Goal: Task Accomplishment & Management: Manage account settings

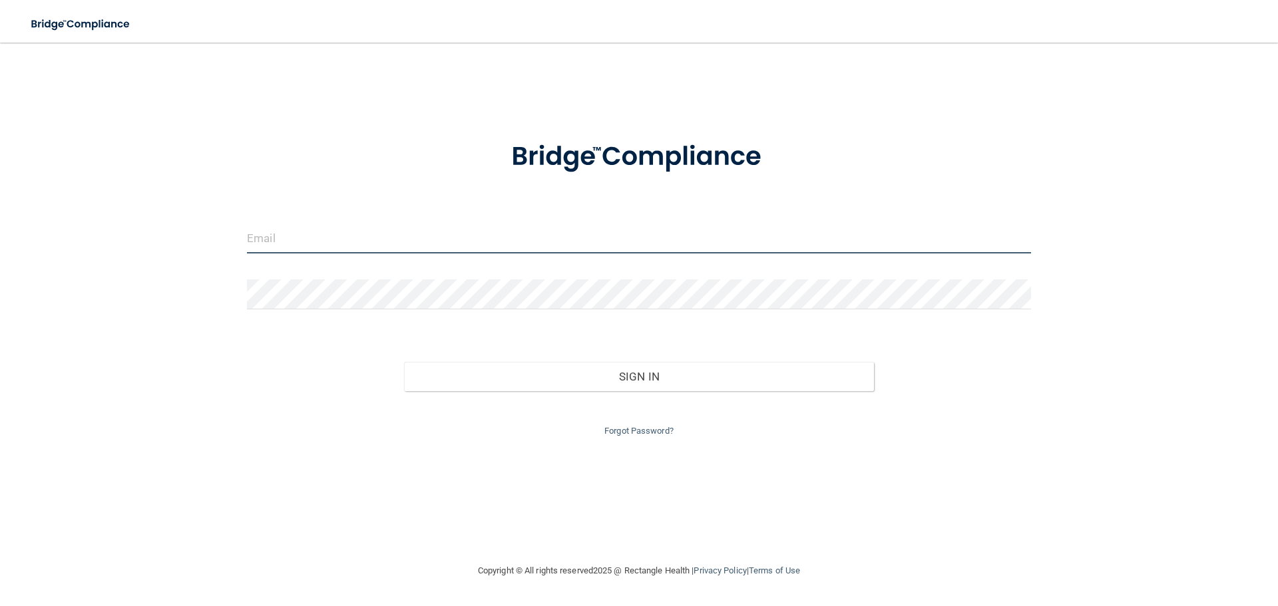
click at [293, 236] on input "email" at bounding box center [639, 239] width 784 height 30
click at [278, 239] on input "email" at bounding box center [639, 239] width 784 height 30
type input "[PERSON_NAME][EMAIL_ADDRESS][DOMAIN_NAME]"
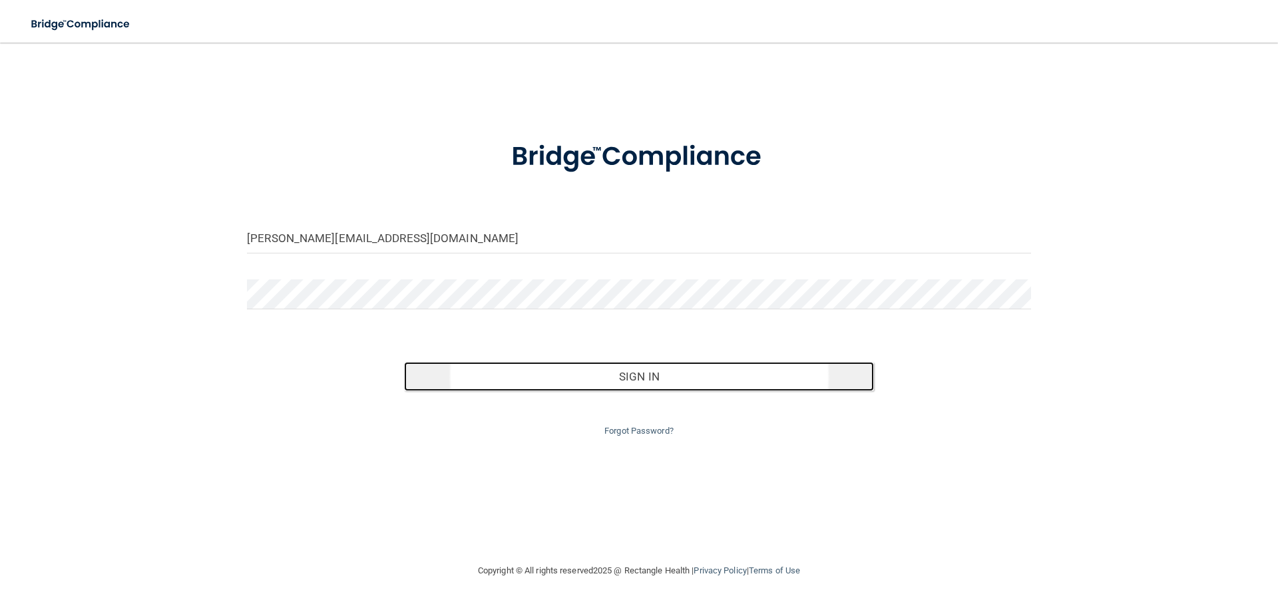
click at [654, 379] on button "Sign In" at bounding box center [639, 376] width 471 height 29
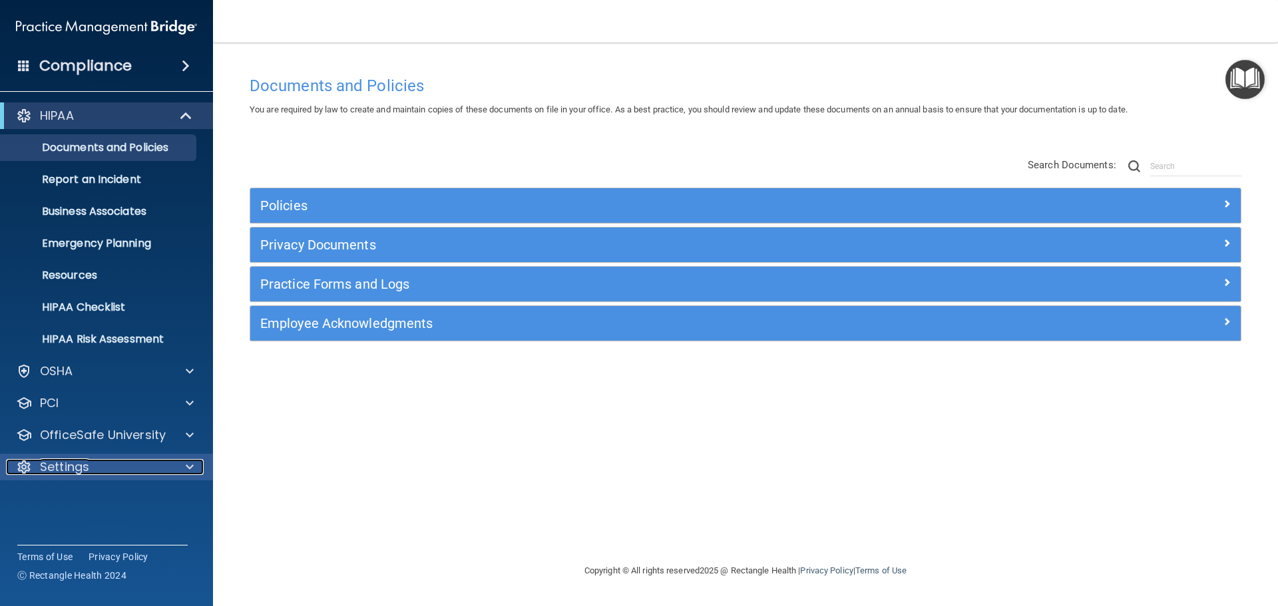
click at [103, 472] on div "Settings" at bounding box center [88, 467] width 165 height 16
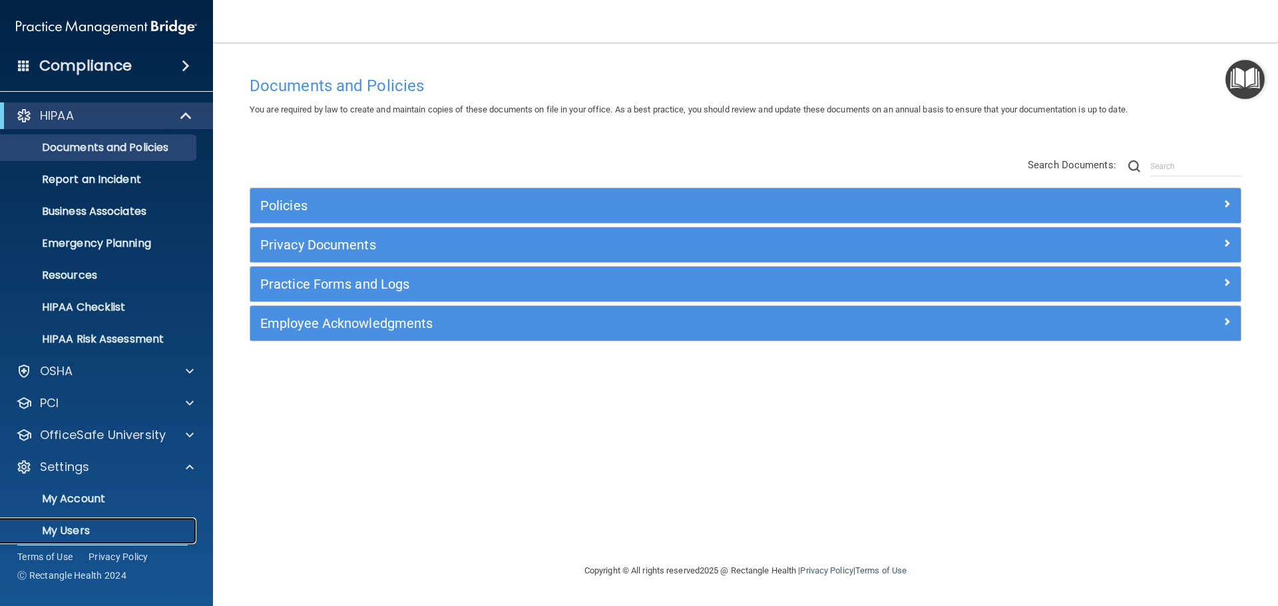
click at [62, 526] on p "My Users" at bounding box center [100, 531] width 182 height 13
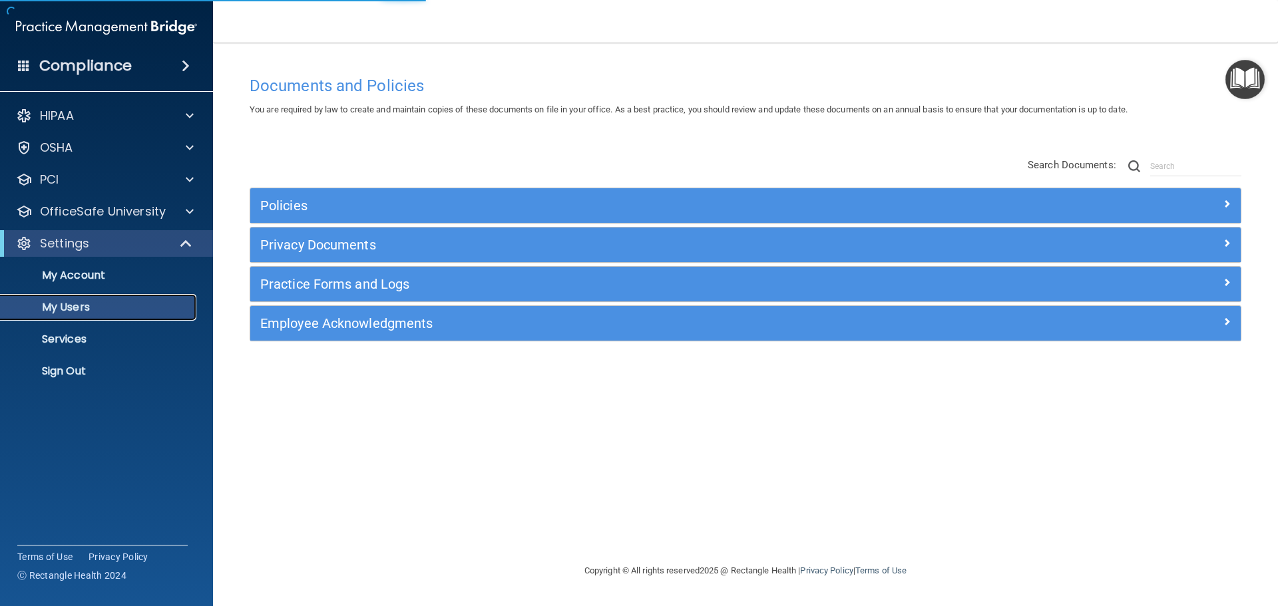
select select "20"
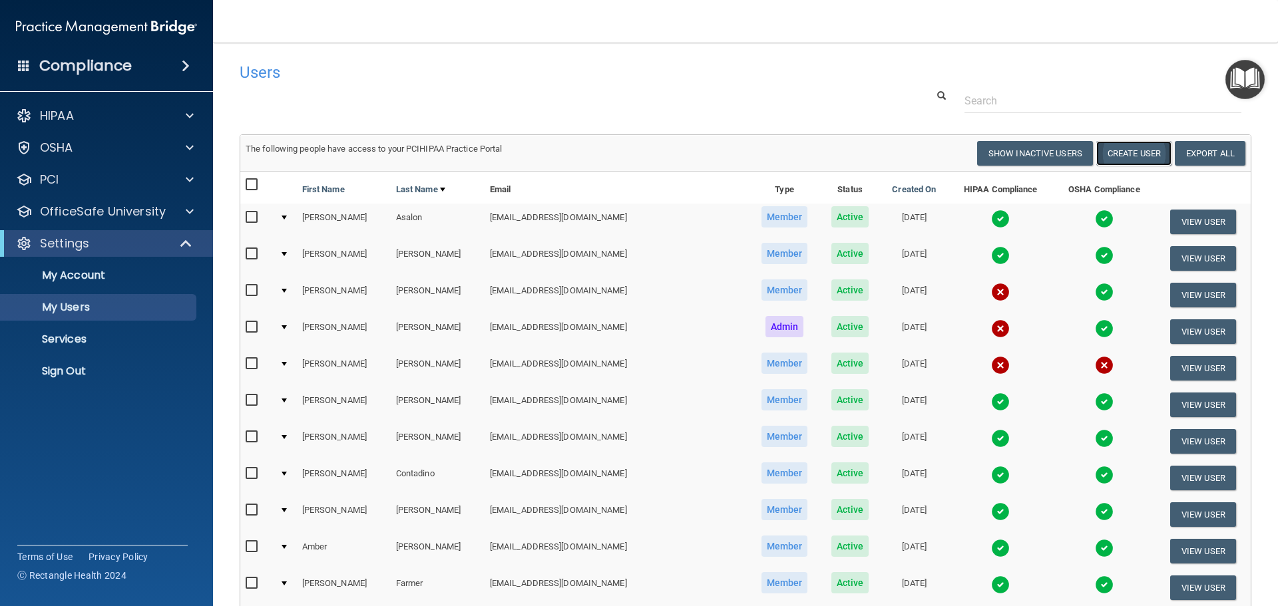
click at [1120, 152] on button "Create User" at bounding box center [1133, 153] width 75 height 25
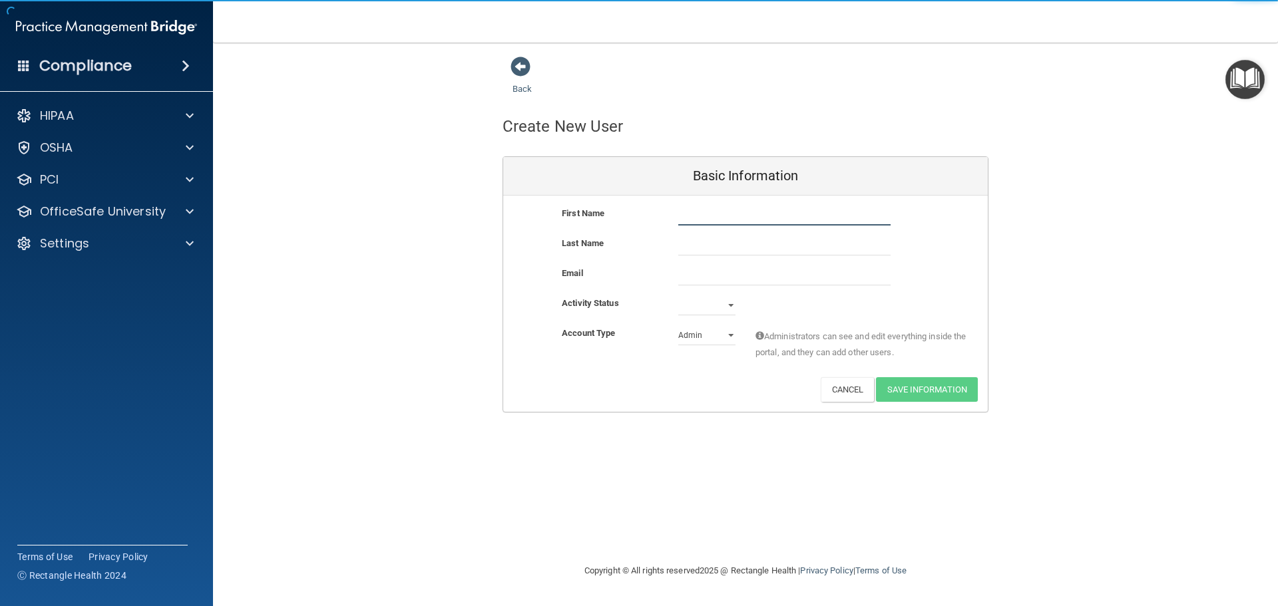
click at [726, 210] on input "text" at bounding box center [784, 216] width 212 height 20
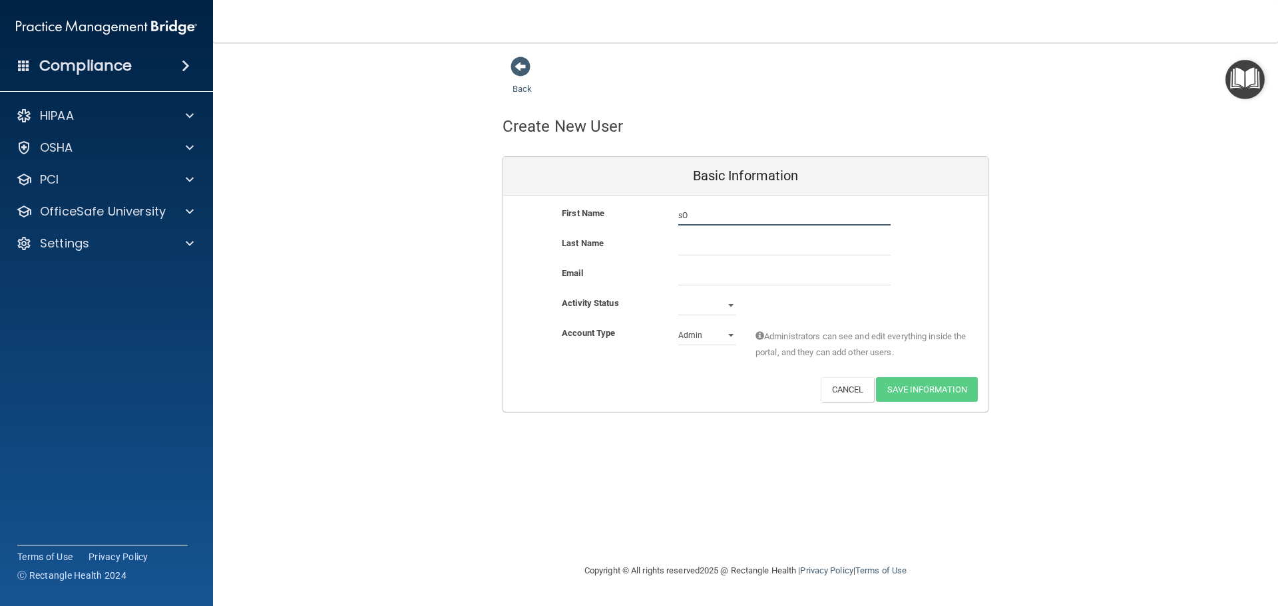
type input "s"
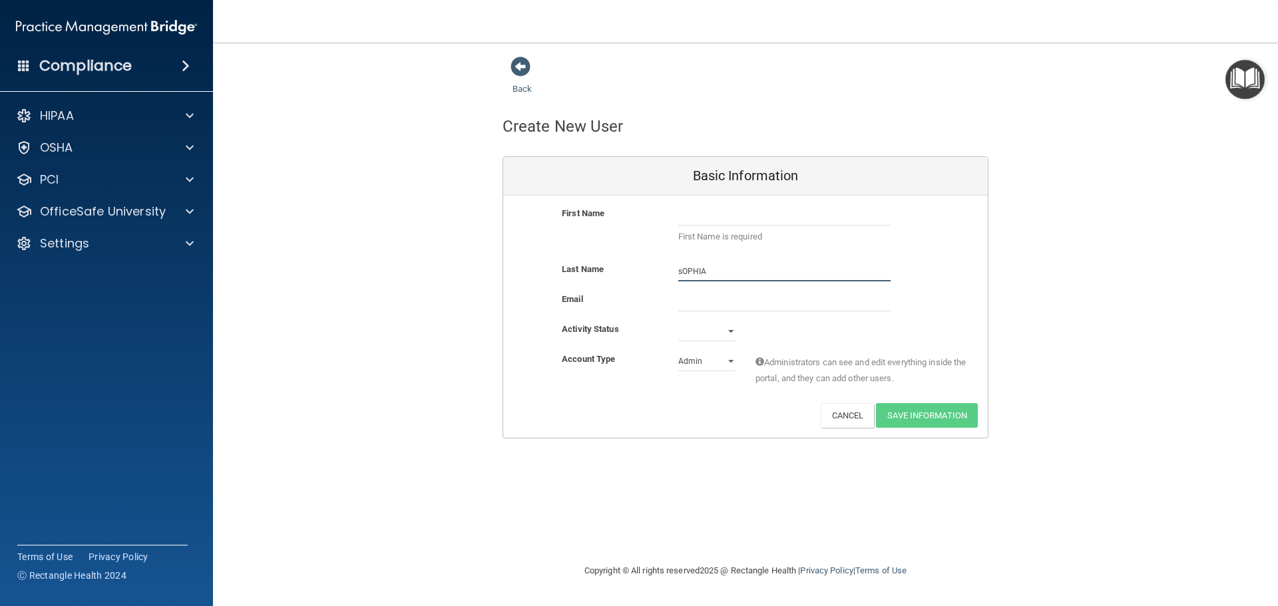
type input "sOPHIA"
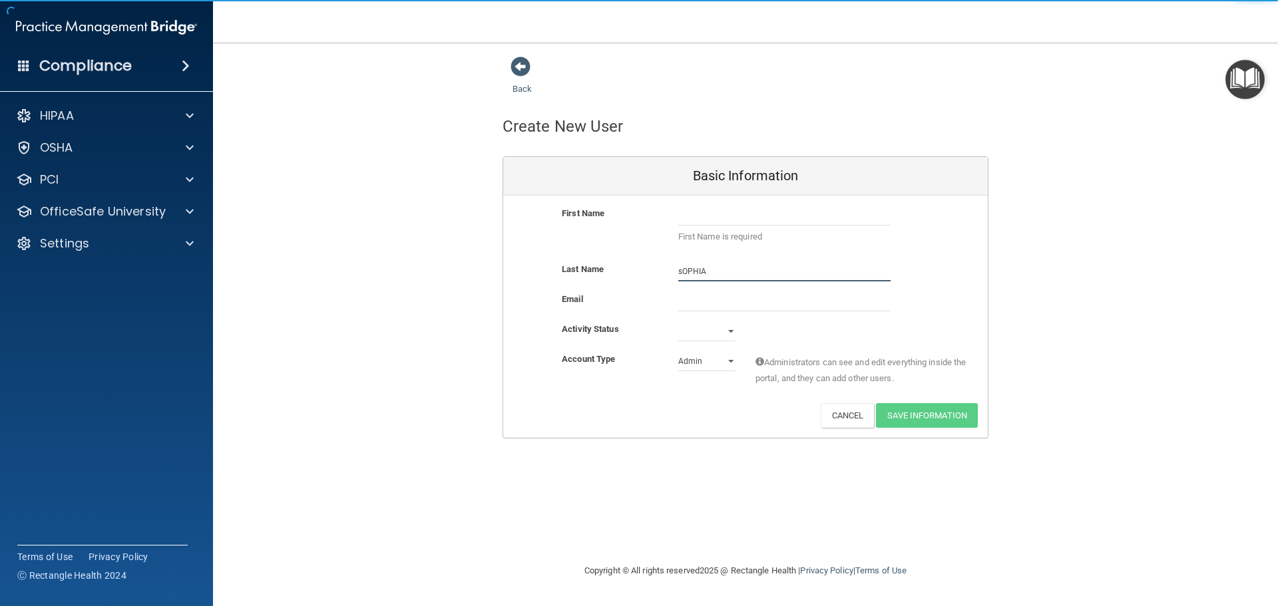
drag, startPoint x: 715, startPoint y: 268, endPoint x: 639, endPoint y: 246, distance: 79.0
click at [639, 246] on div "First Name sOPHIA First Name is required Last Name sOPHIA Email Activity Status…" at bounding box center [745, 317] width 485 height 242
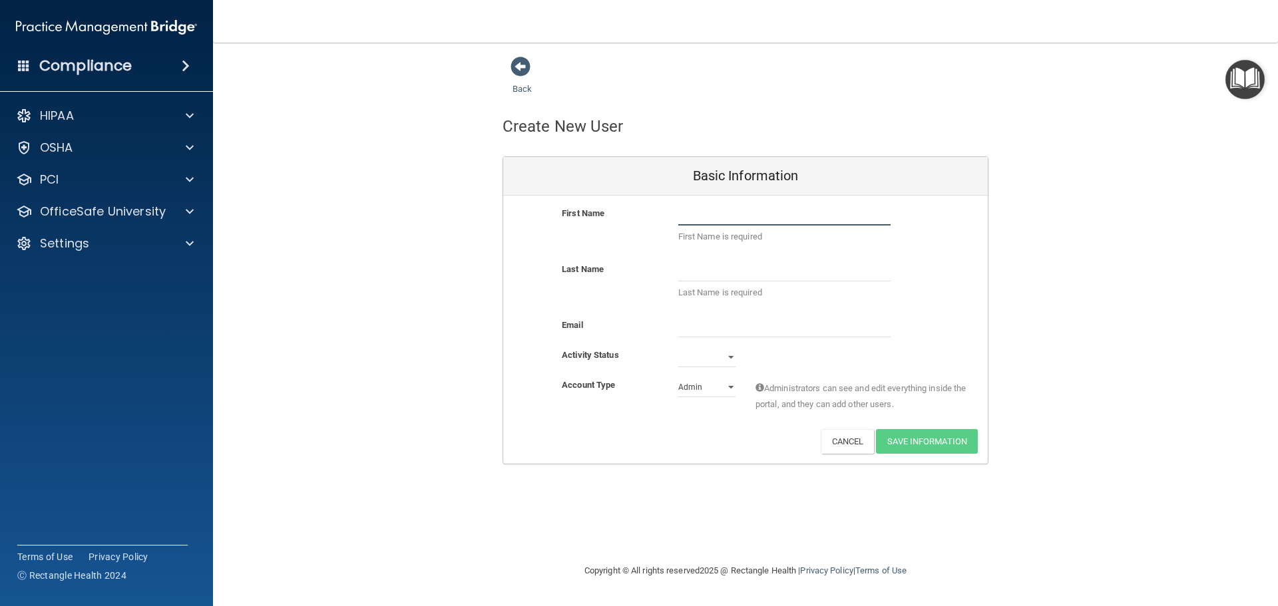
click at [718, 214] on input "text" at bounding box center [784, 216] width 212 height 20
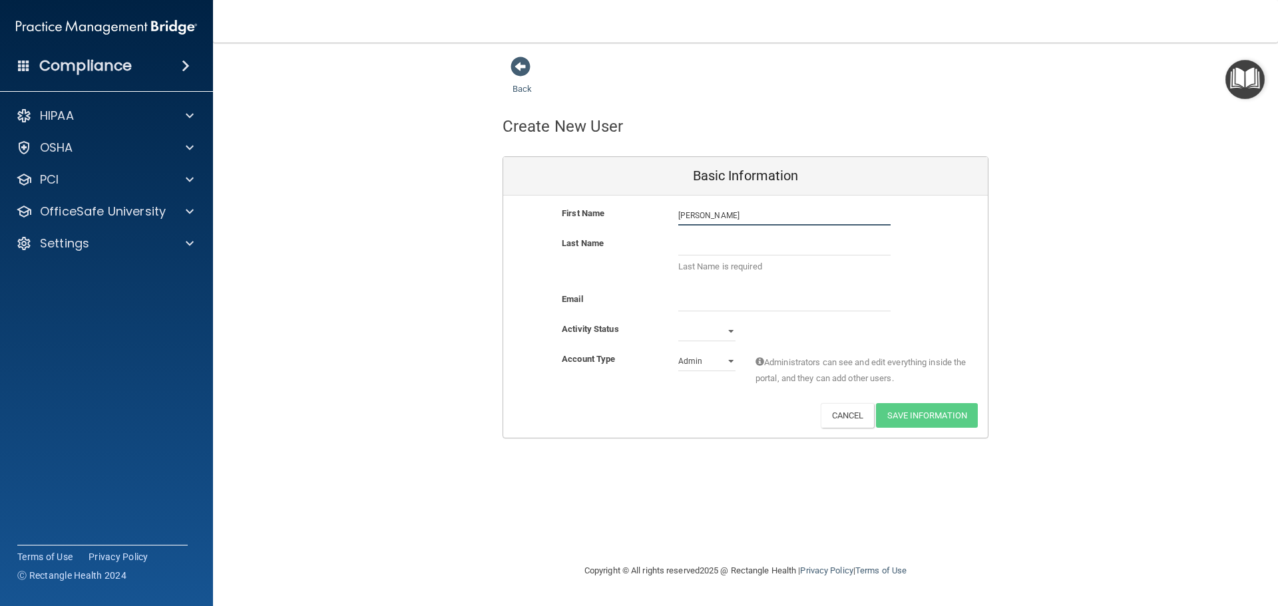
type input "[PERSON_NAME]"
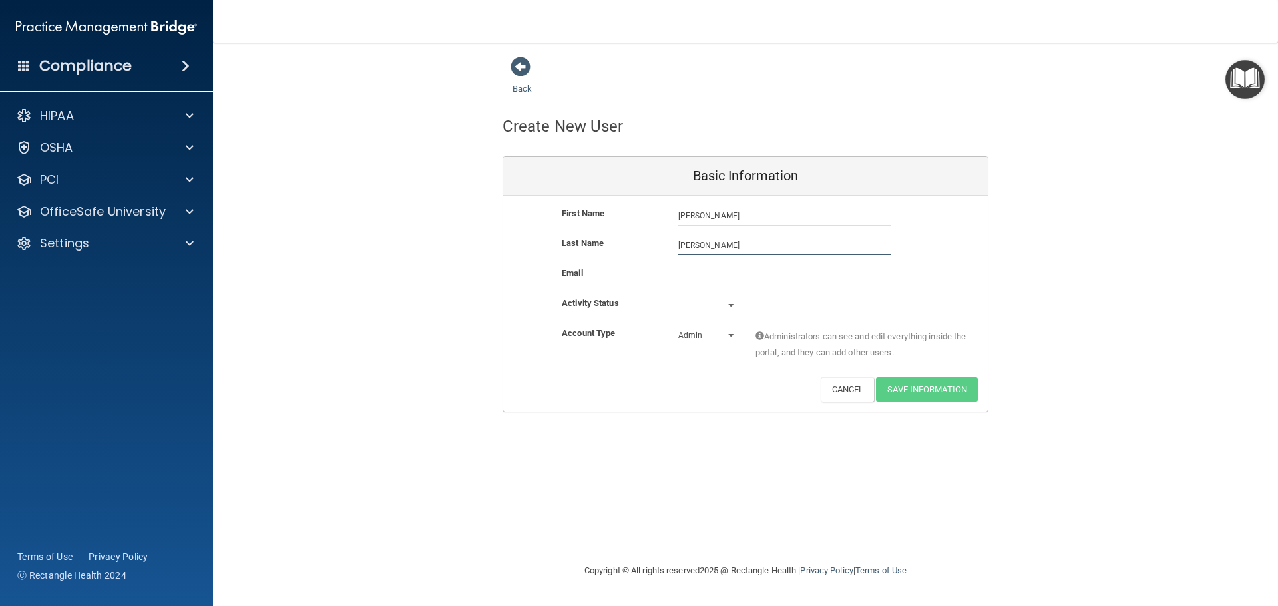
type input "[PERSON_NAME]"
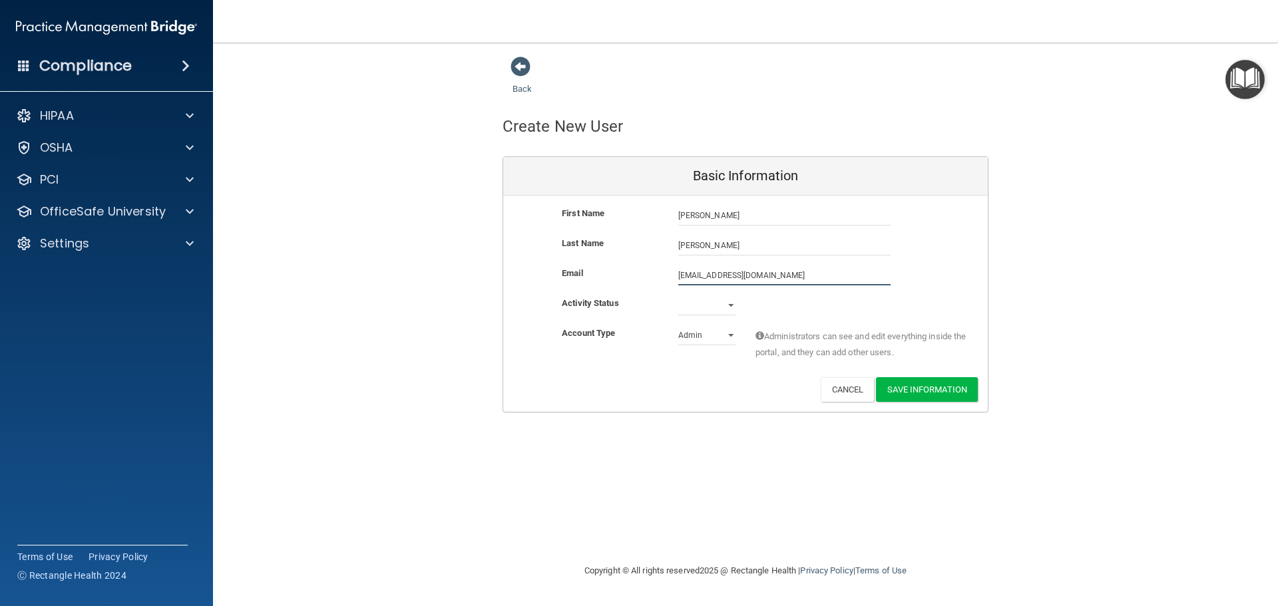
type input "[EMAIL_ADDRESS][DOMAIN_NAME]"
click at [728, 300] on select "Active Inactive" at bounding box center [706, 306] width 57 height 20
select select "active"
click at [678, 296] on select "Active Inactive" at bounding box center [706, 306] width 57 height 20
click at [724, 332] on select "Admin Member" at bounding box center [706, 336] width 57 height 20
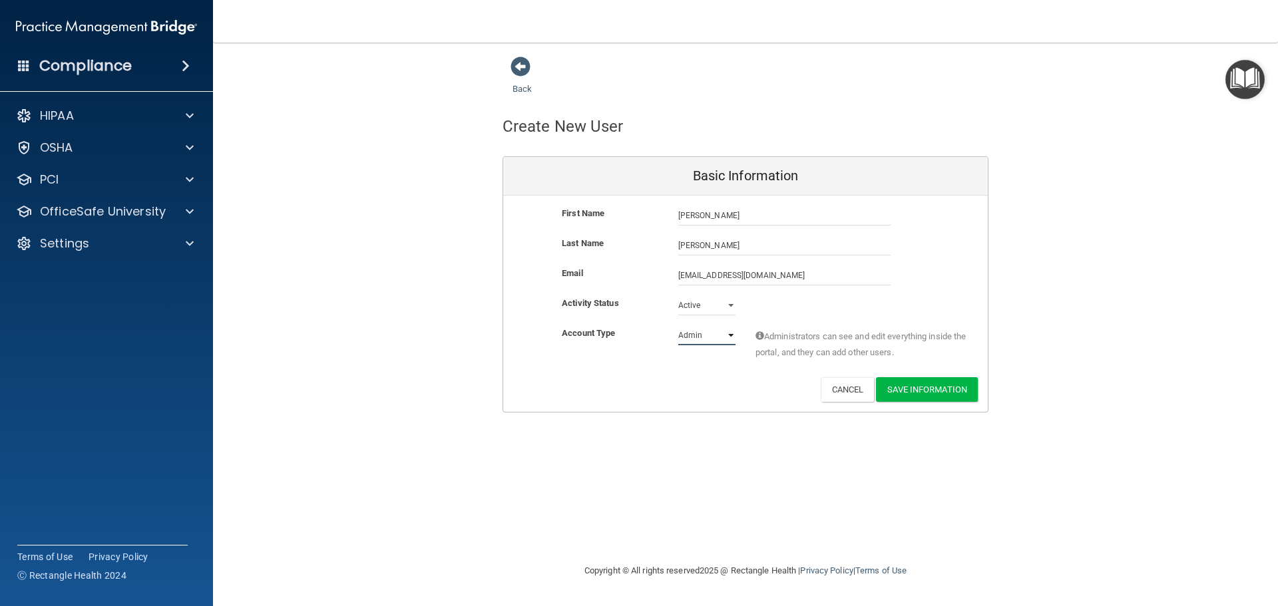
select select "practice_member"
click at [678, 326] on select "Admin Member" at bounding box center [706, 336] width 57 height 20
click at [949, 387] on button "Save Information" at bounding box center [927, 389] width 102 height 25
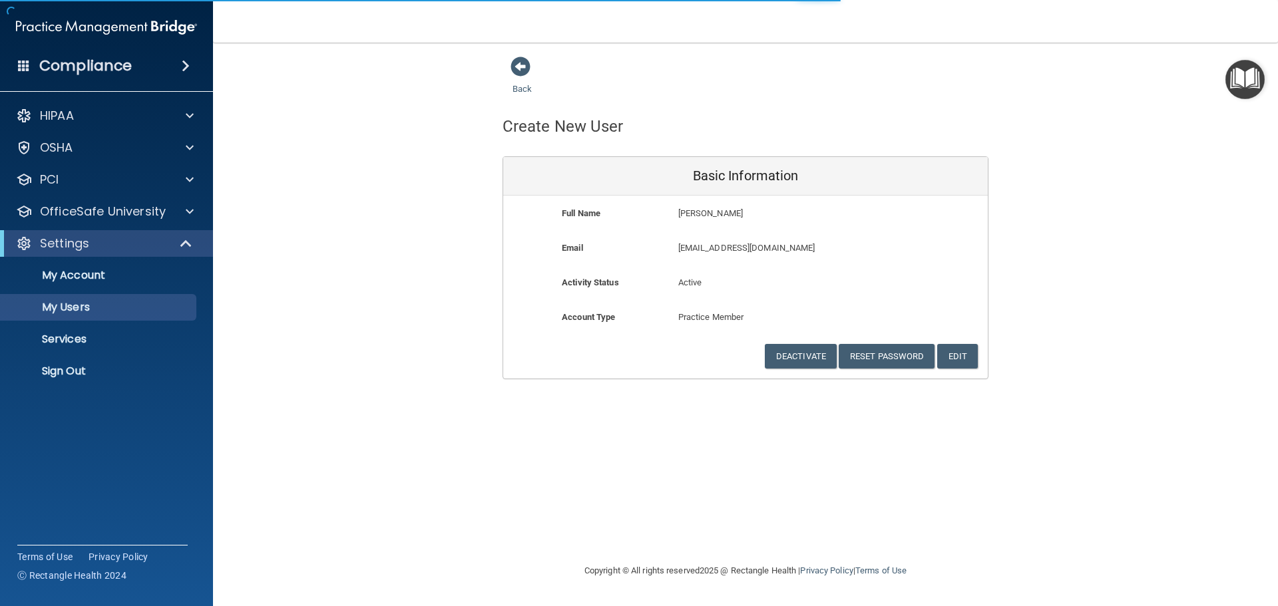
select select "20"
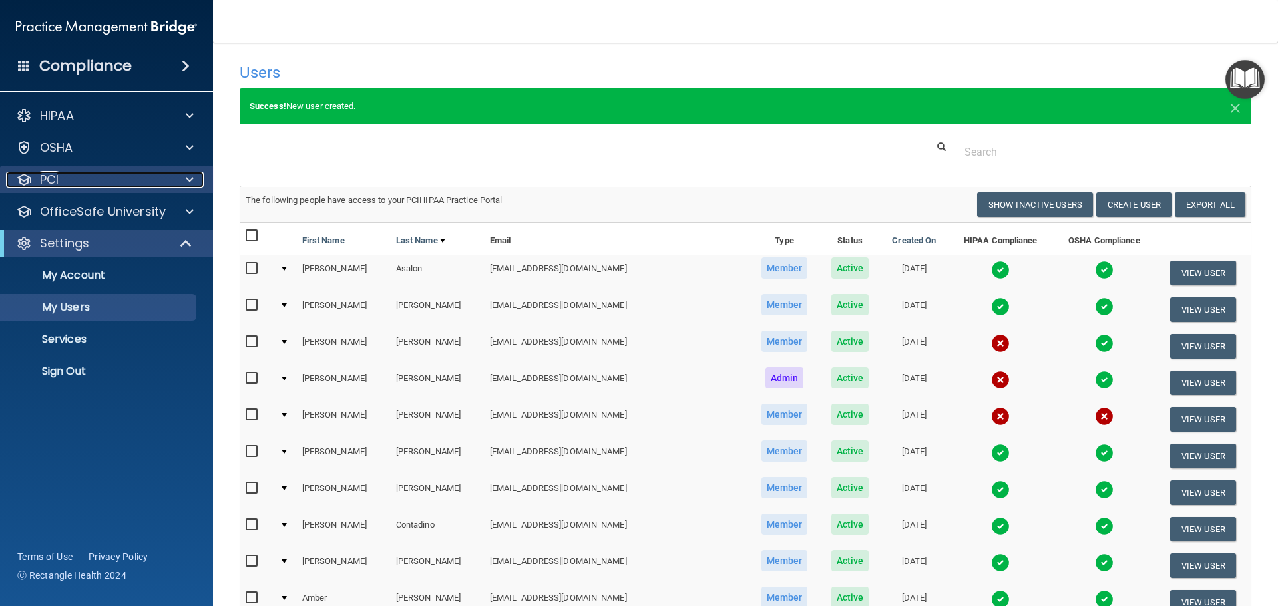
click at [194, 176] on div at bounding box center [187, 180] width 33 height 16
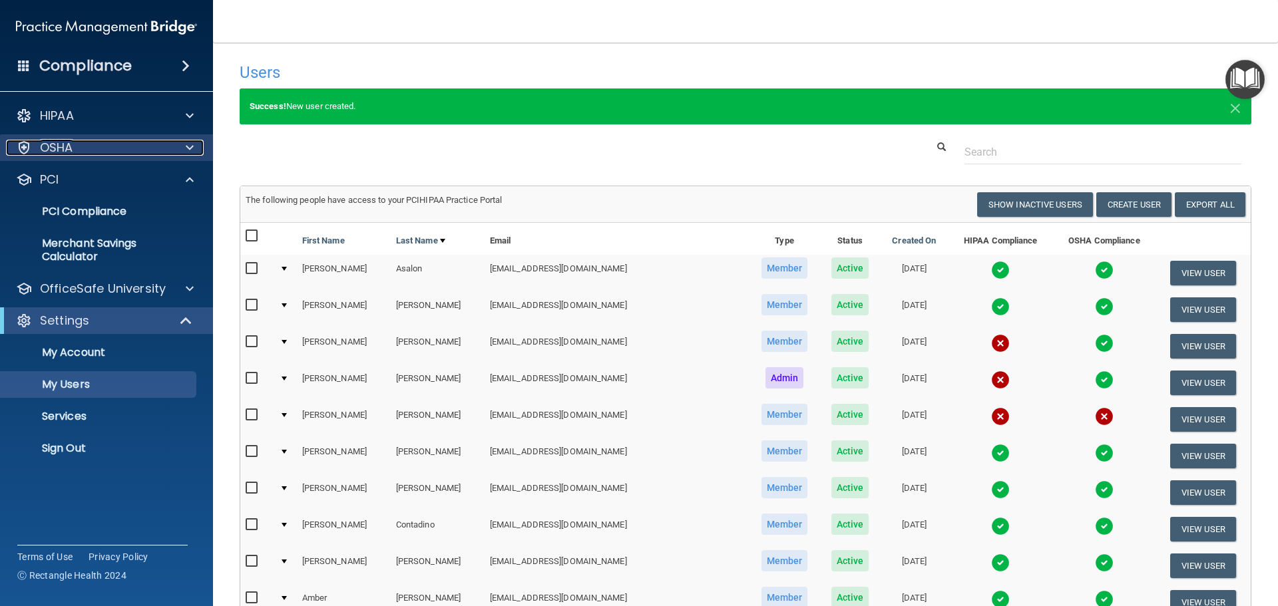
click at [192, 146] on span at bounding box center [190, 148] width 8 height 16
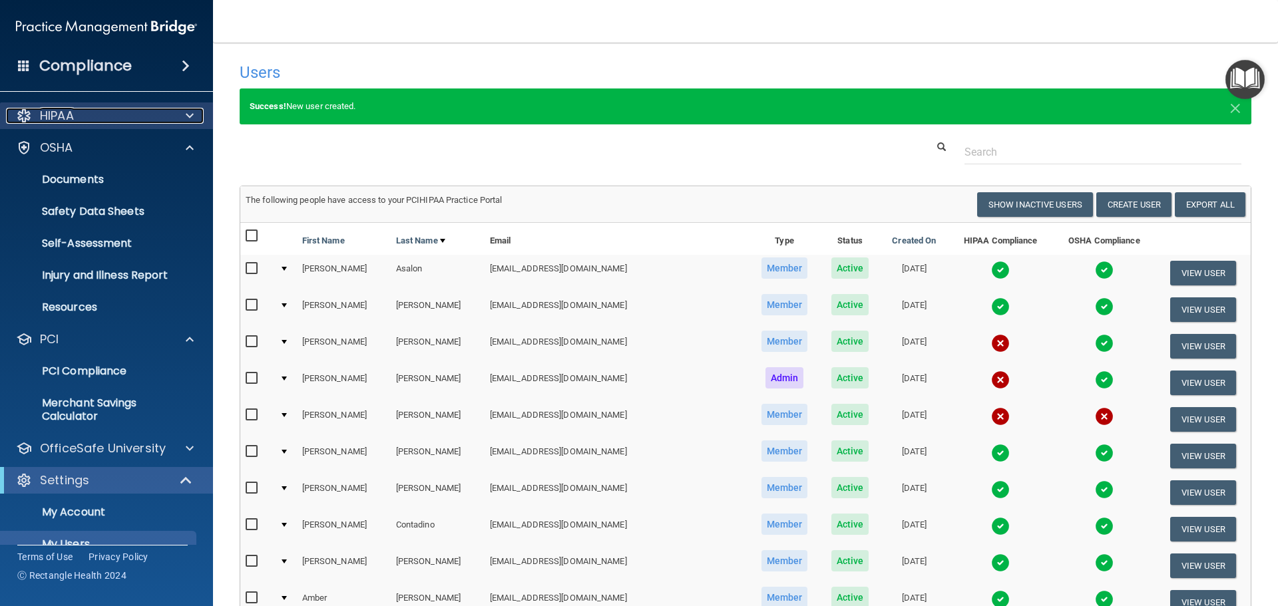
click at [194, 115] on div at bounding box center [187, 116] width 33 height 16
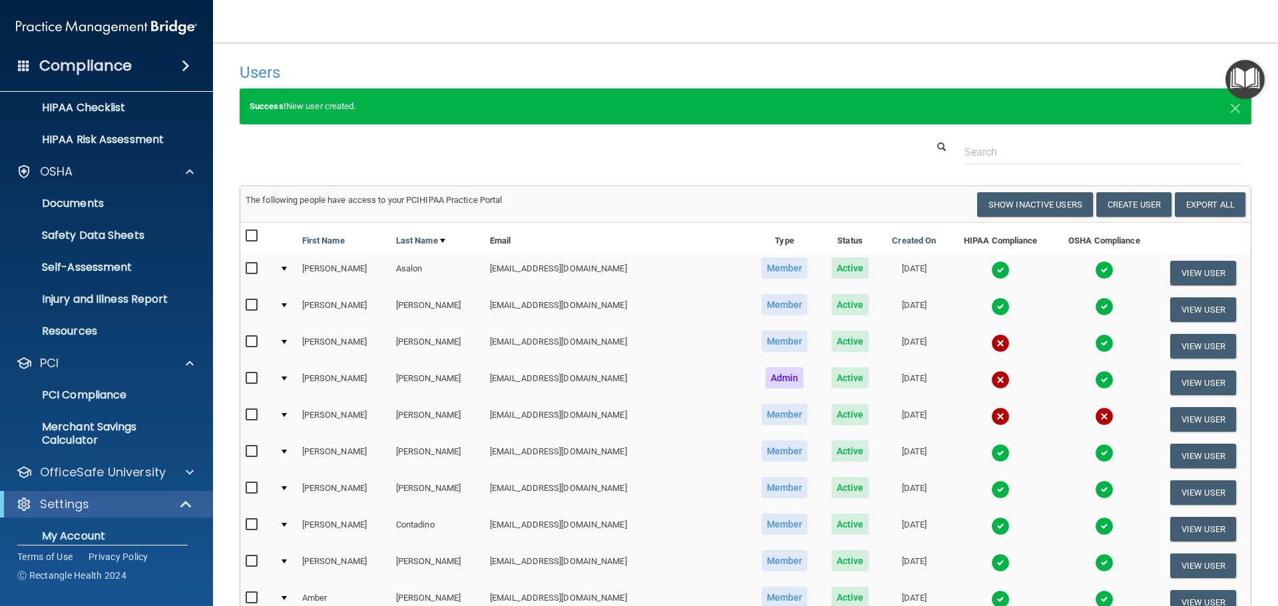
scroll to position [311, 0]
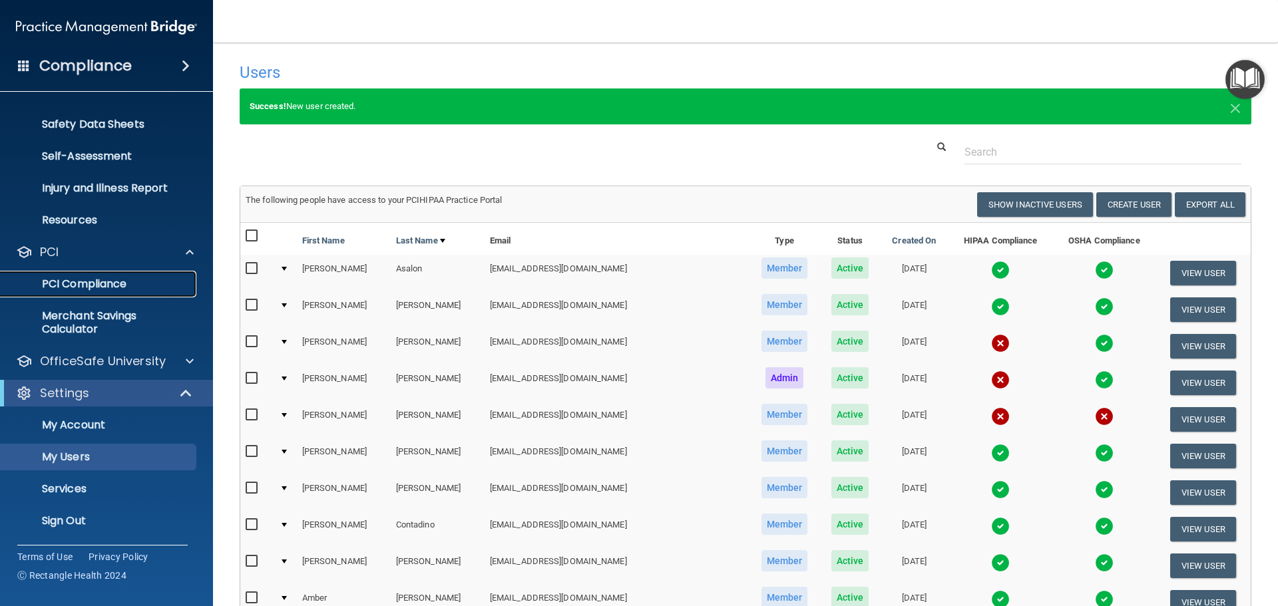
click at [84, 283] on p "PCI Compliance" at bounding box center [100, 284] width 182 height 13
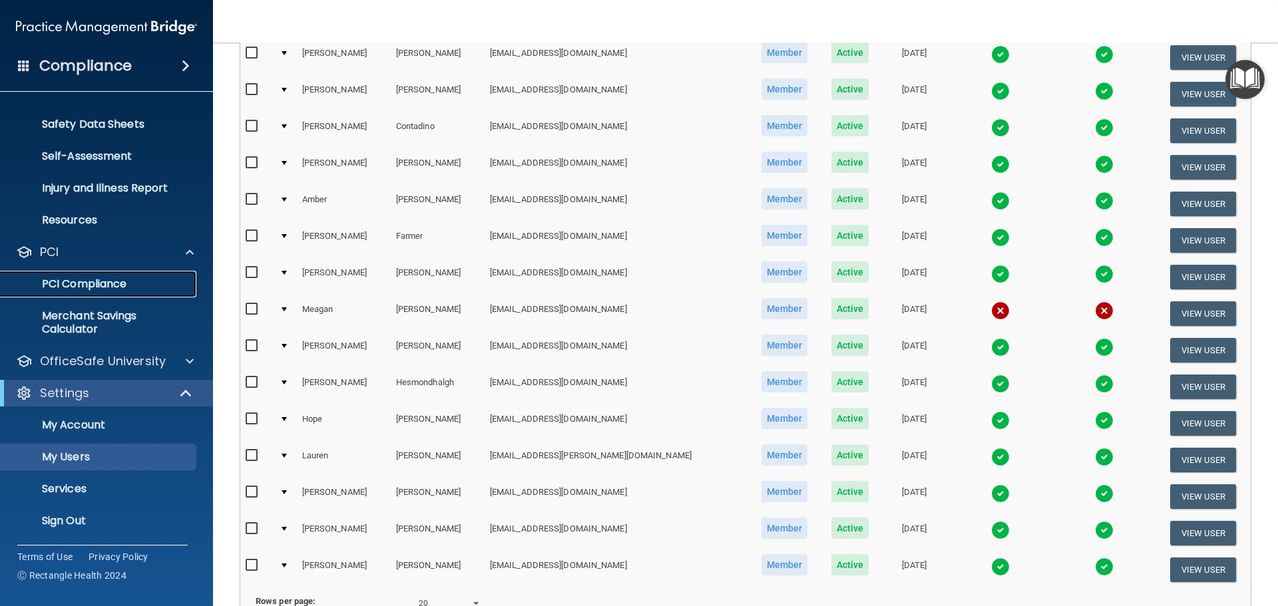
scroll to position [399, 0]
click at [1177, 316] on button "View User" at bounding box center [1203, 313] width 66 height 25
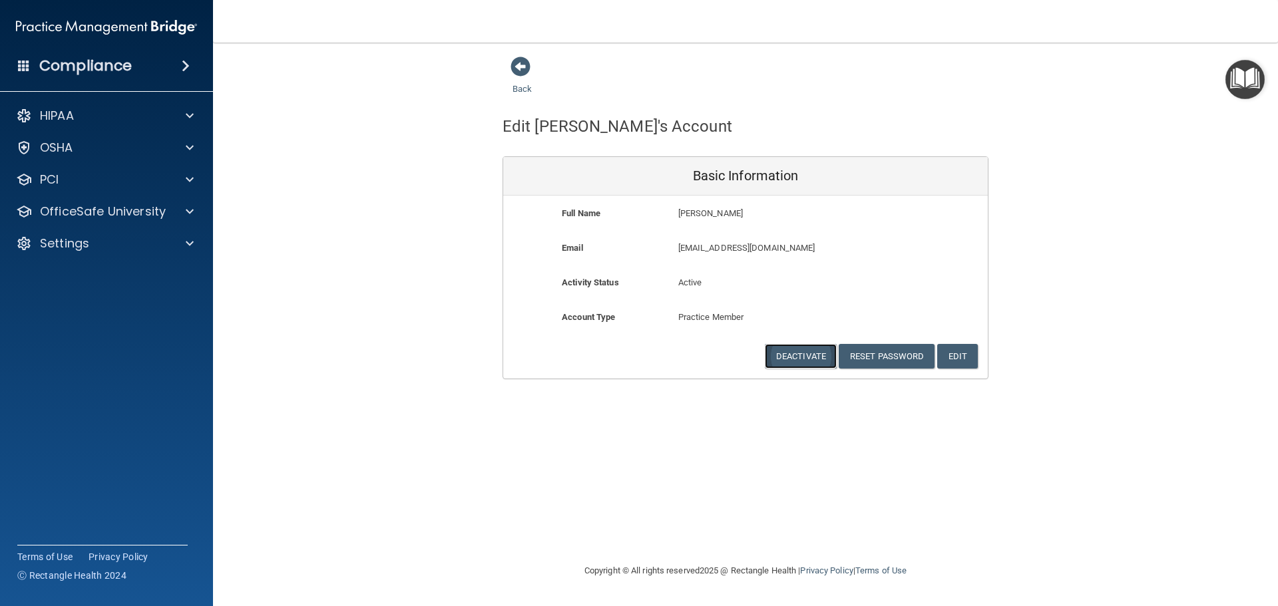
click at [805, 355] on button "Deactivate" at bounding box center [801, 356] width 72 height 25
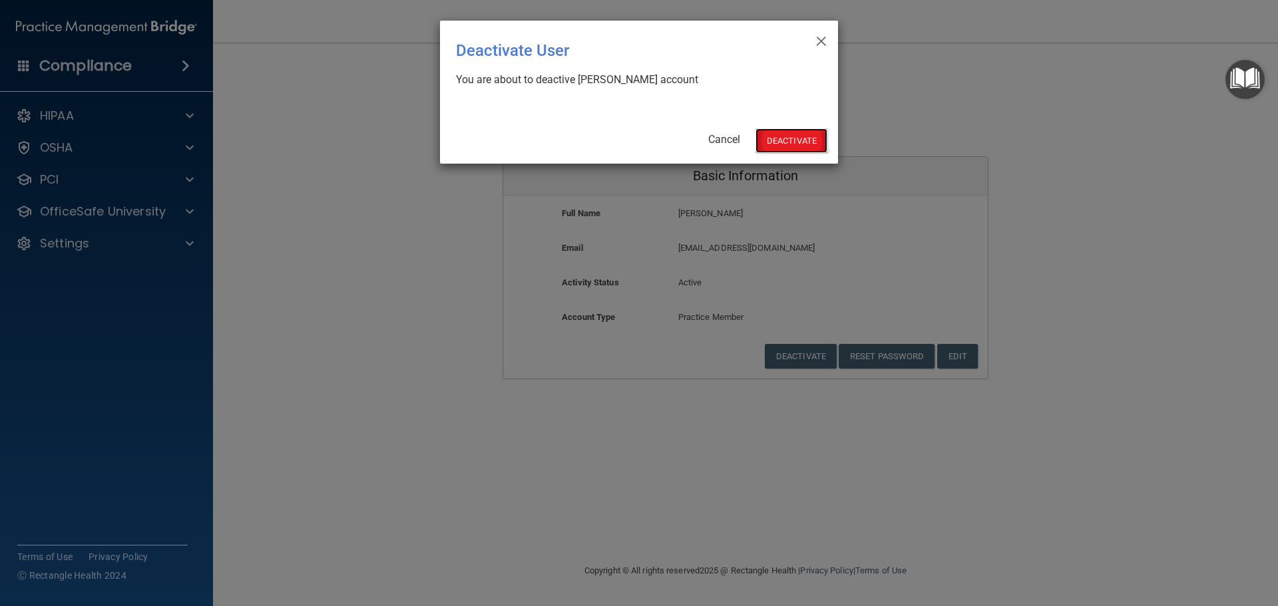
click at [794, 143] on button "Deactivate" at bounding box center [792, 140] width 72 height 25
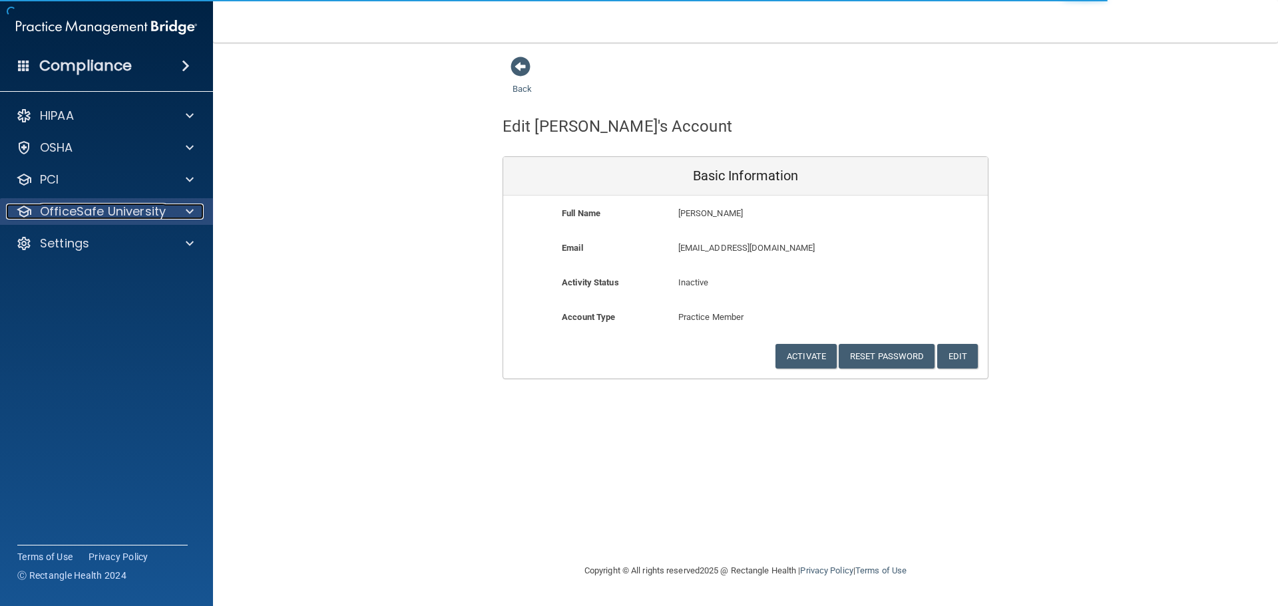
click at [81, 216] on p "OfficeSafe University" at bounding box center [103, 212] width 126 height 16
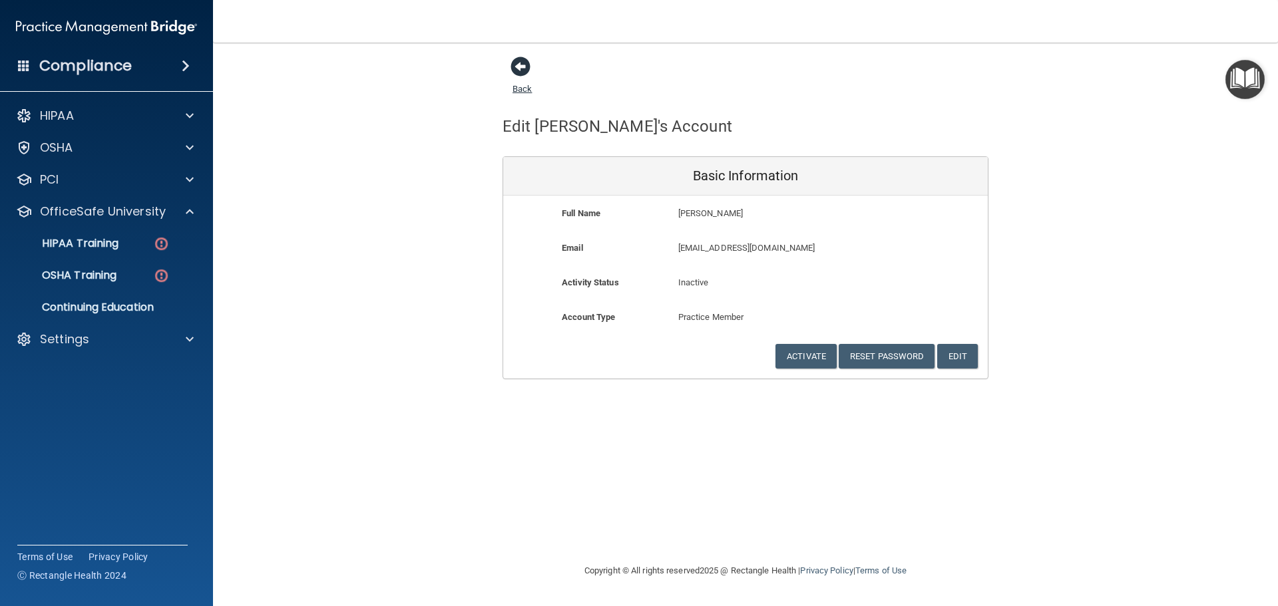
click at [521, 63] on span at bounding box center [521, 67] width 20 height 20
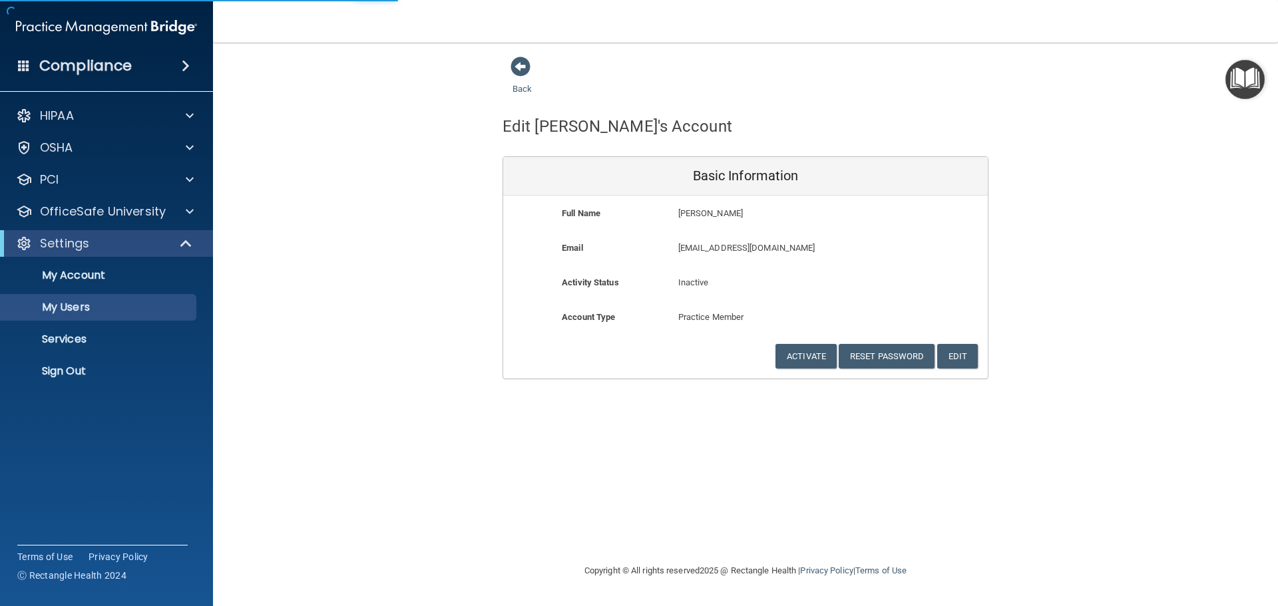
select select "20"
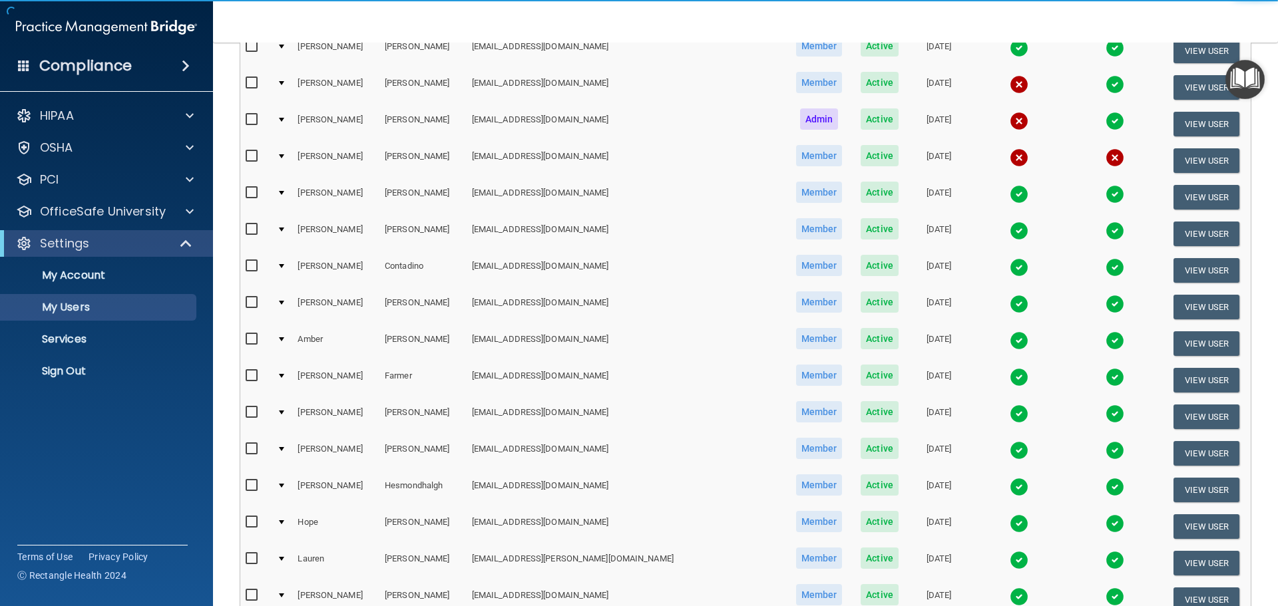
scroll to position [266, 0]
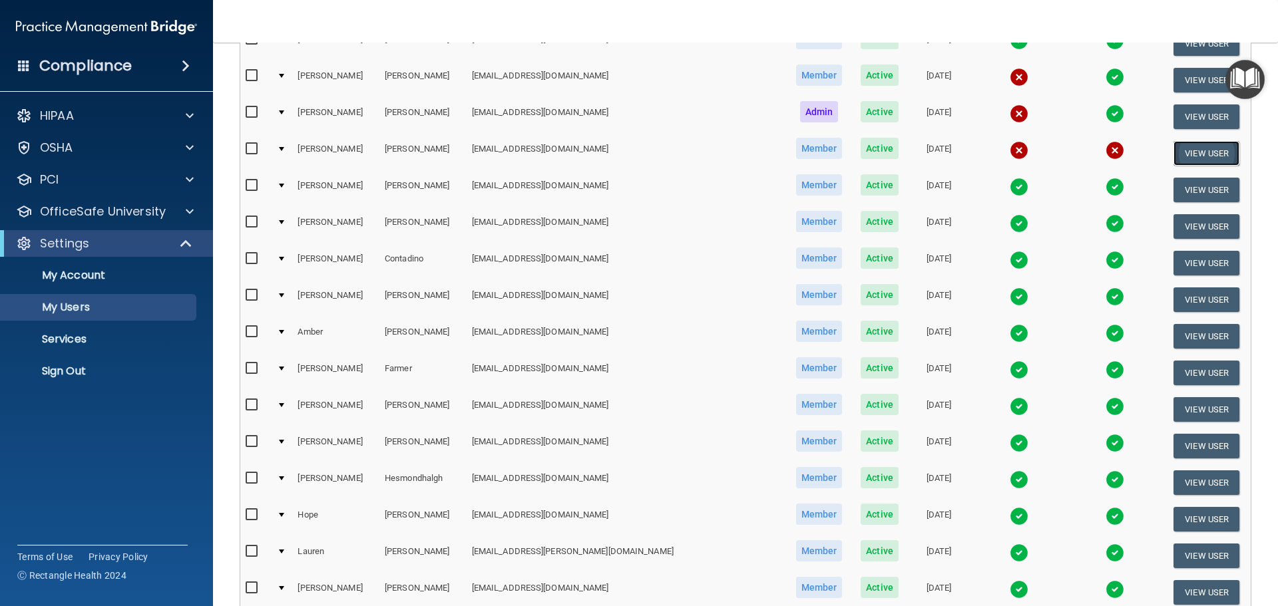
click at [1190, 152] on button "View User" at bounding box center [1207, 153] width 66 height 25
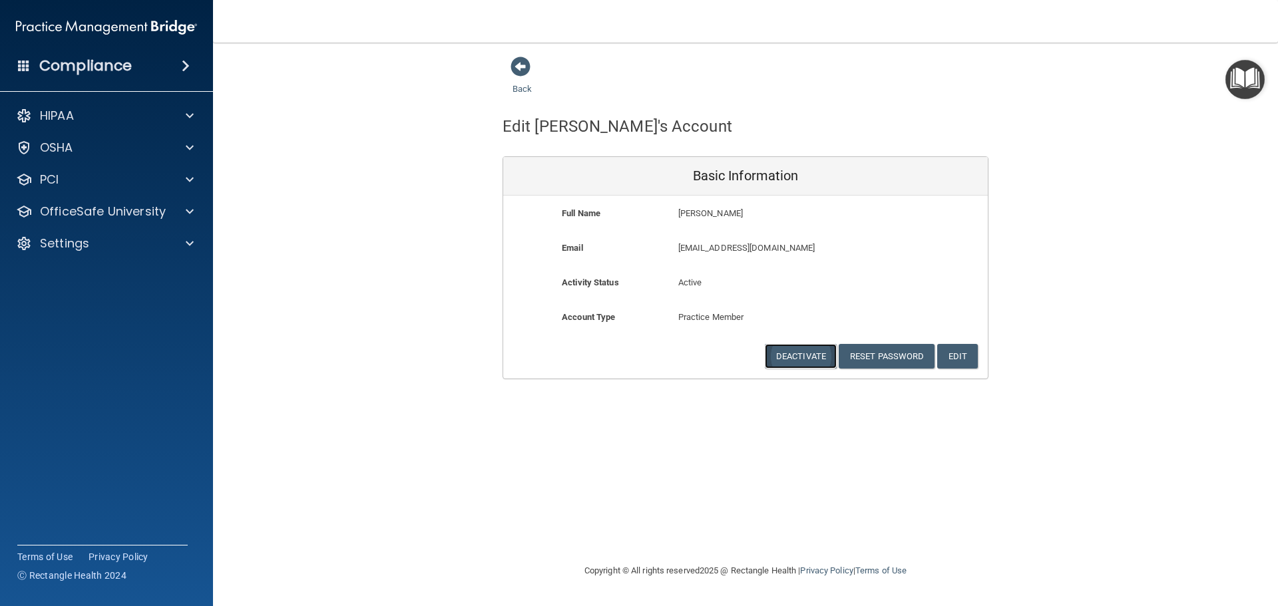
click at [810, 351] on button "Deactivate" at bounding box center [801, 356] width 72 height 25
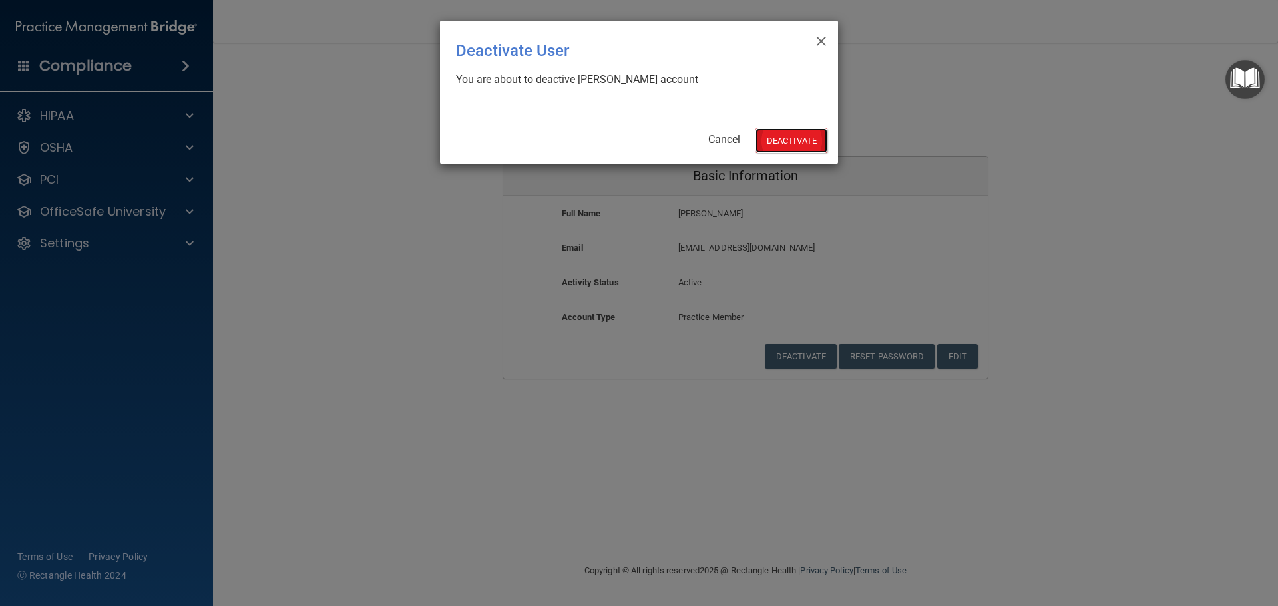
click at [779, 138] on button "Deactivate" at bounding box center [792, 140] width 72 height 25
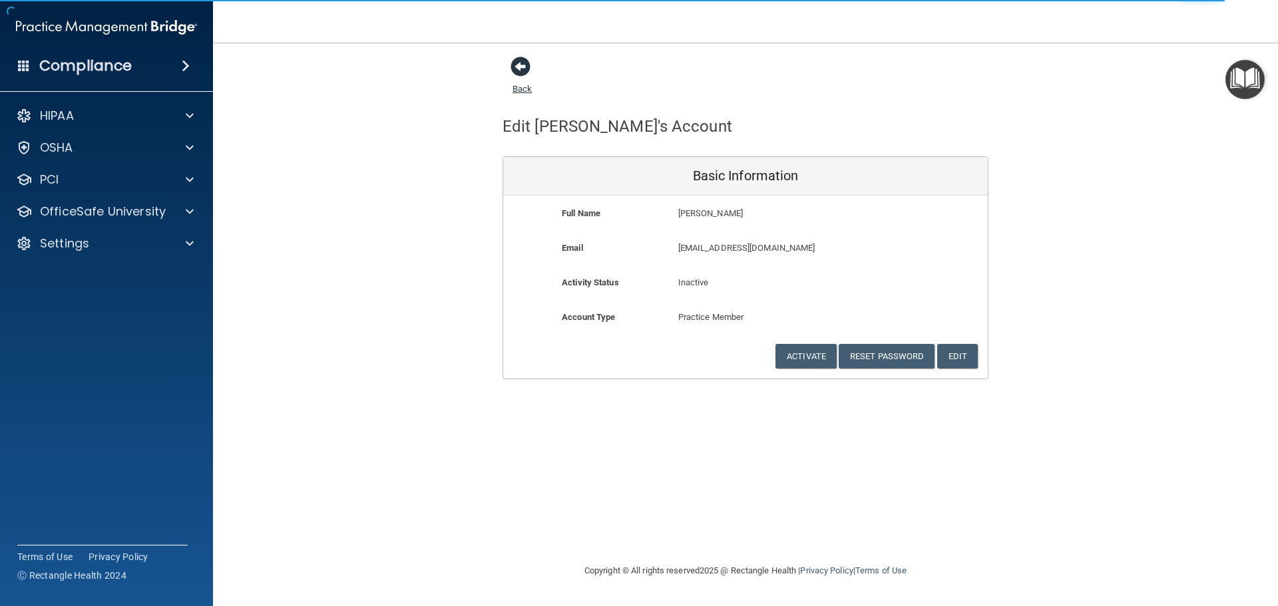
click at [521, 68] on span at bounding box center [521, 67] width 20 height 20
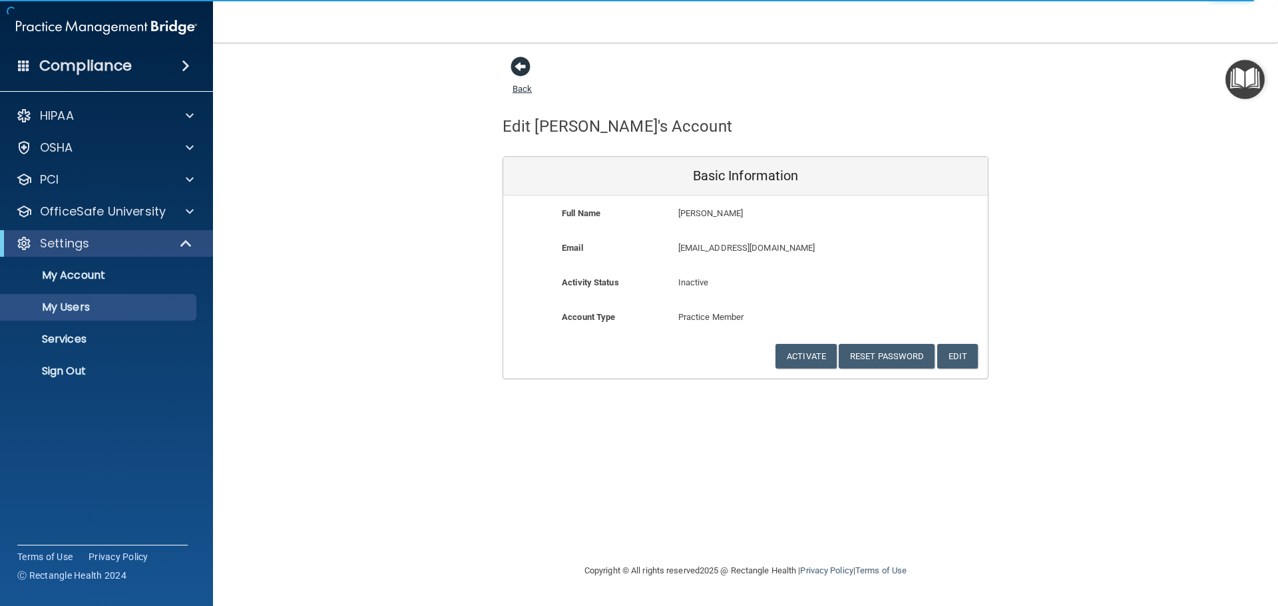
select select "20"
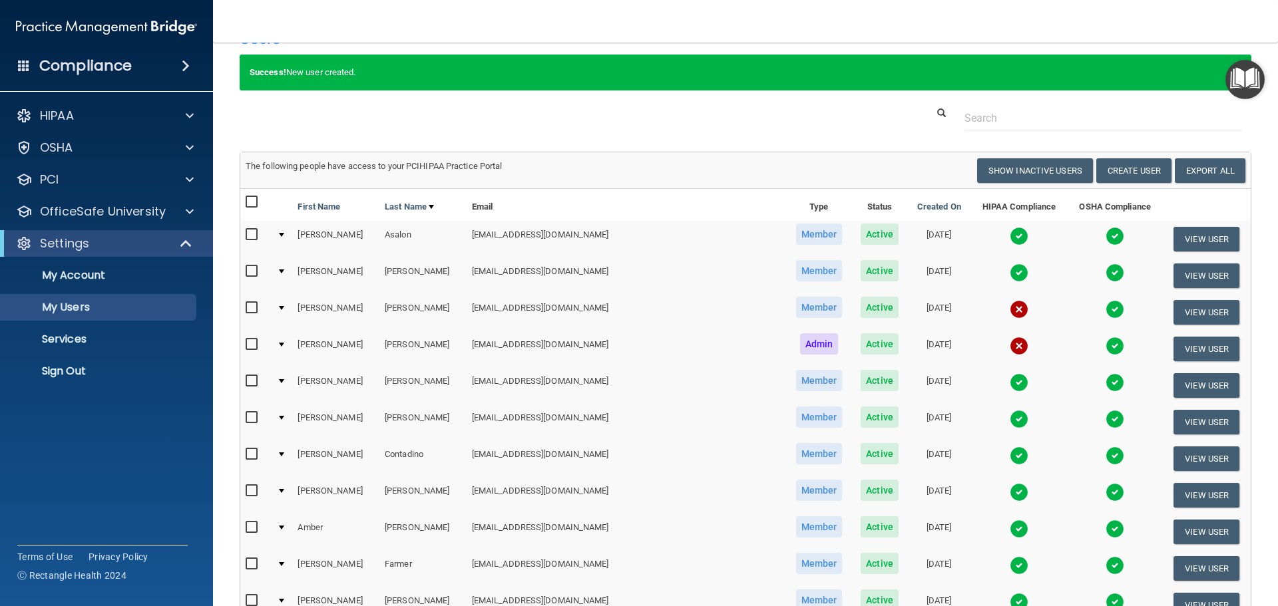
scroll to position [67, 0]
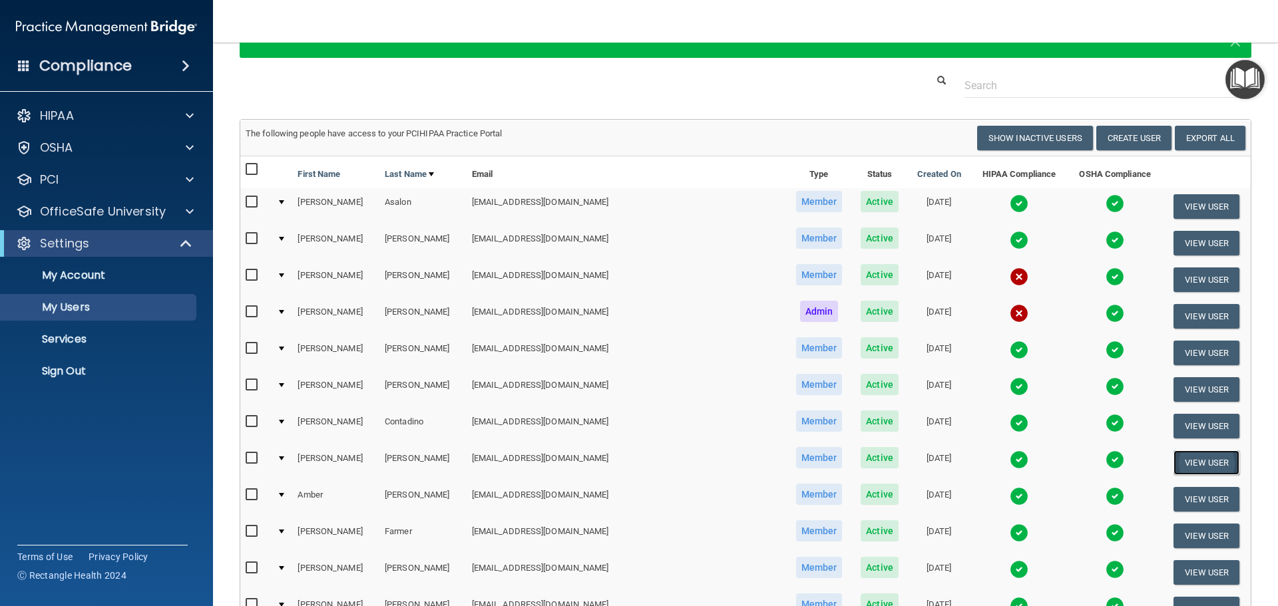
click at [1192, 459] on button "View User" at bounding box center [1207, 463] width 66 height 25
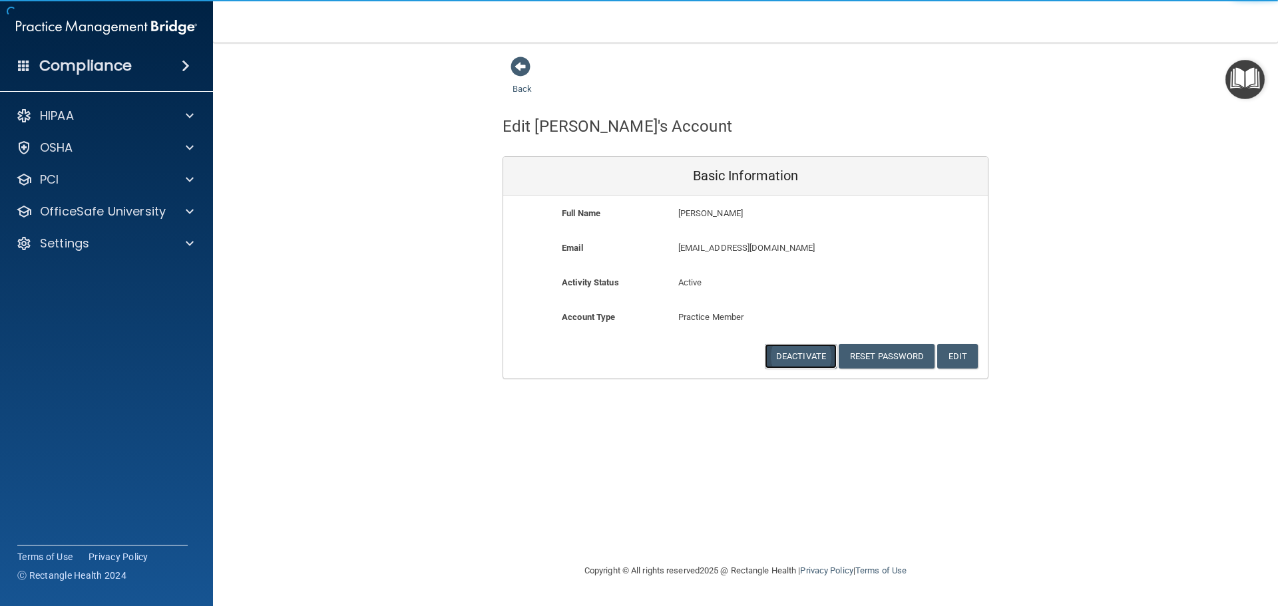
click at [794, 354] on button "Deactivate" at bounding box center [801, 356] width 72 height 25
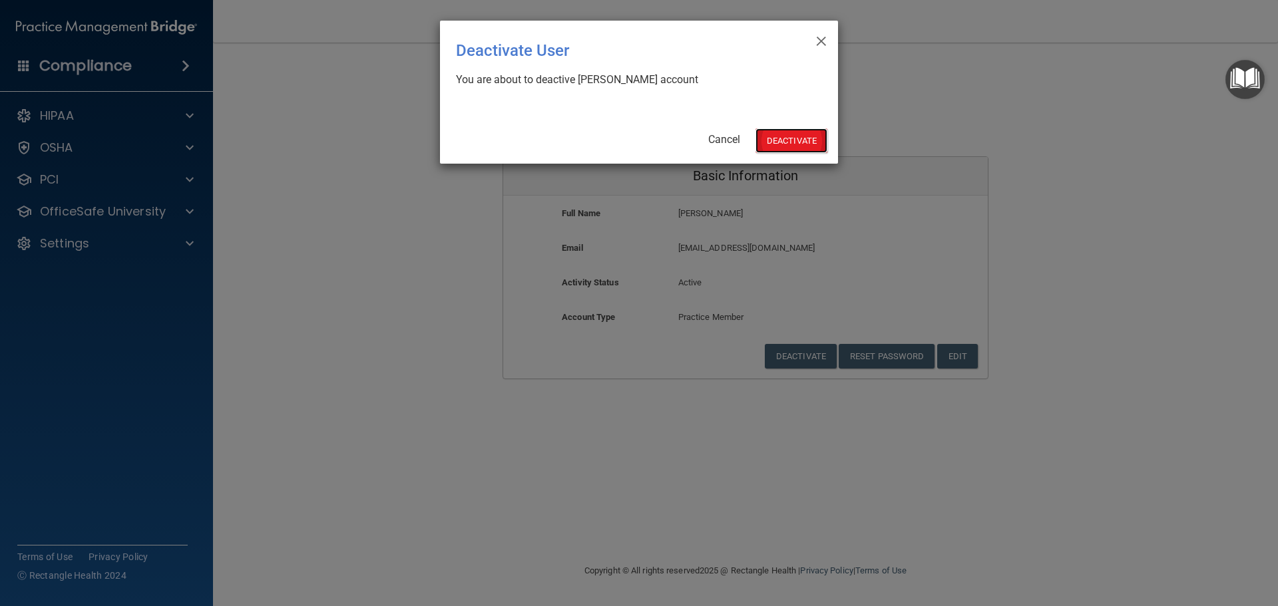
click at [787, 140] on button "Deactivate" at bounding box center [792, 140] width 72 height 25
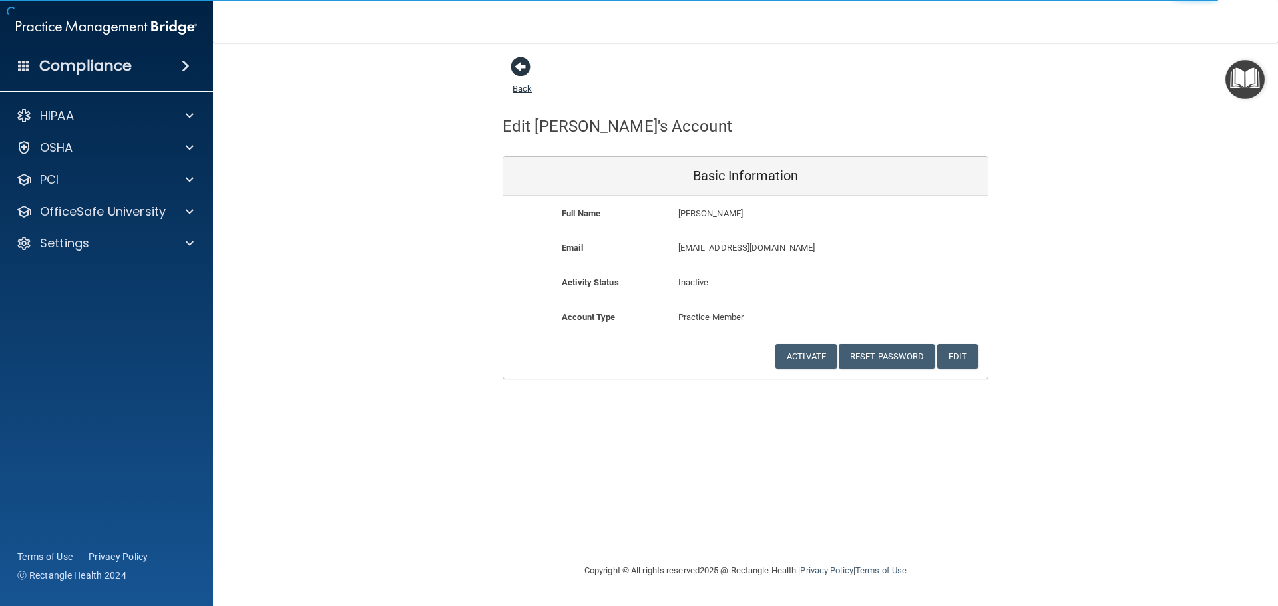
click at [521, 66] on span at bounding box center [521, 67] width 20 height 20
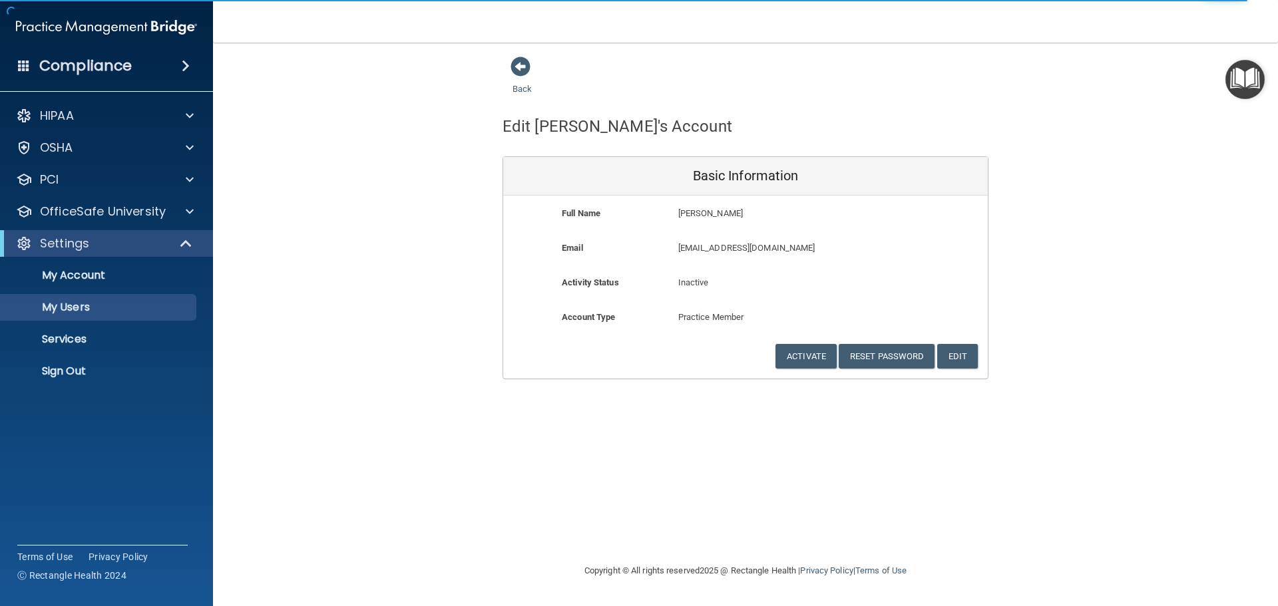
select select "20"
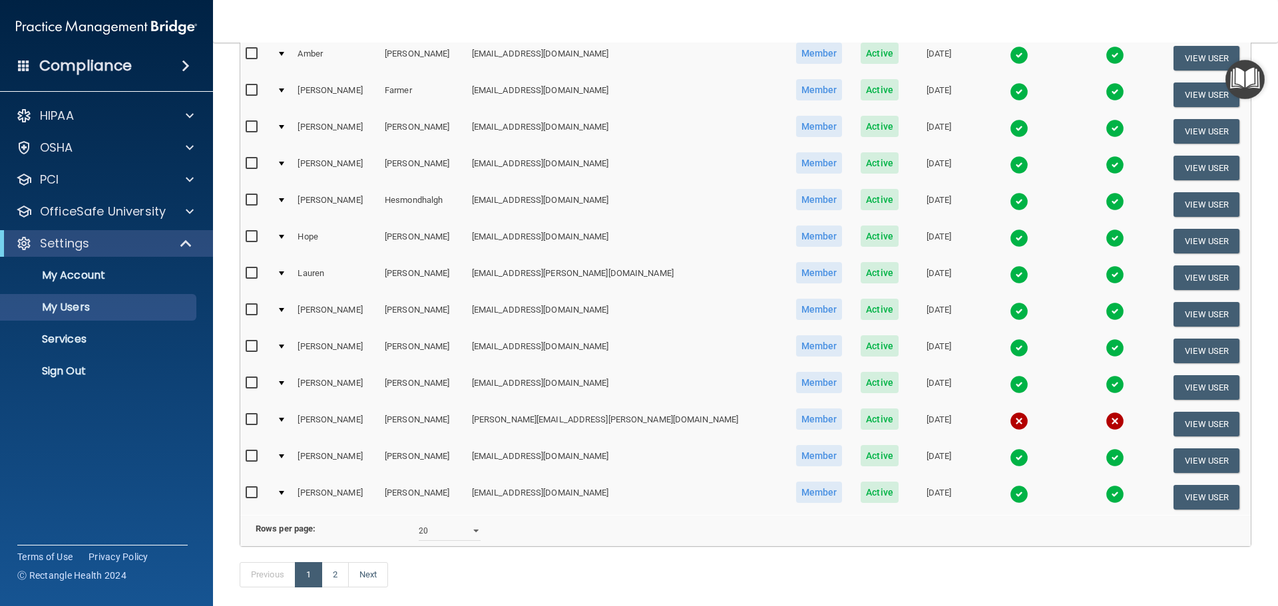
scroll to position [547, 0]
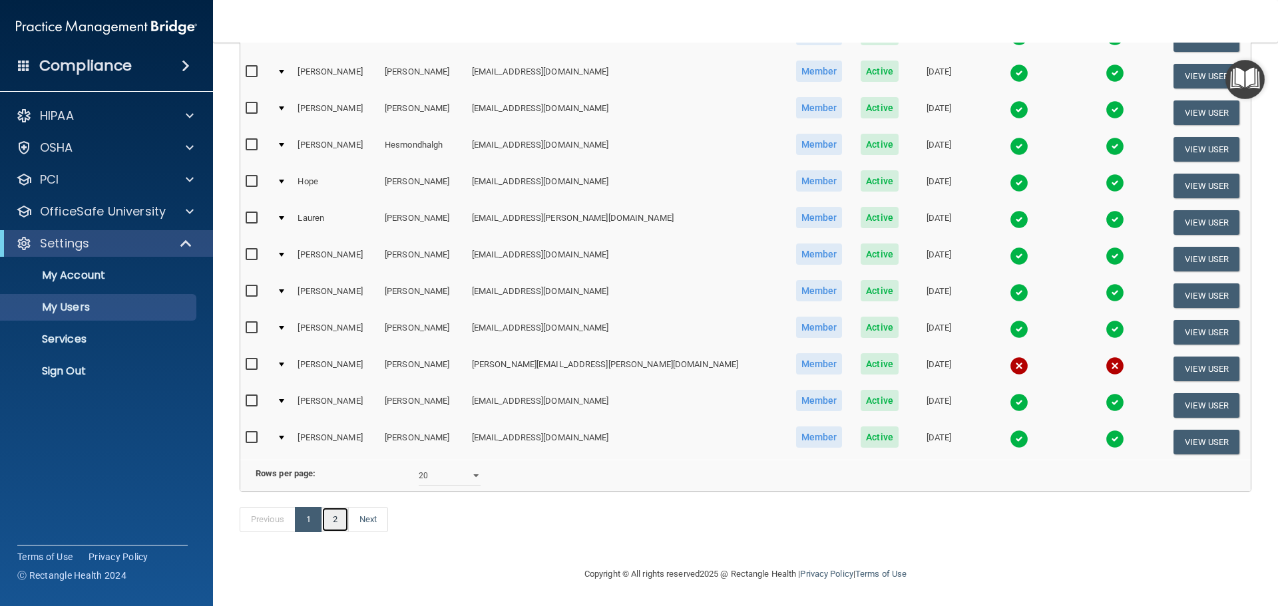
click at [334, 519] on link "2" at bounding box center [335, 519] width 27 height 25
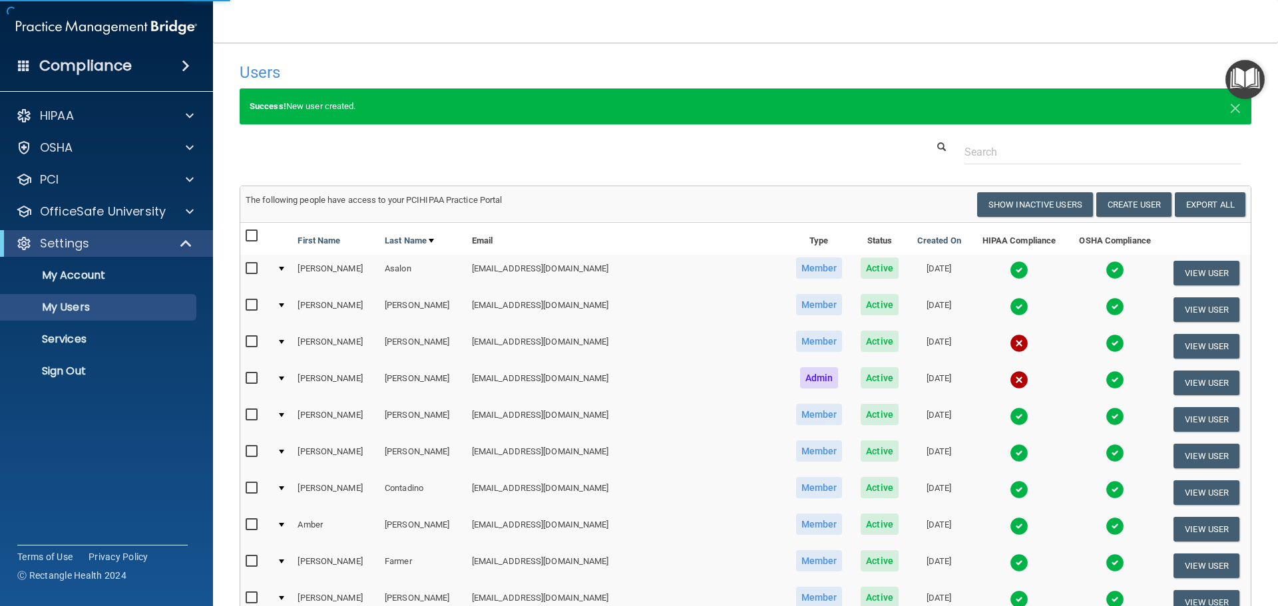
select select "20"
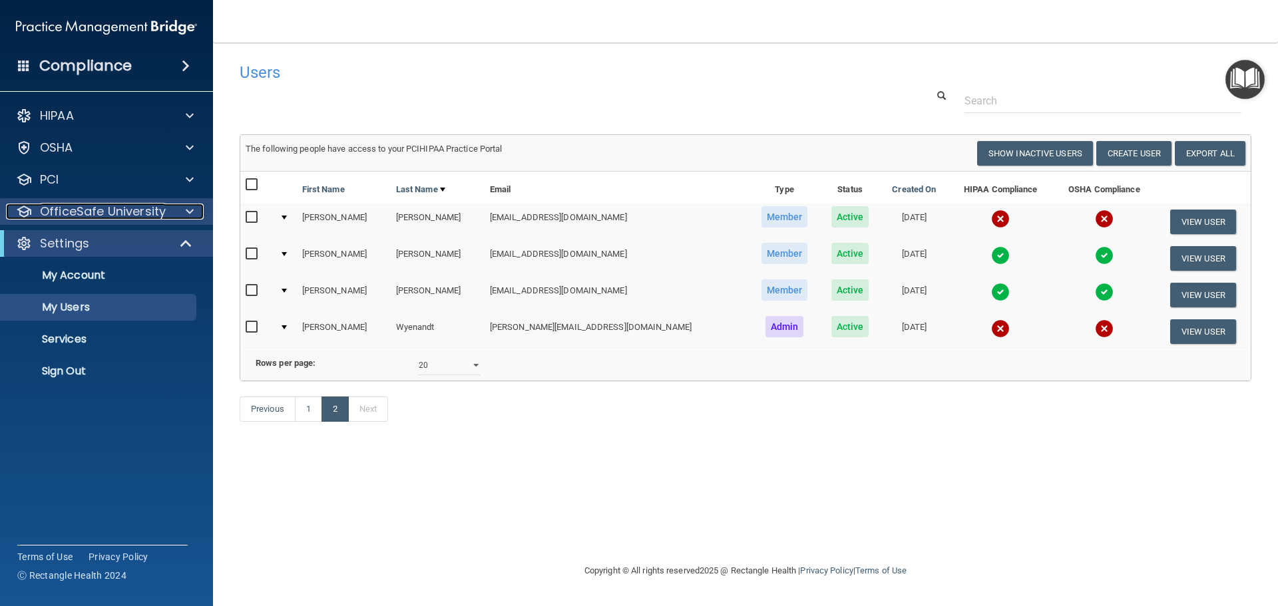
click at [186, 210] on span at bounding box center [190, 212] width 8 height 16
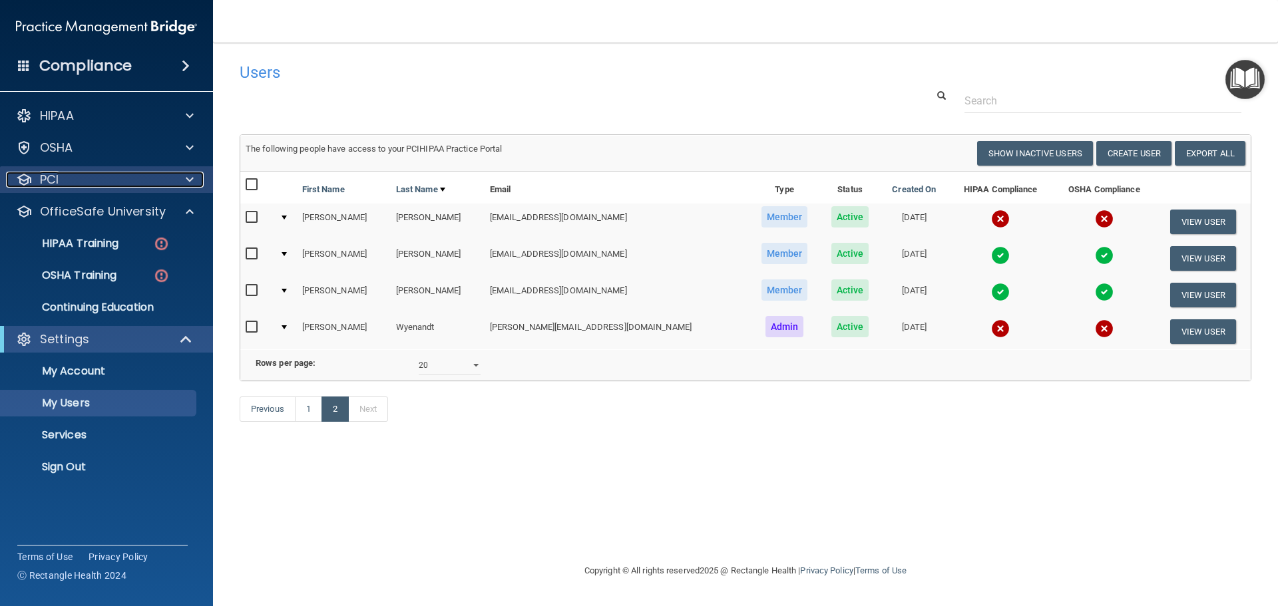
click at [188, 180] on span at bounding box center [190, 180] width 8 height 16
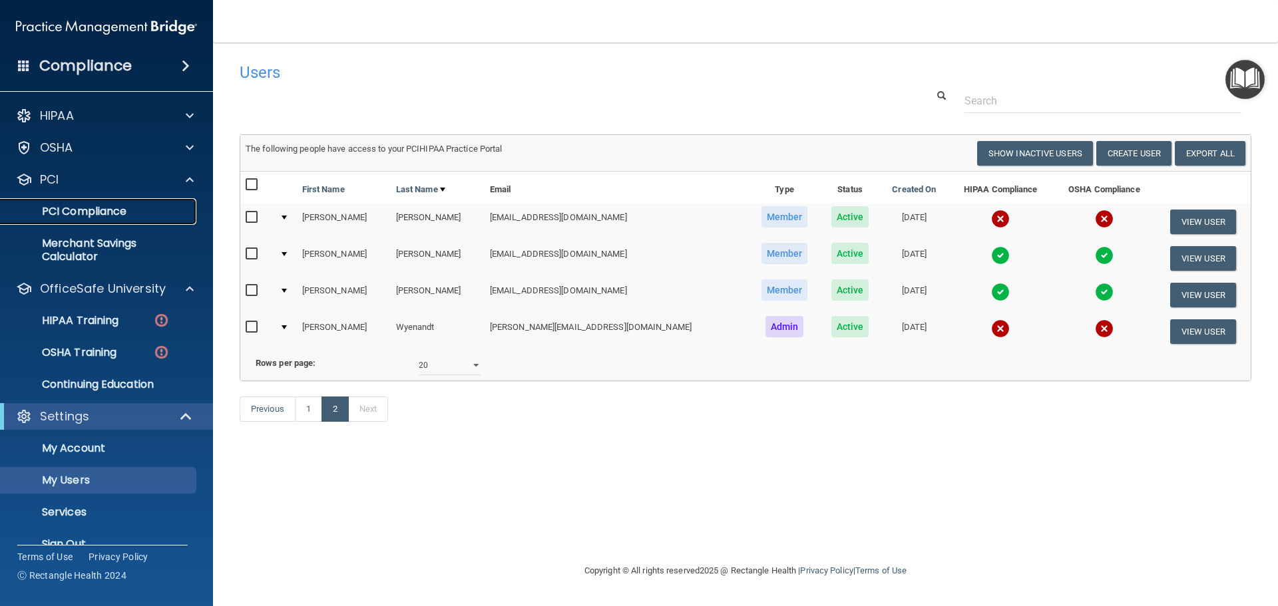
click at [105, 208] on p "PCI Compliance" at bounding box center [100, 211] width 182 height 13
click at [184, 65] on span at bounding box center [186, 66] width 8 height 16
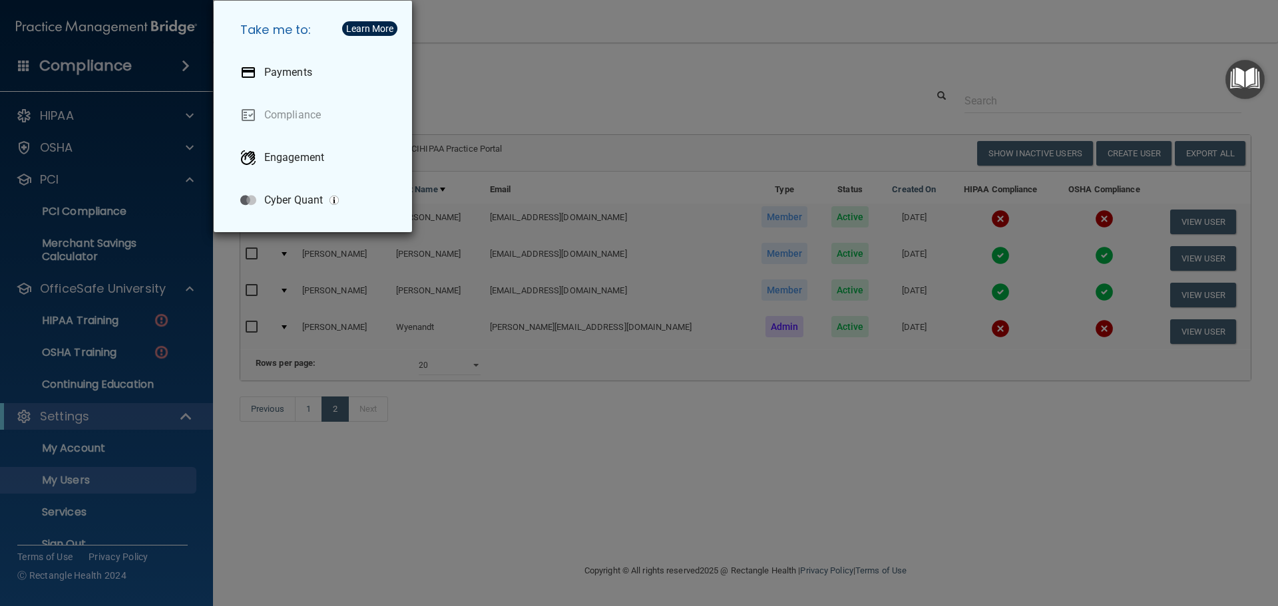
click at [117, 68] on div "Take me to: Payments Compliance Engagement Cyber Quant" at bounding box center [639, 303] width 1278 height 606
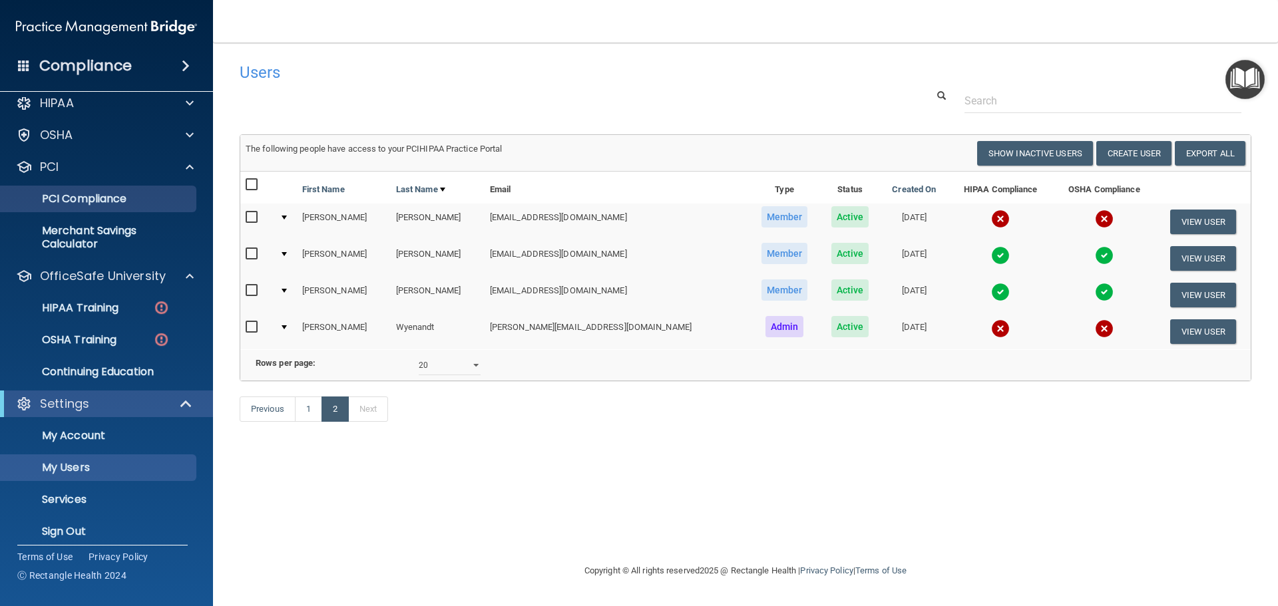
scroll to position [23, 0]
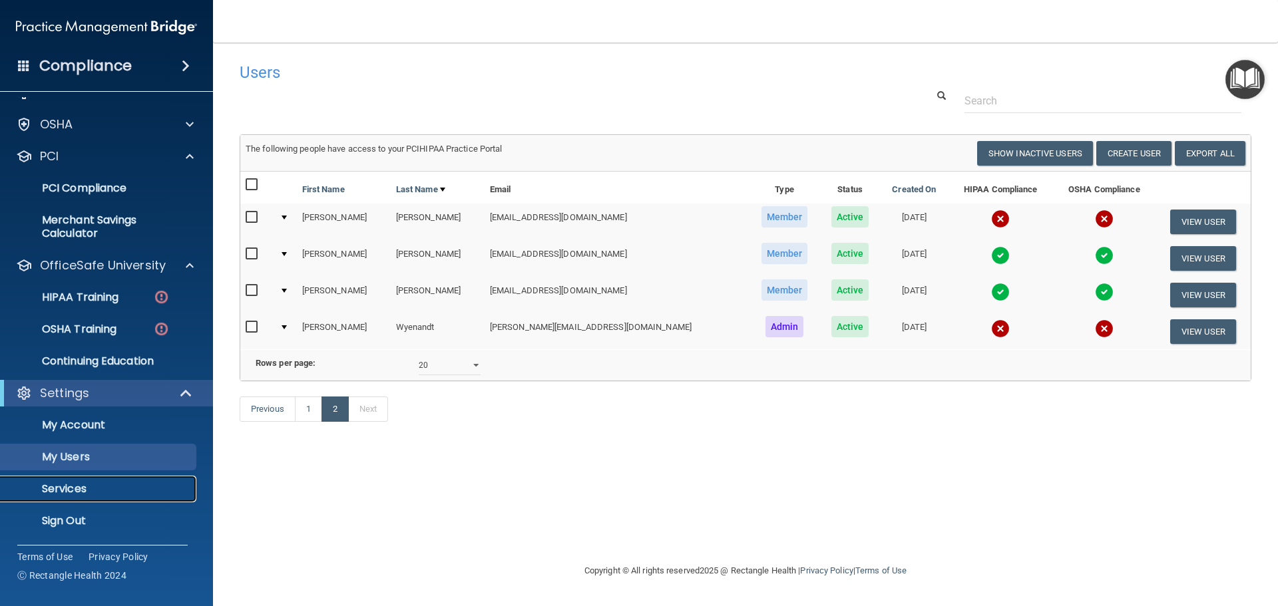
click at [65, 483] on p "Services" at bounding box center [100, 489] width 182 height 13
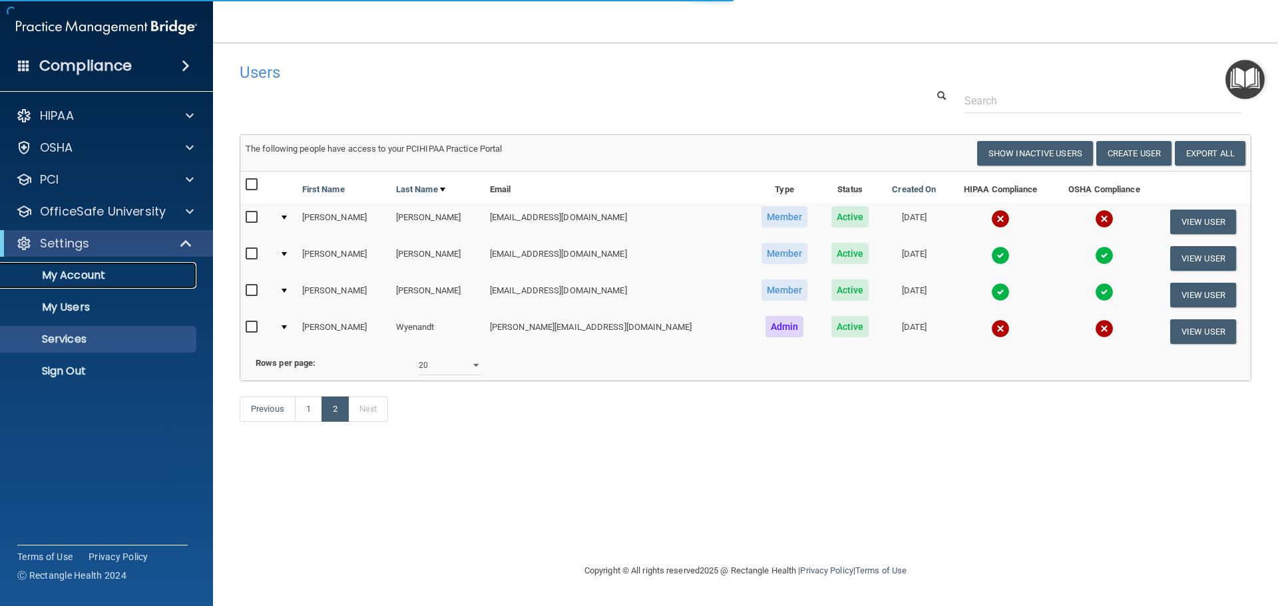
click at [77, 276] on p "My Account" at bounding box center [100, 275] width 182 height 13
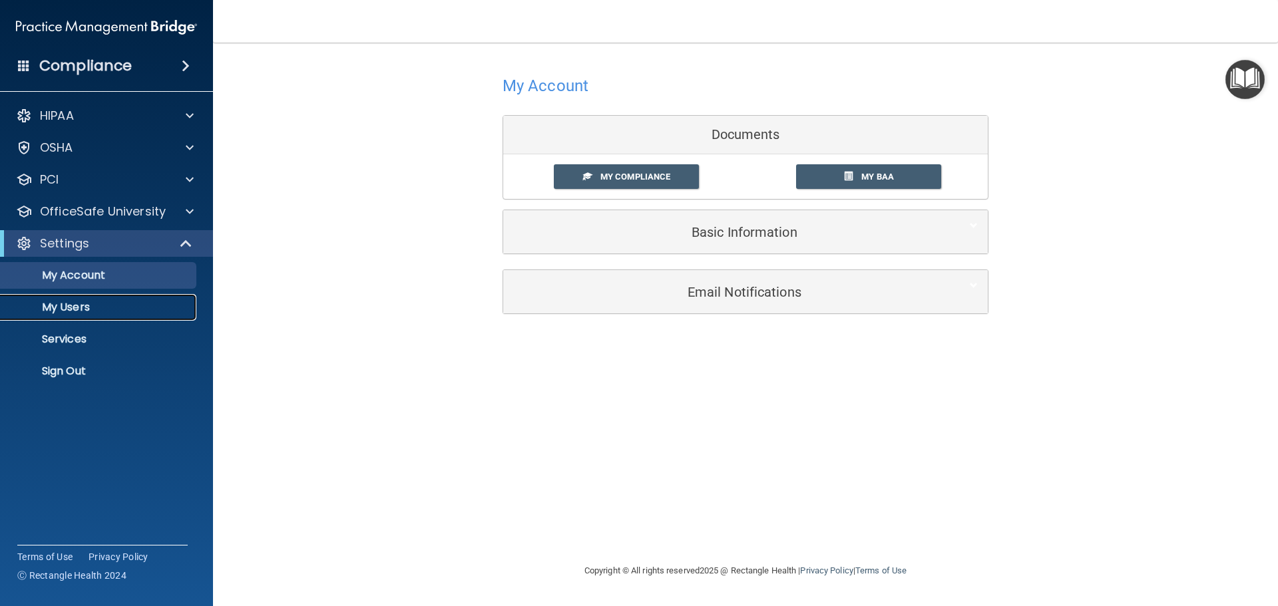
click at [73, 302] on p "My Users" at bounding box center [100, 307] width 182 height 13
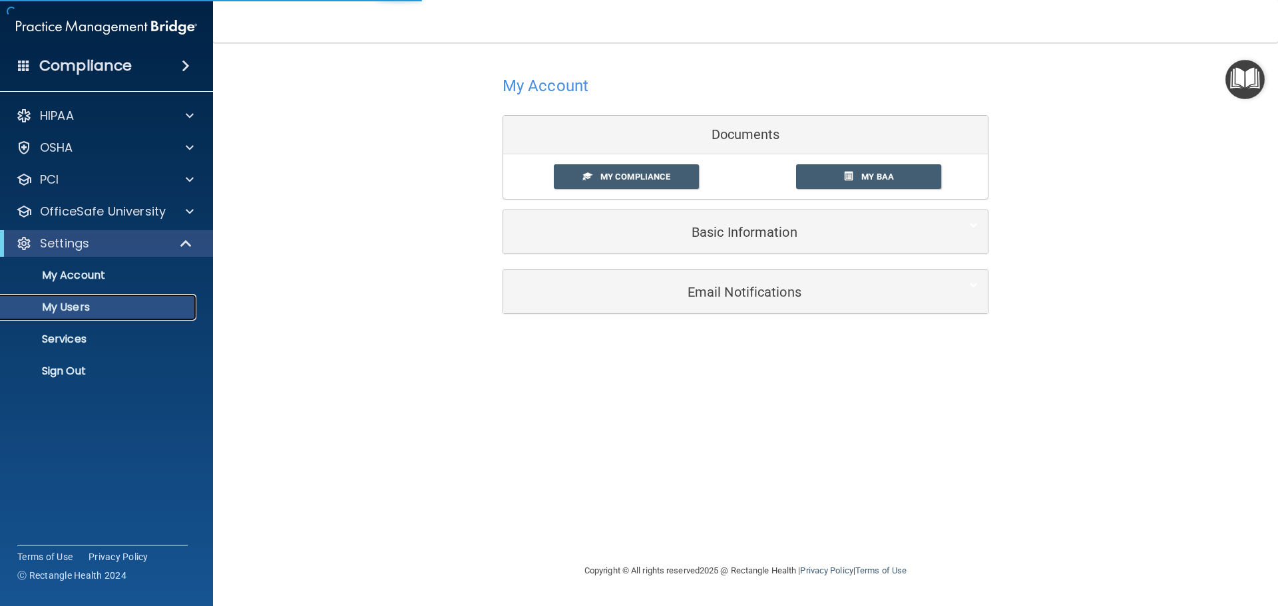
select select "20"
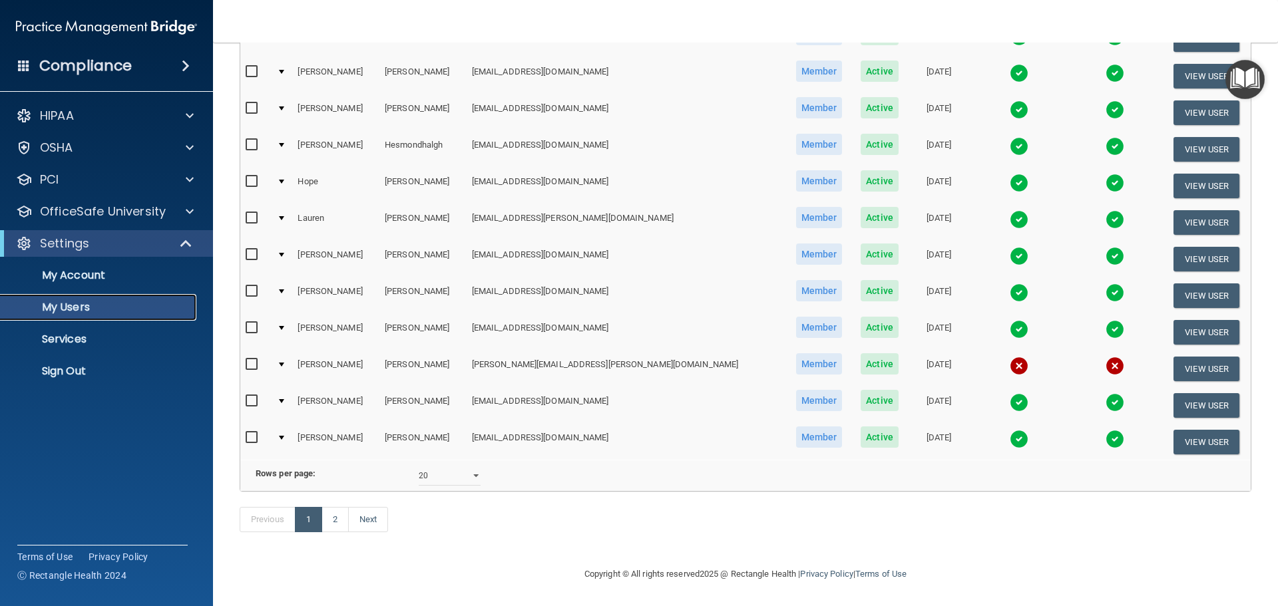
scroll to position [495, 0]
click at [334, 519] on link "2" at bounding box center [335, 519] width 27 height 25
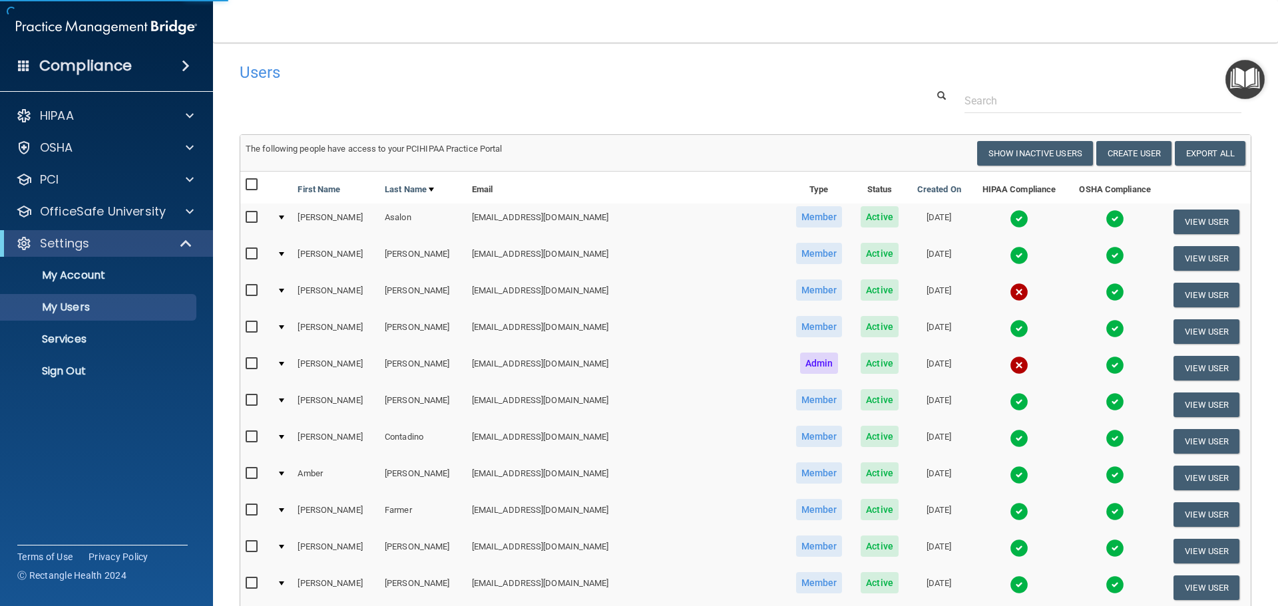
select select "20"
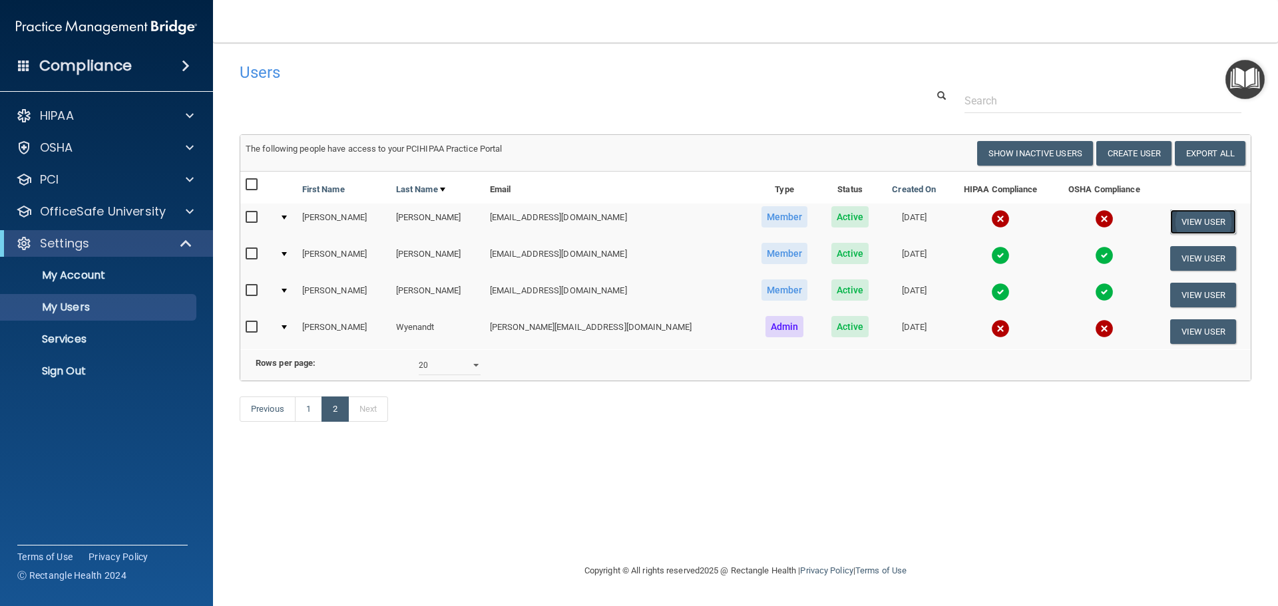
click at [1203, 222] on button "View User" at bounding box center [1203, 222] width 66 height 25
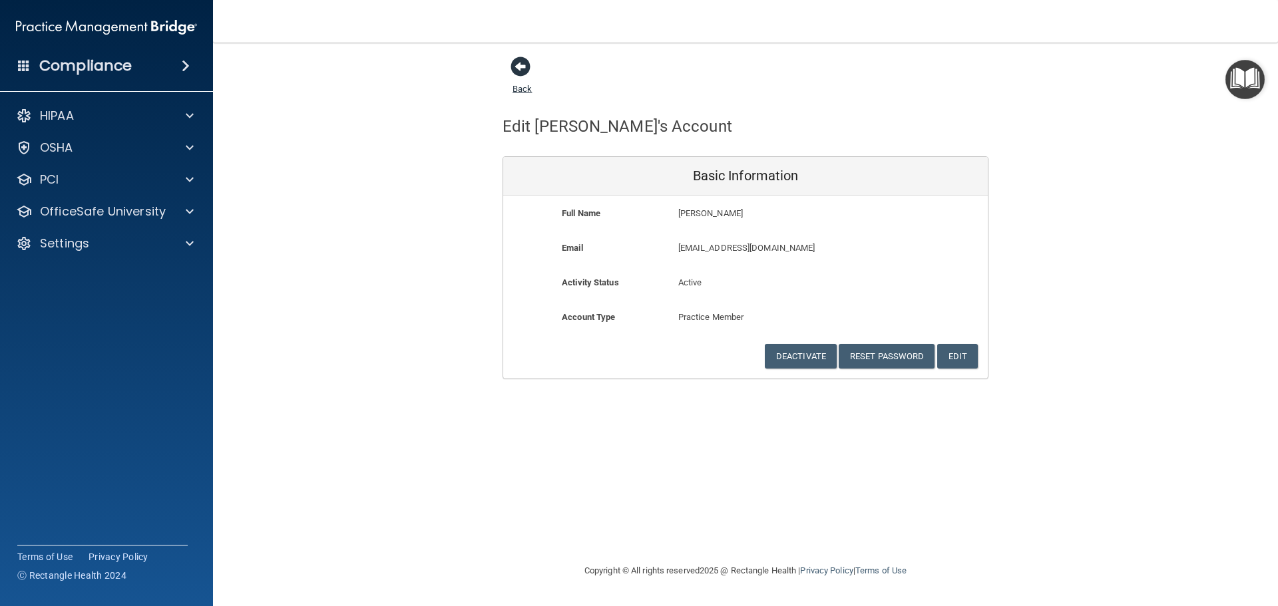
click at [531, 59] on div "Back" at bounding box center [543, 76] width 81 height 41
click at [183, 67] on span at bounding box center [186, 66] width 8 height 16
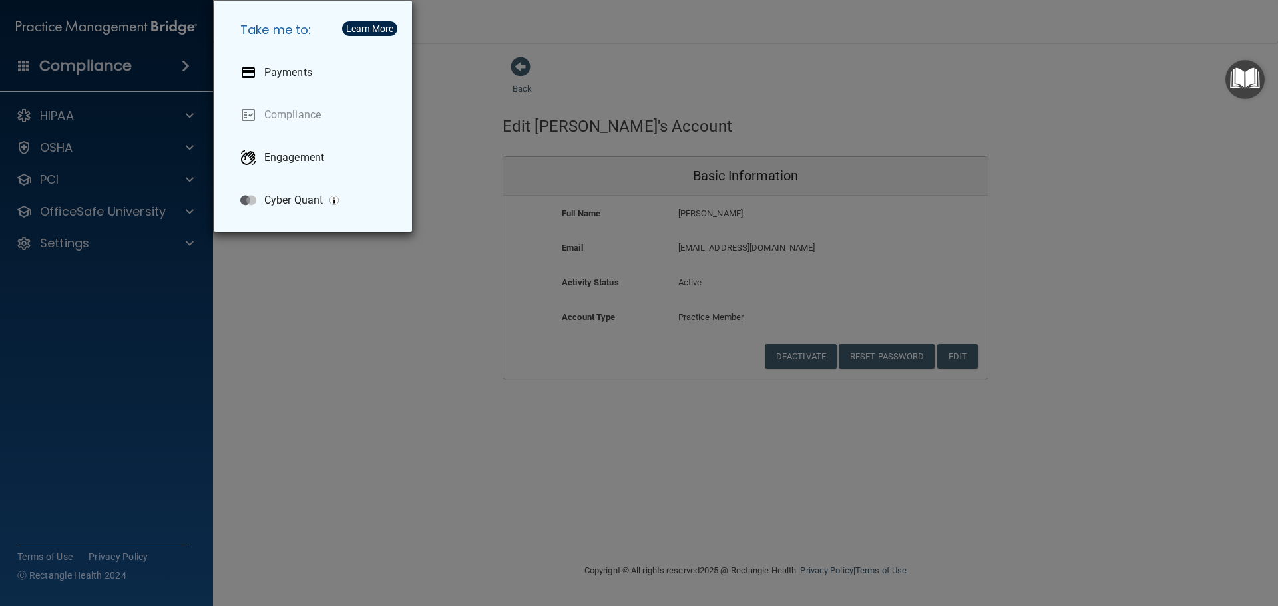
click at [183, 67] on div "Take me to: Payments Compliance Engagement Cyber Quant" at bounding box center [639, 303] width 1278 height 606
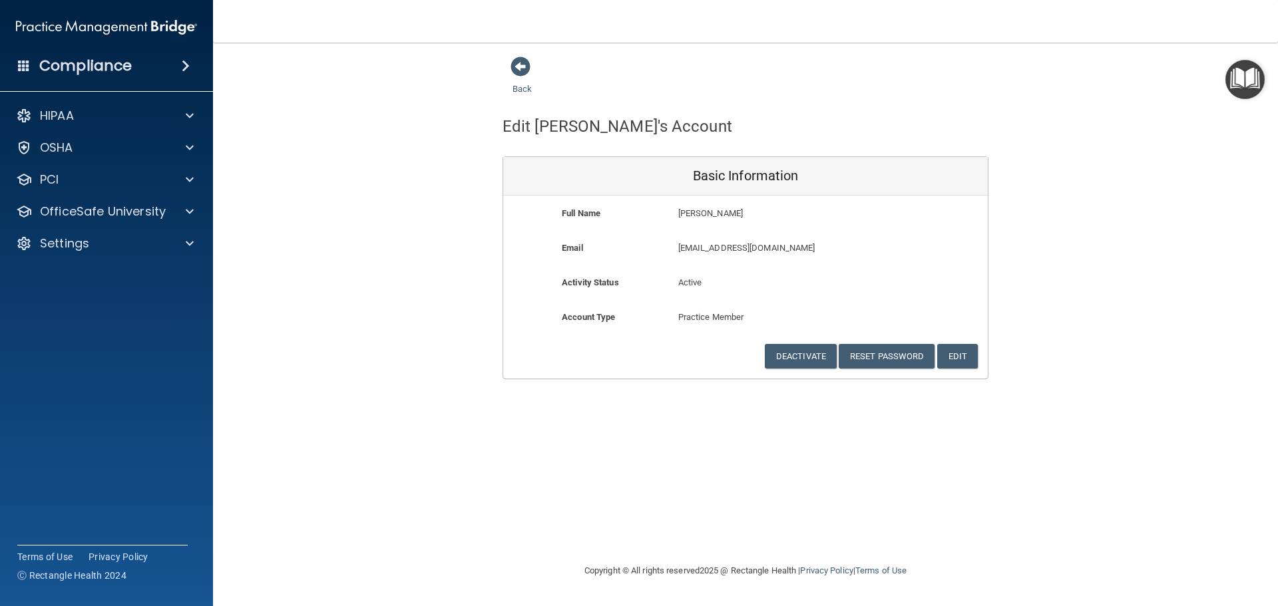
click at [23, 65] on span at bounding box center [24, 65] width 12 height 12
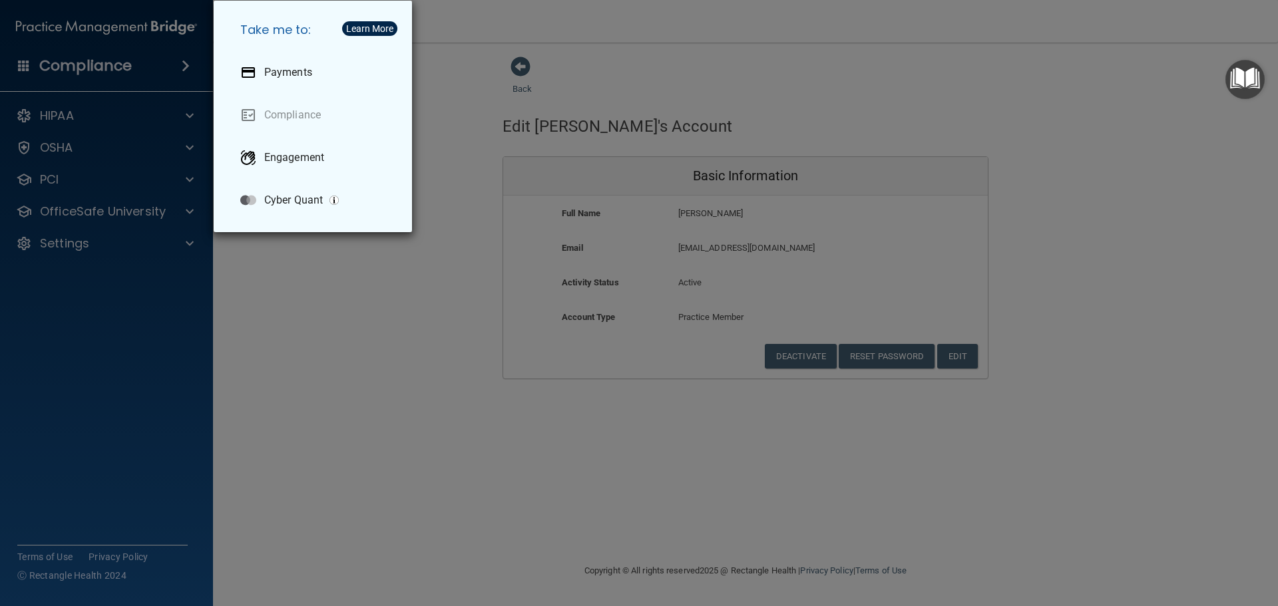
click at [64, 118] on div "Take me to: Payments Compliance Engagement Cyber Quant" at bounding box center [639, 303] width 1278 height 606
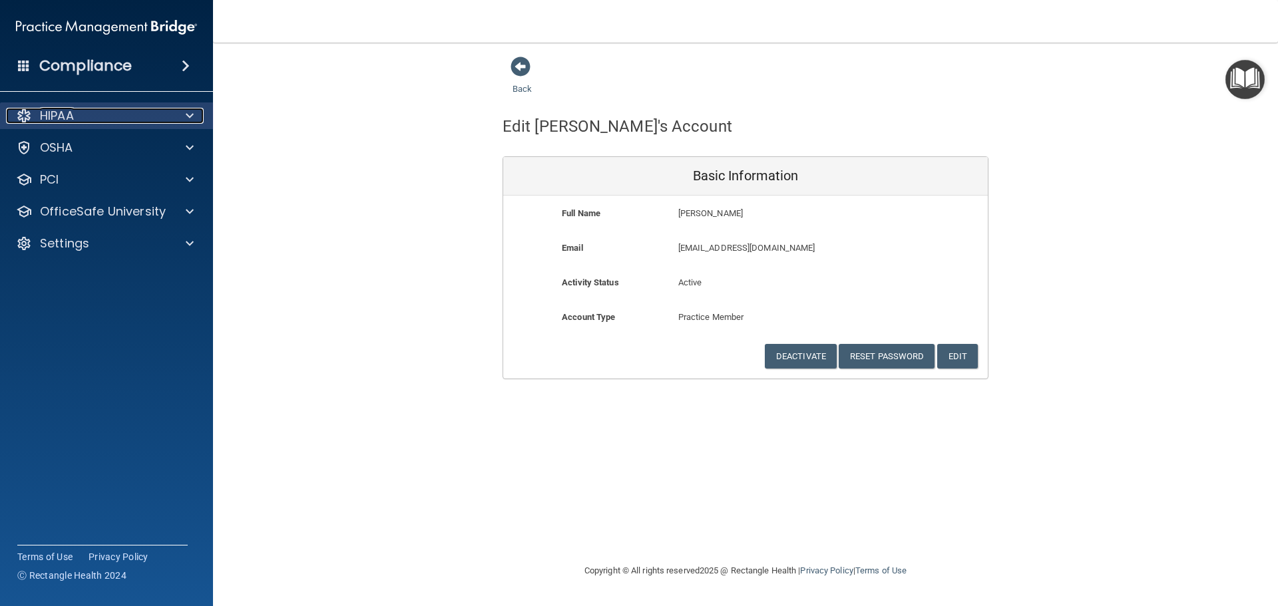
click at [190, 113] on span at bounding box center [190, 116] width 8 height 16
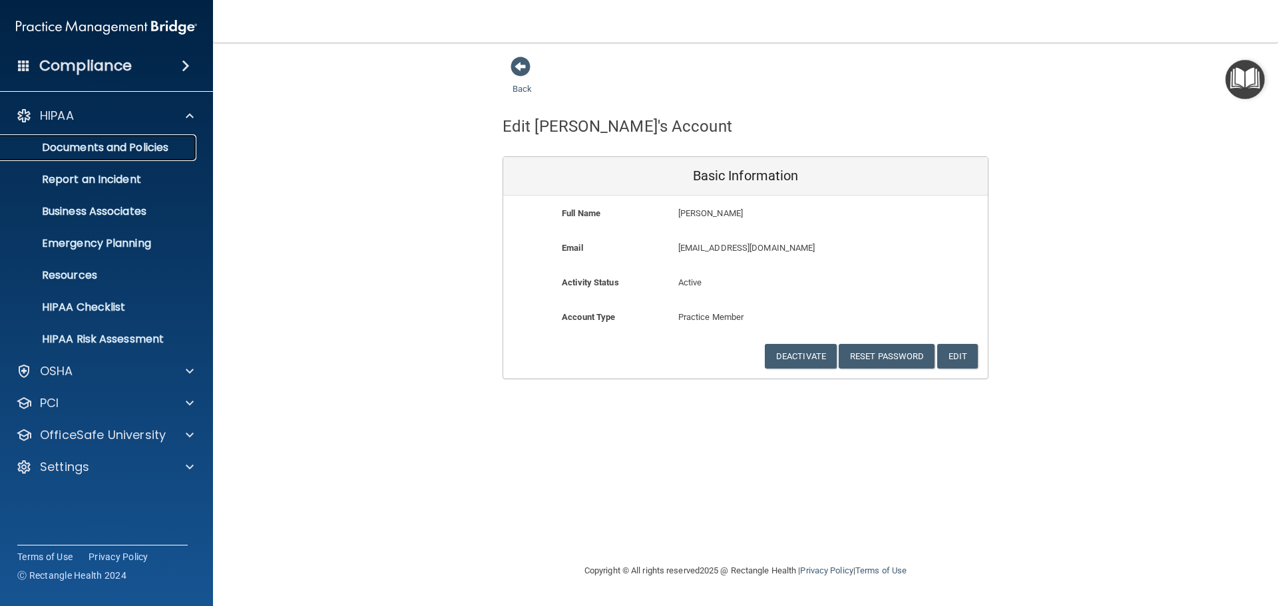
click at [134, 146] on p "Documents and Policies" at bounding box center [100, 147] width 182 height 13
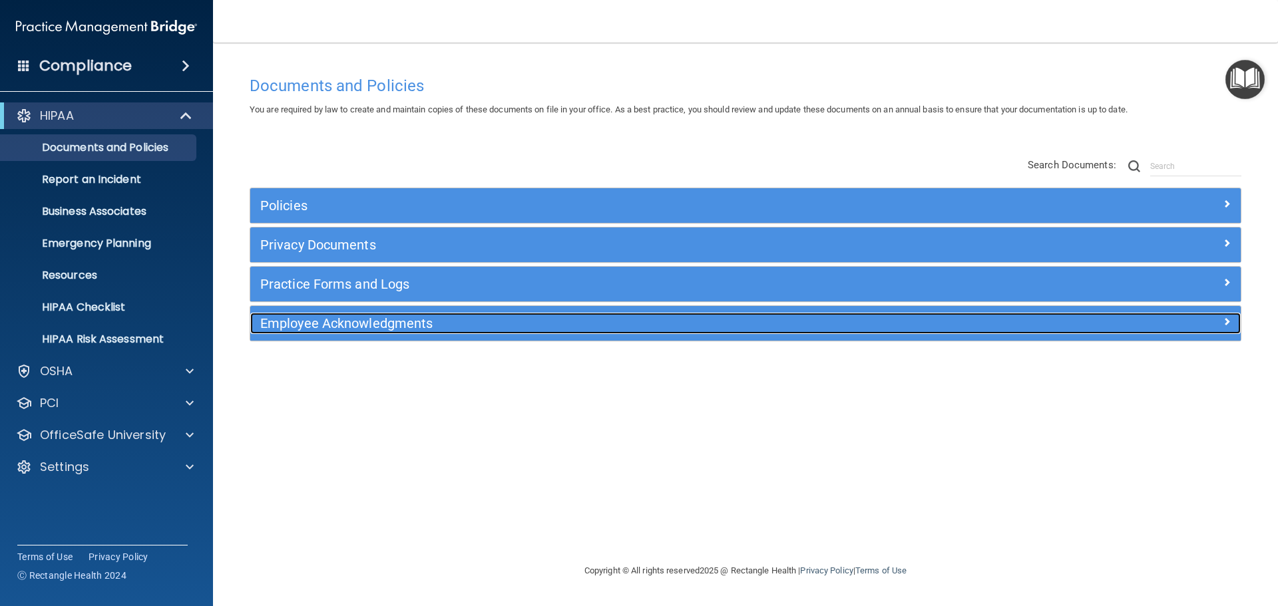
click at [1228, 317] on span at bounding box center [1227, 322] width 8 height 16
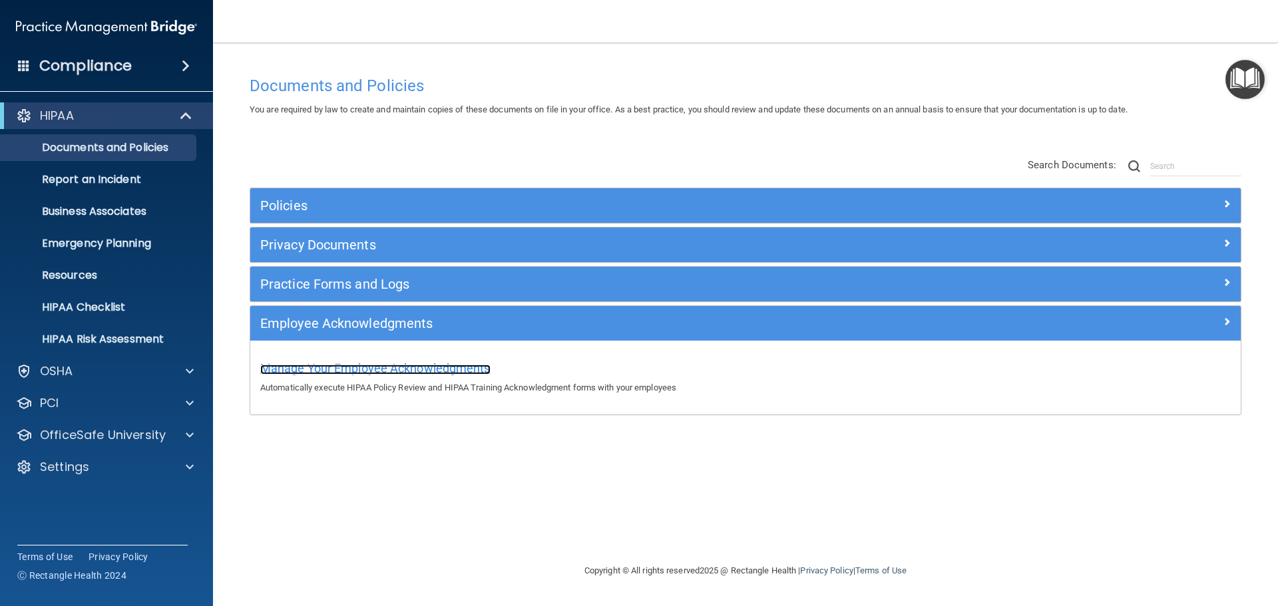
click at [425, 365] on span "Manage Your Employee Acknowledgments" at bounding box center [375, 368] width 230 height 14
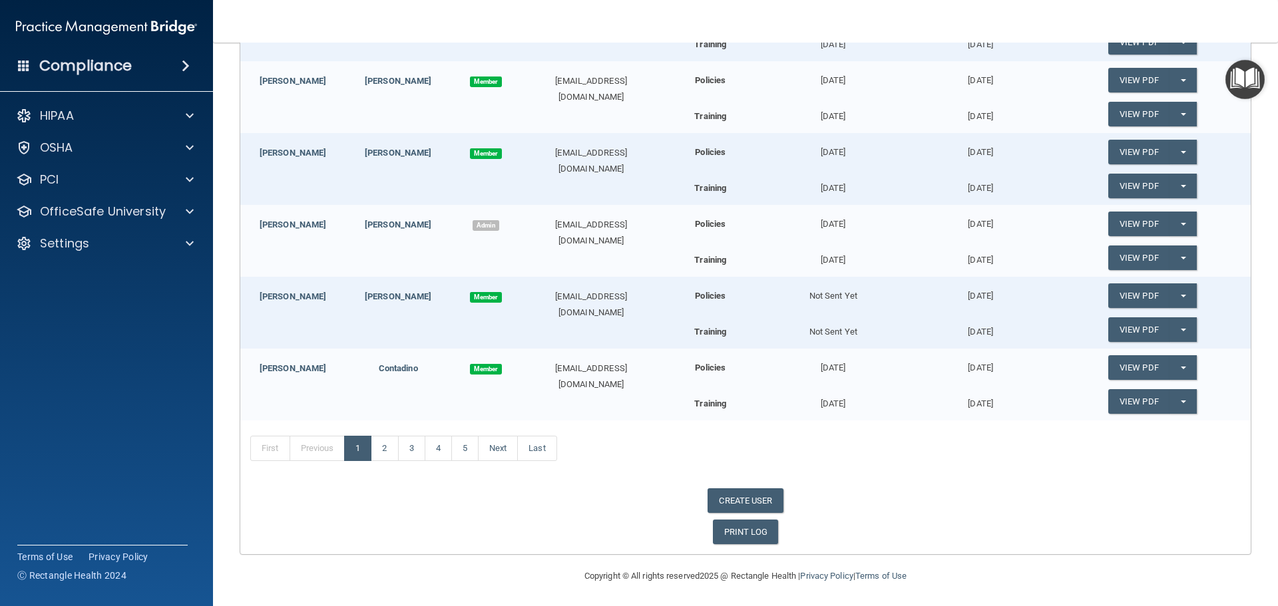
scroll to position [352, 0]
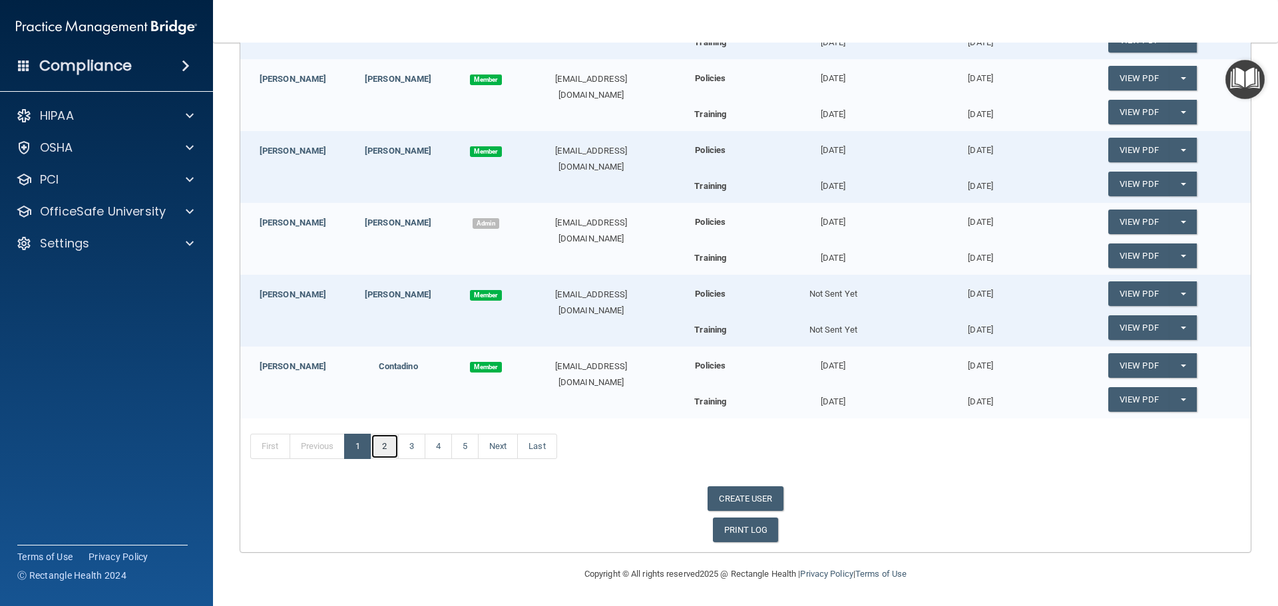
click at [385, 444] on link "2" at bounding box center [384, 446] width 27 height 25
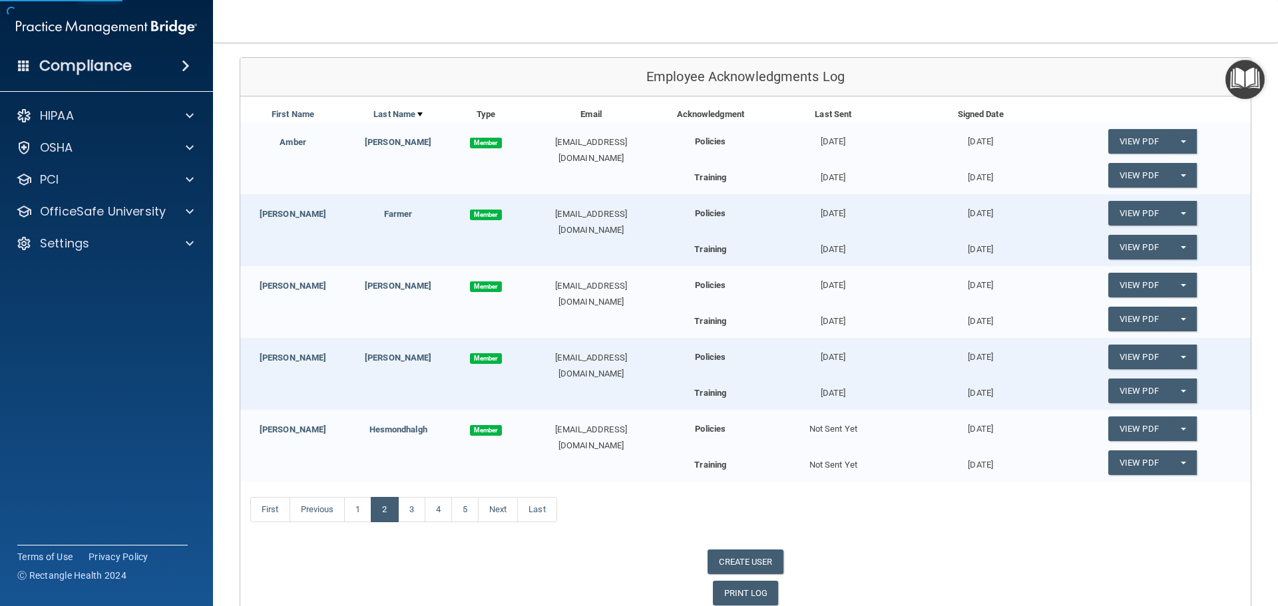
scroll to position [208, 0]
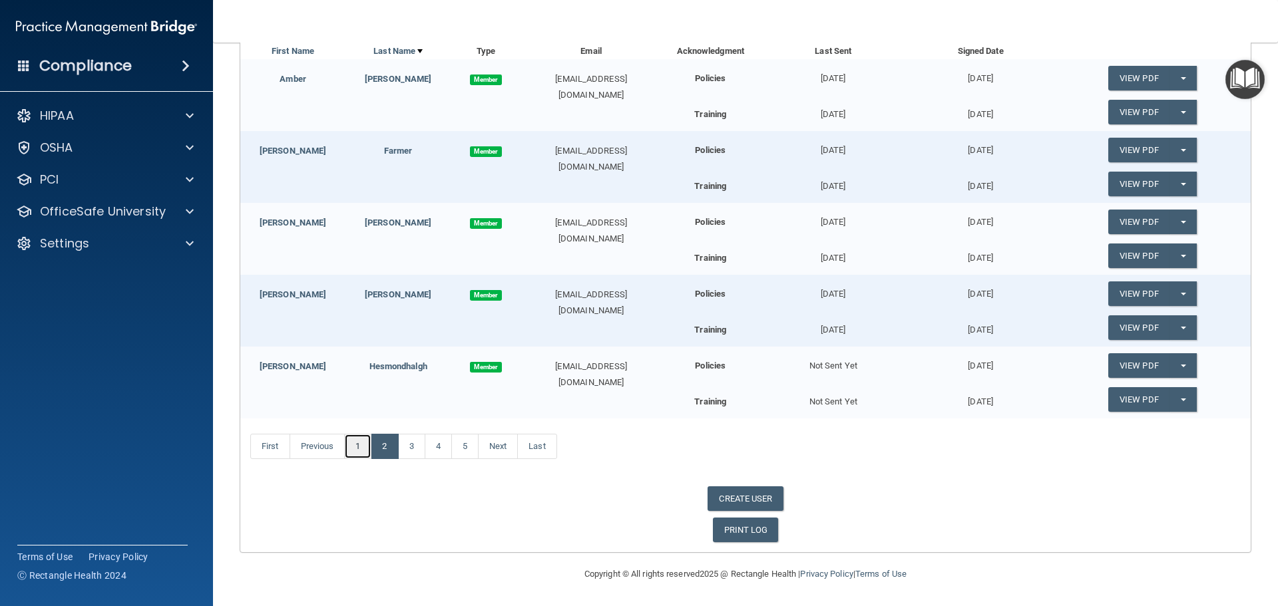
click at [357, 448] on link "1" at bounding box center [357, 446] width 27 height 25
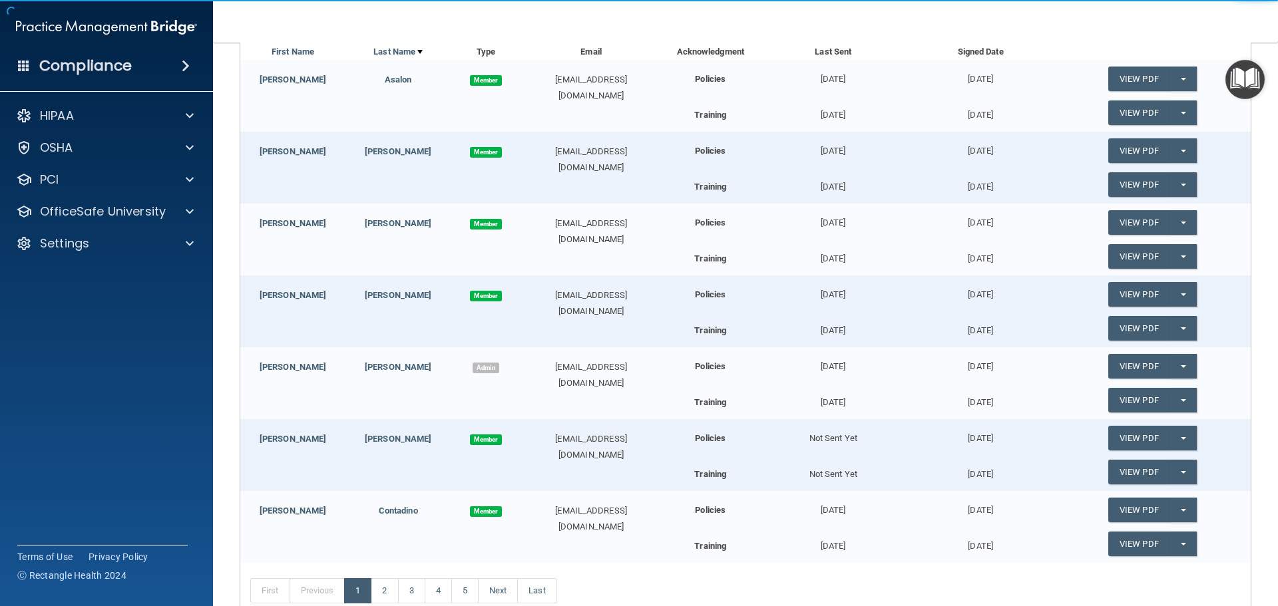
scroll to position [266, 0]
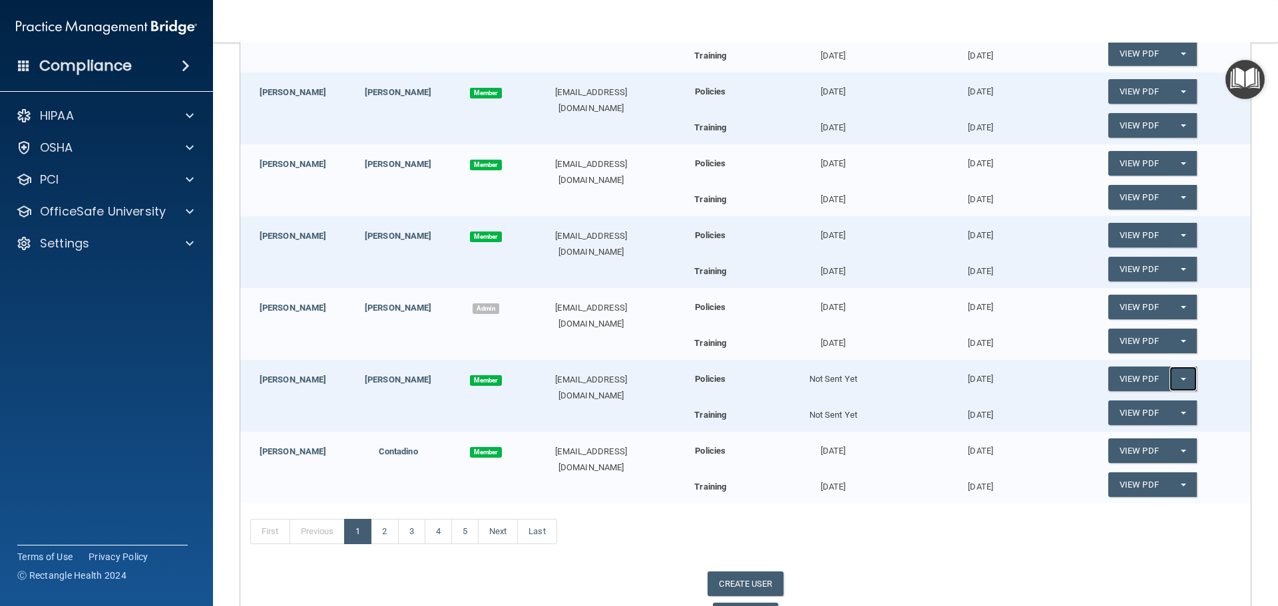
click at [1177, 376] on button "Split button!" at bounding box center [1183, 379] width 27 height 25
click at [1156, 407] on link "Update Acknowledgment" at bounding box center [1169, 406] width 122 height 20
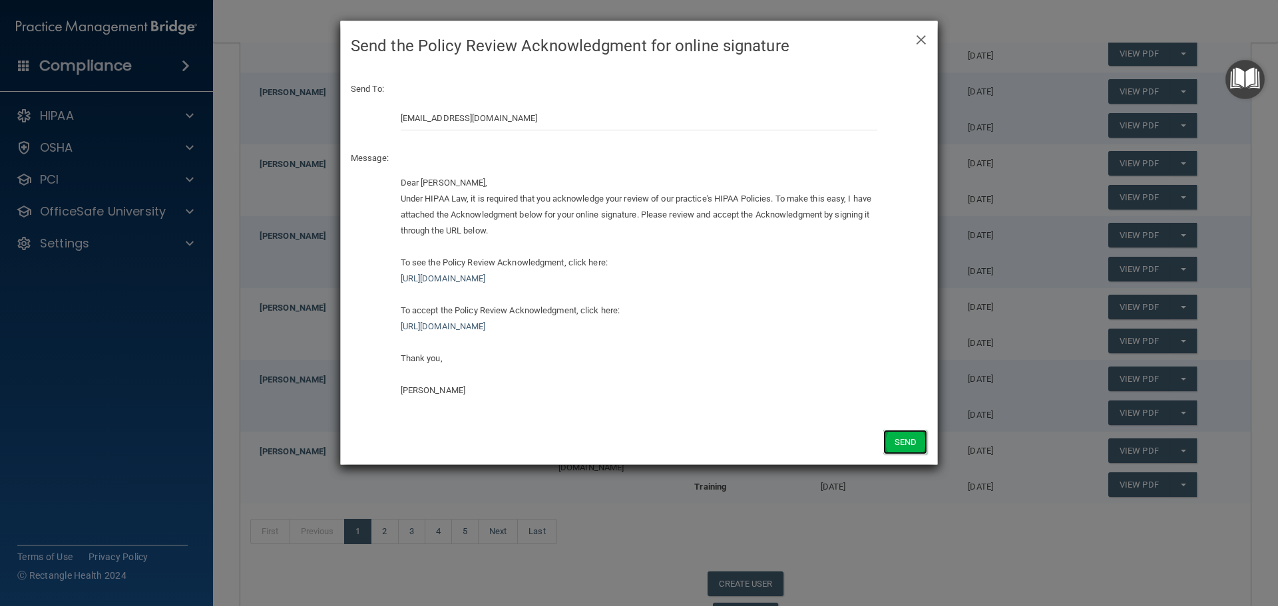
click at [911, 435] on button "Send" at bounding box center [905, 442] width 44 height 25
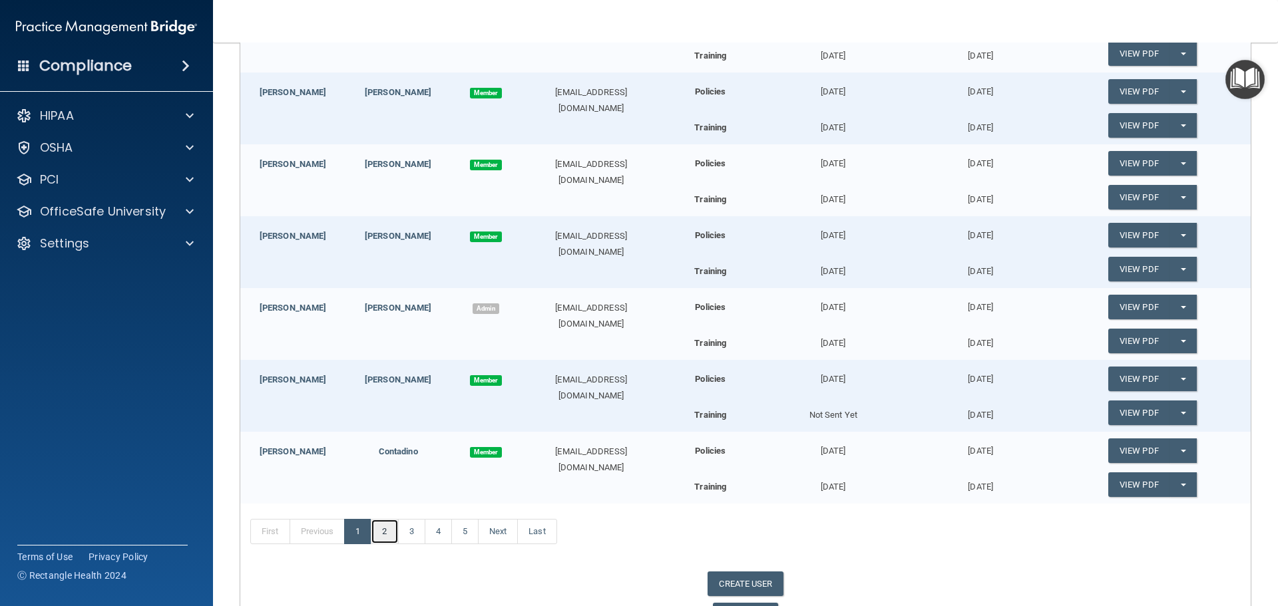
click at [387, 533] on link "2" at bounding box center [384, 531] width 27 height 25
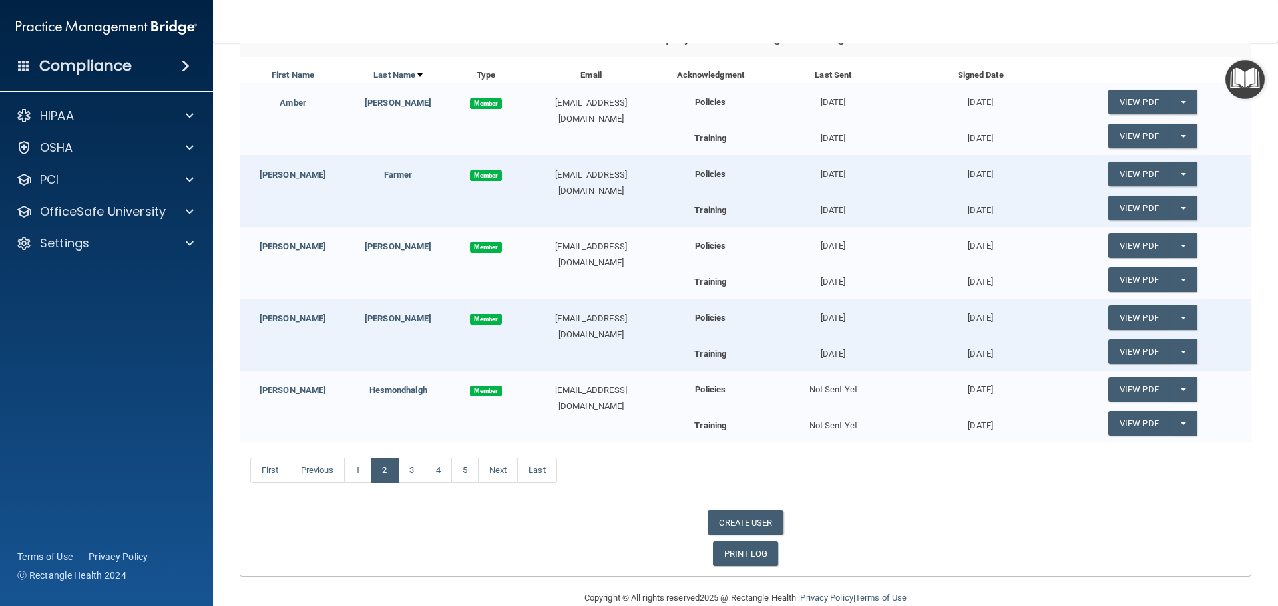
scroll to position [208, 0]
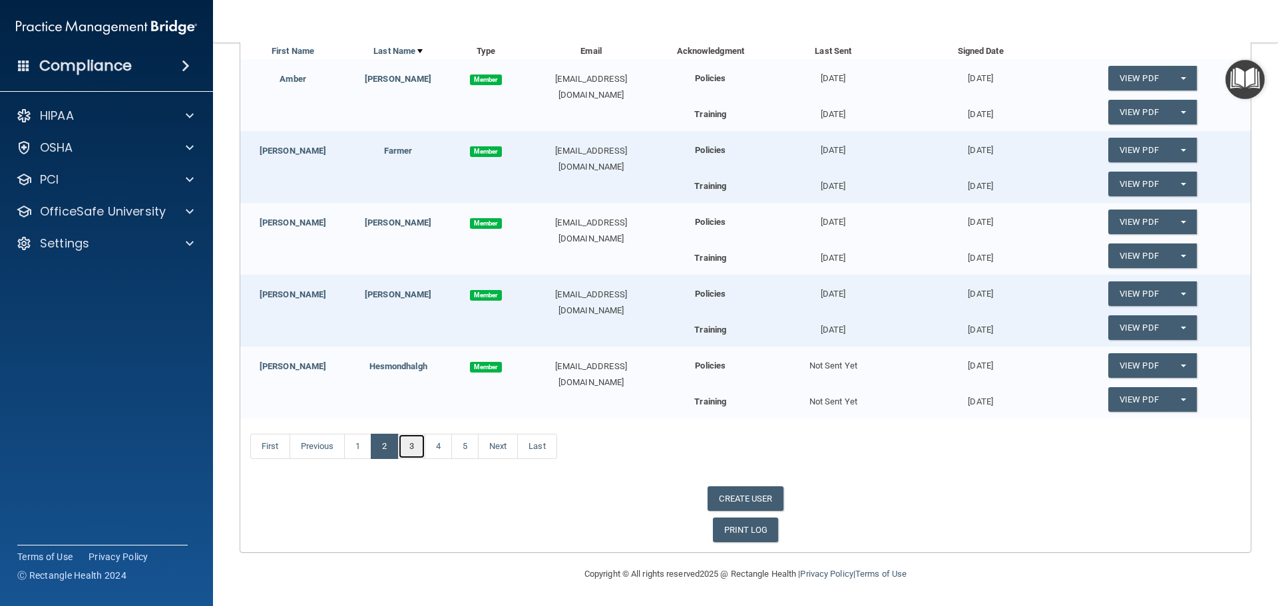
click at [409, 443] on link "3" at bounding box center [411, 446] width 27 height 25
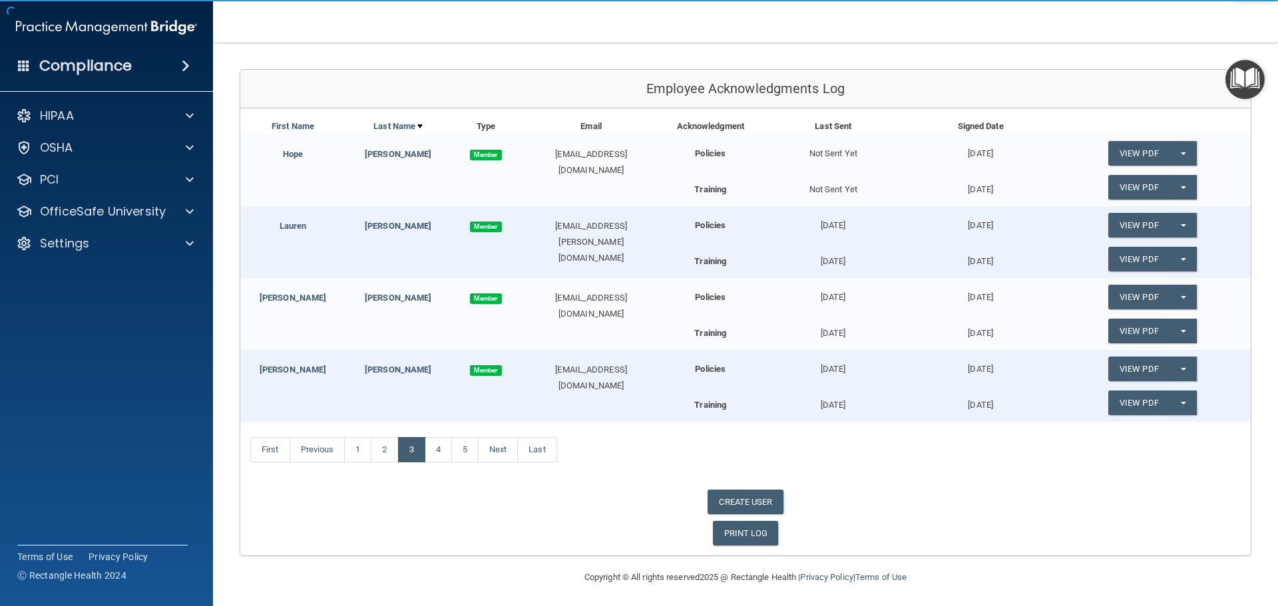
scroll to position [133, 0]
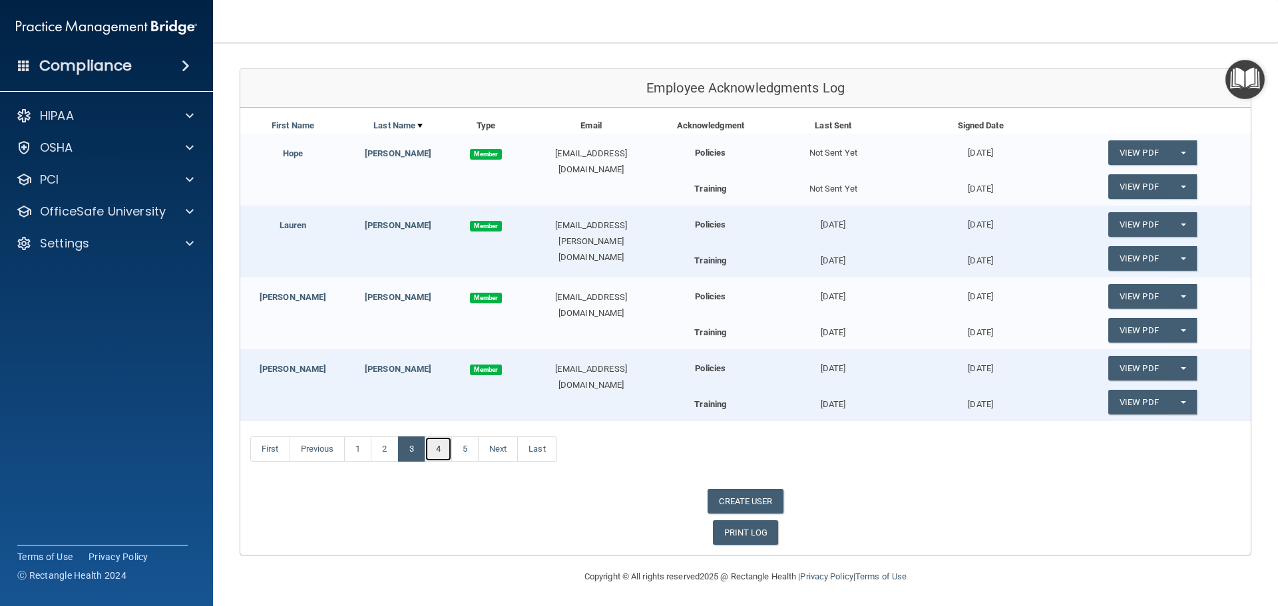
click at [439, 453] on link "4" at bounding box center [438, 449] width 27 height 25
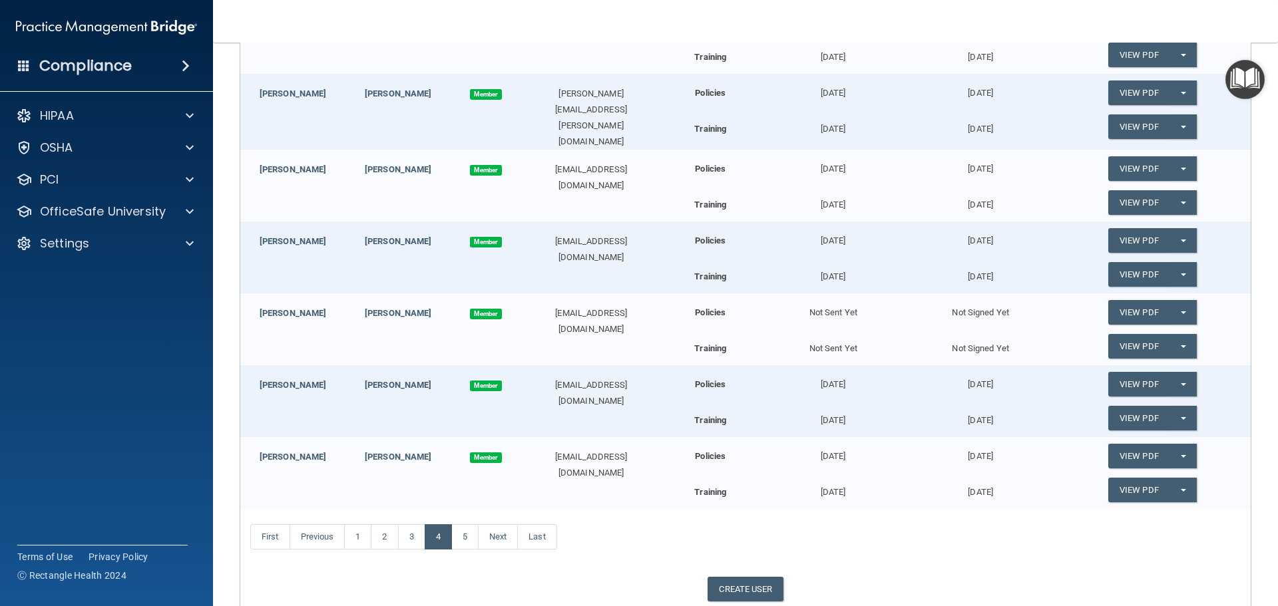
scroll to position [266, 0]
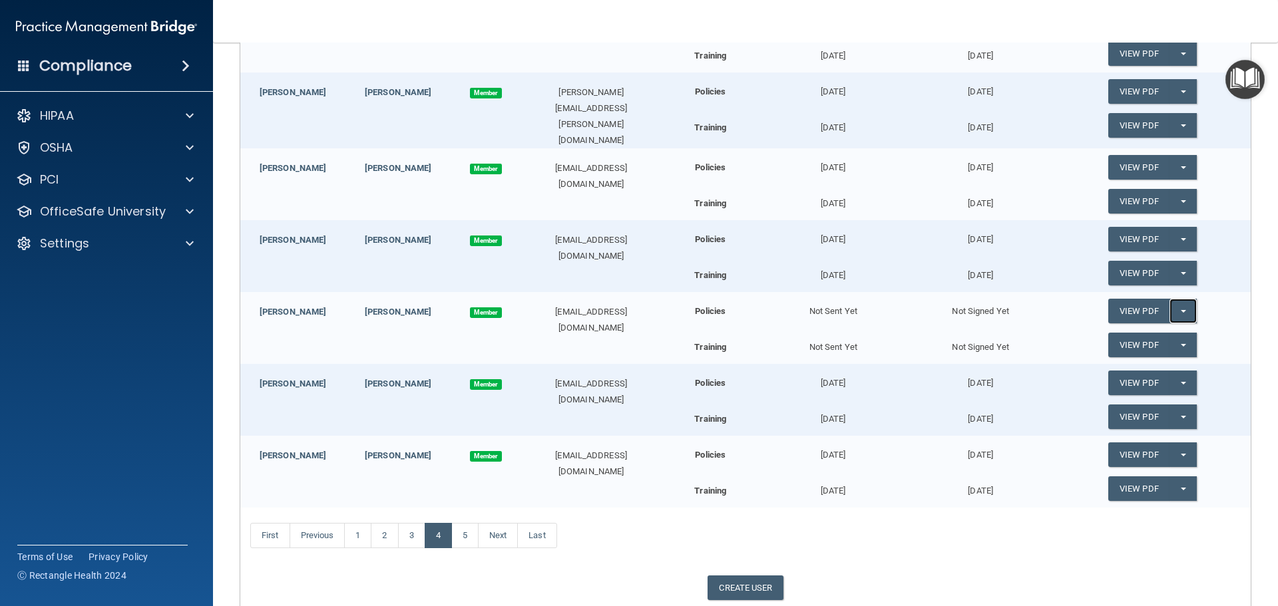
click at [1174, 305] on button "Split button!" at bounding box center [1183, 311] width 27 height 25
click at [1154, 333] on link "Send Acknowledgment" at bounding box center [1165, 338] width 115 height 20
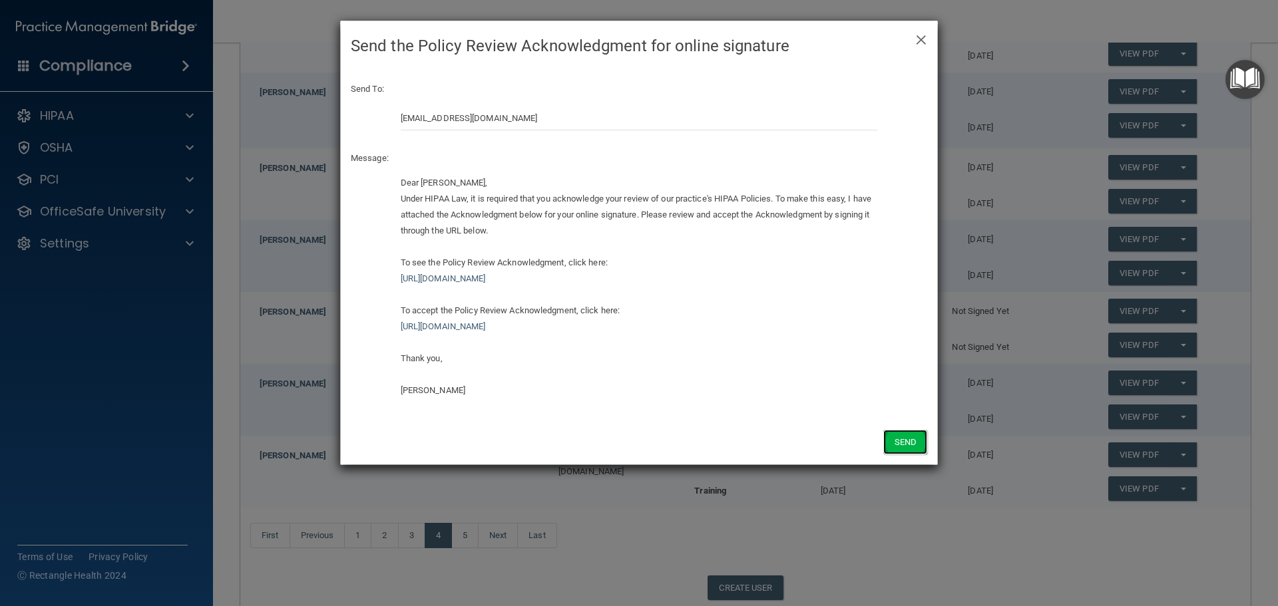
click at [903, 439] on button "Send" at bounding box center [905, 442] width 44 height 25
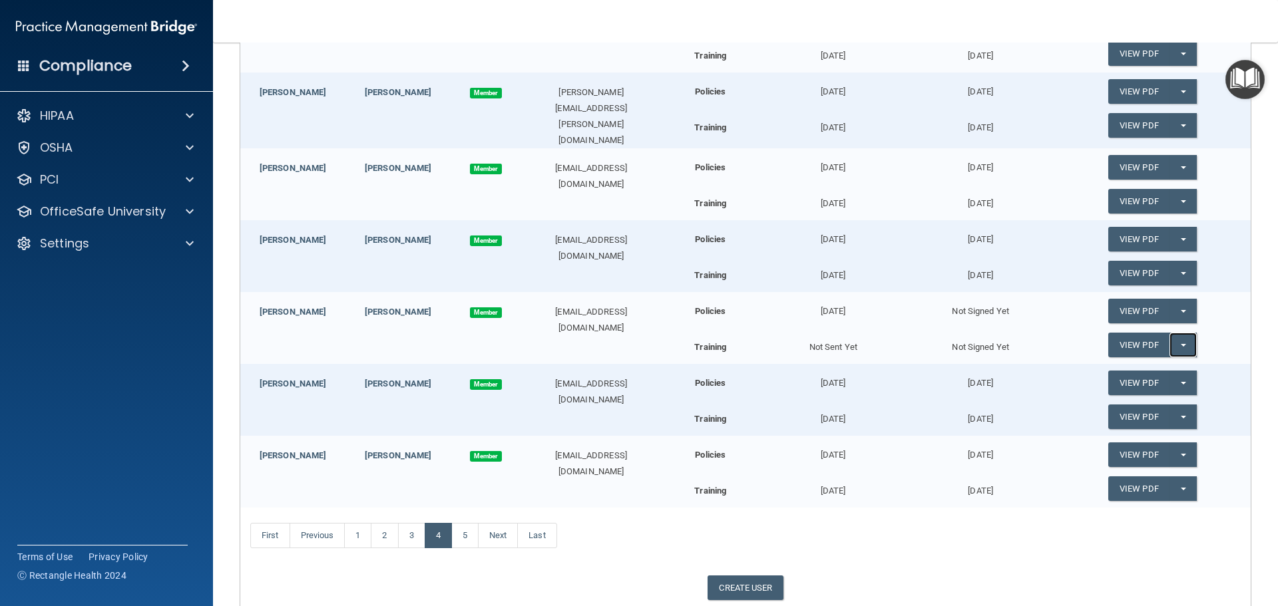
click at [1181, 344] on span "button" at bounding box center [1183, 345] width 5 height 3
click at [1166, 370] on link "Send Acknowledgment PDF" at bounding box center [1174, 372] width 133 height 20
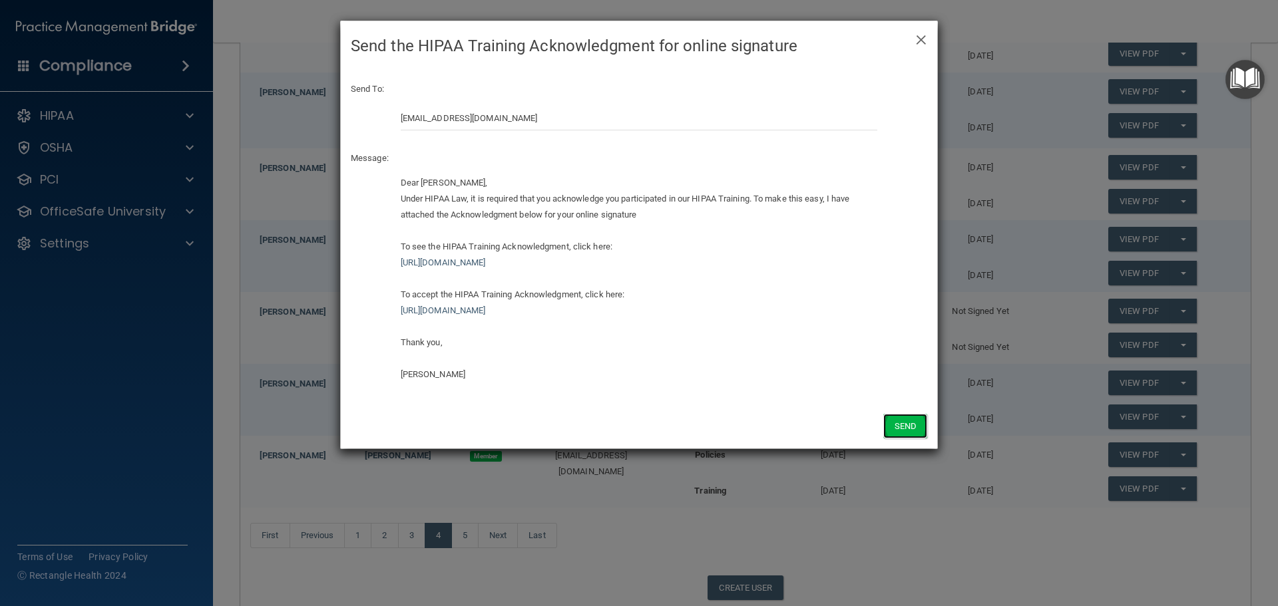
click at [913, 420] on button "Send" at bounding box center [905, 426] width 44 height 25
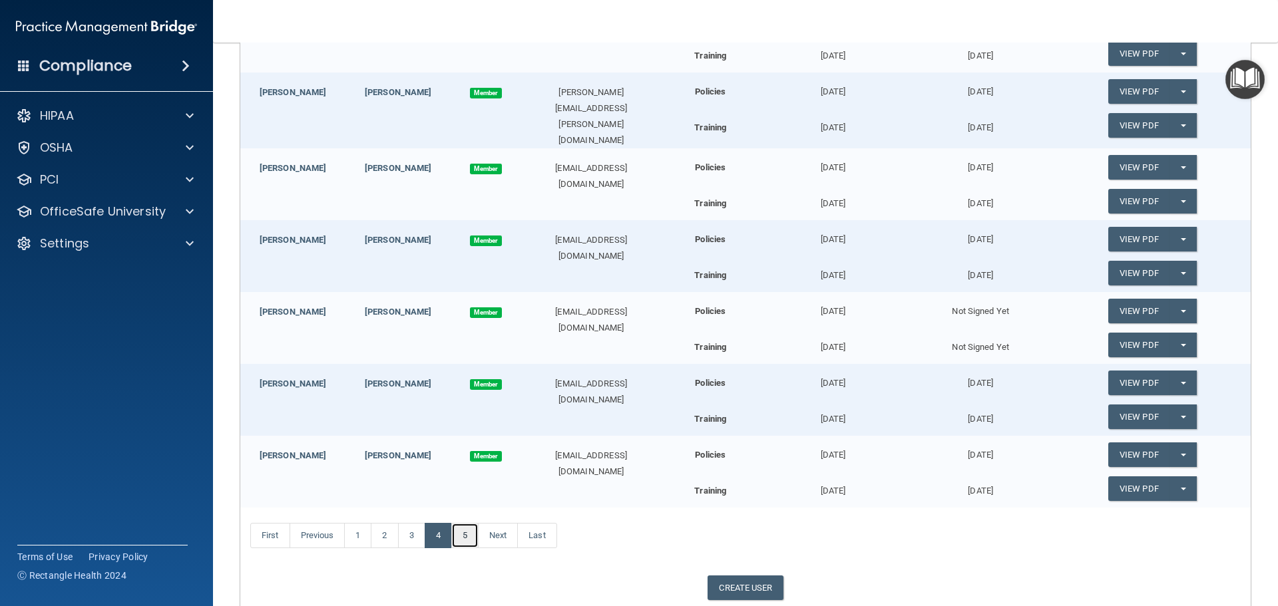
click at [471, 525] on link "5" at bounding box center [464, 535] width 27 height 25
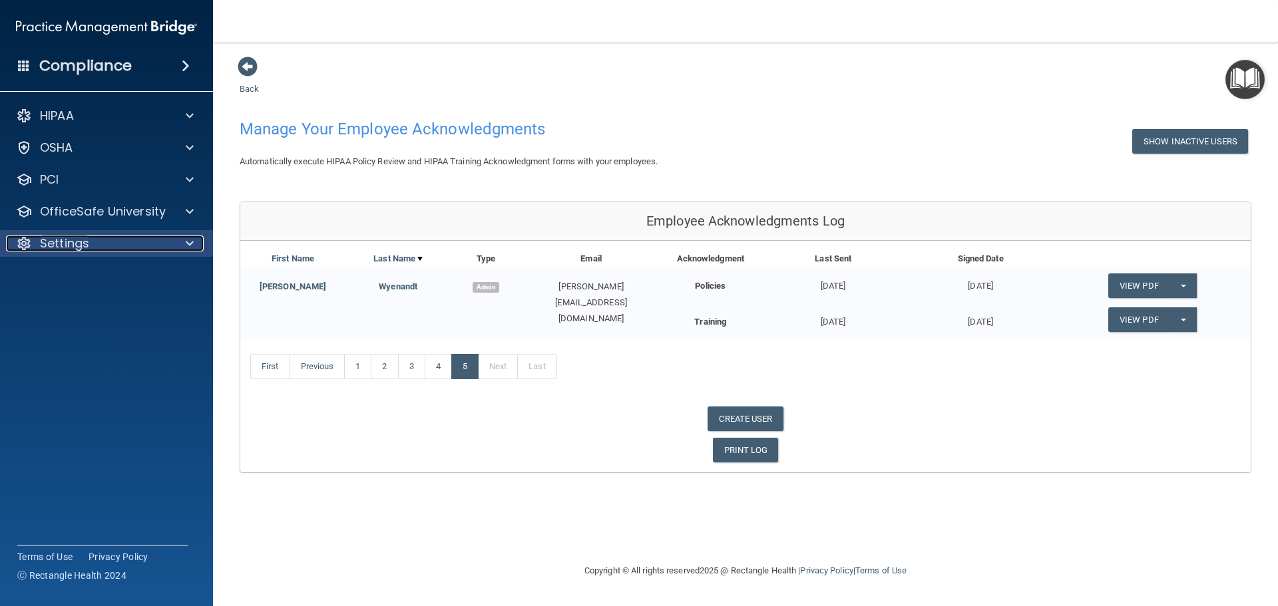
click at [107, 242] on div "Settings" at bounding box center [88, 244] width 165 height 16
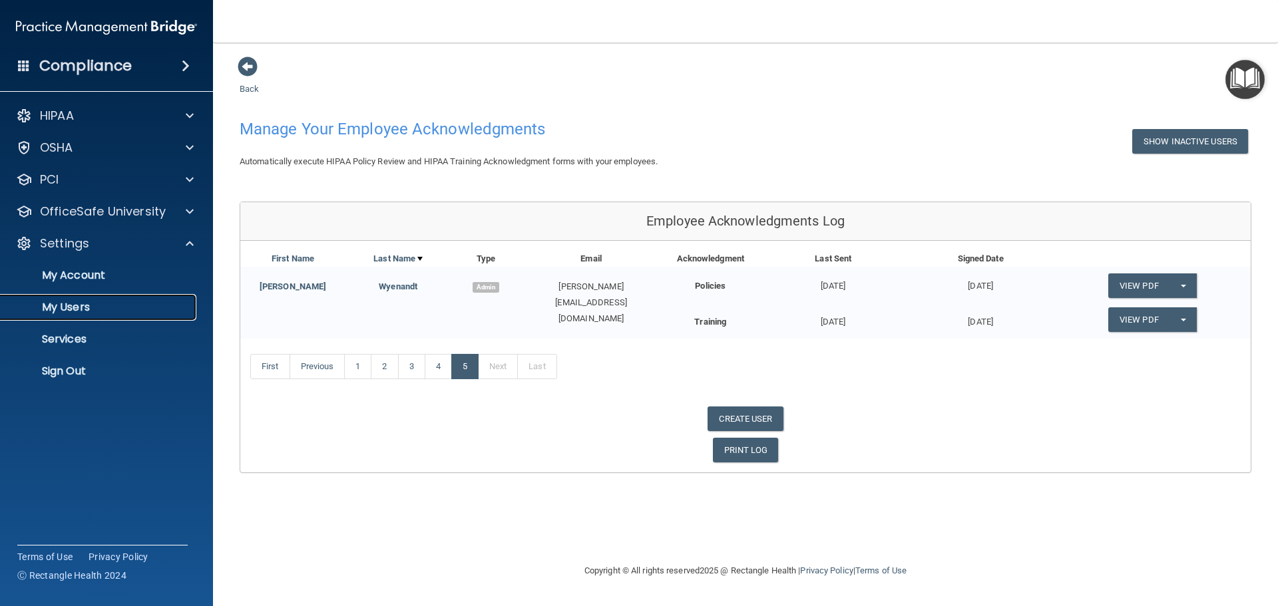
click at [79, 312] on p "My Users" at bounding box center [100, 307] width 182 height 13
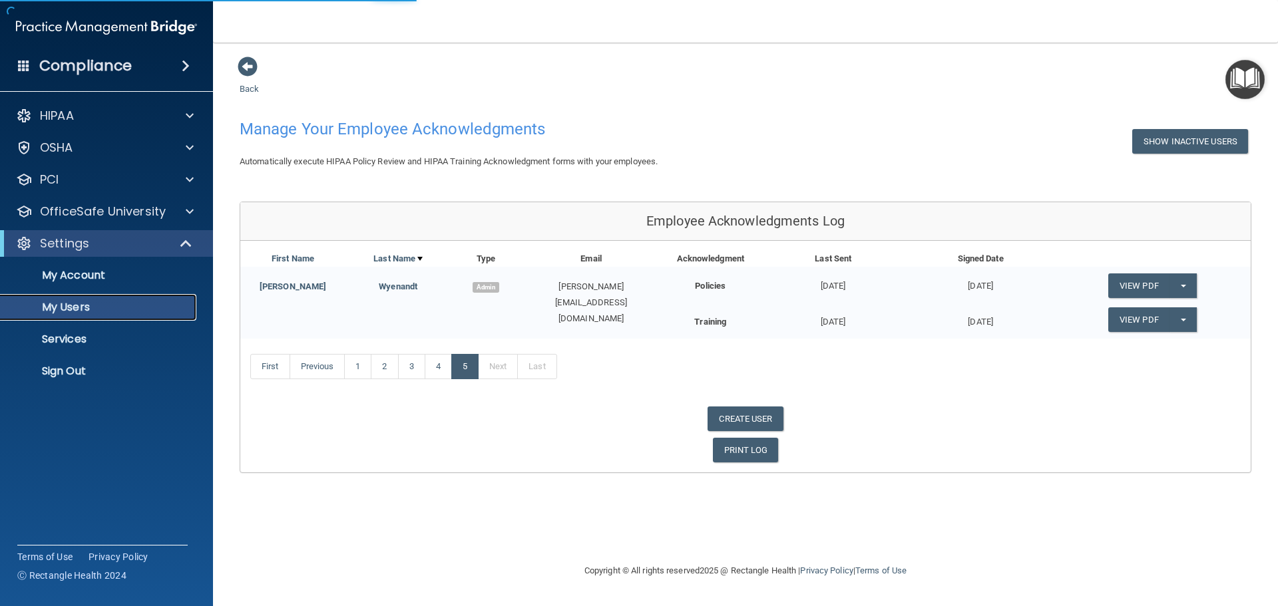
select select "20"
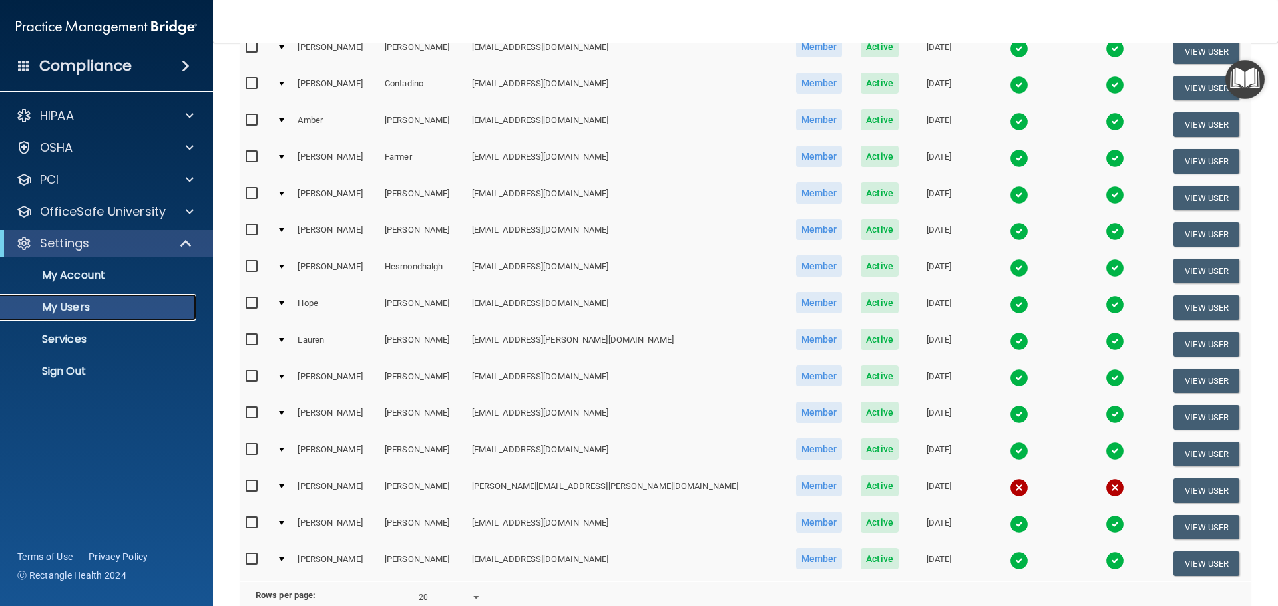
scroll to position [399, 0]
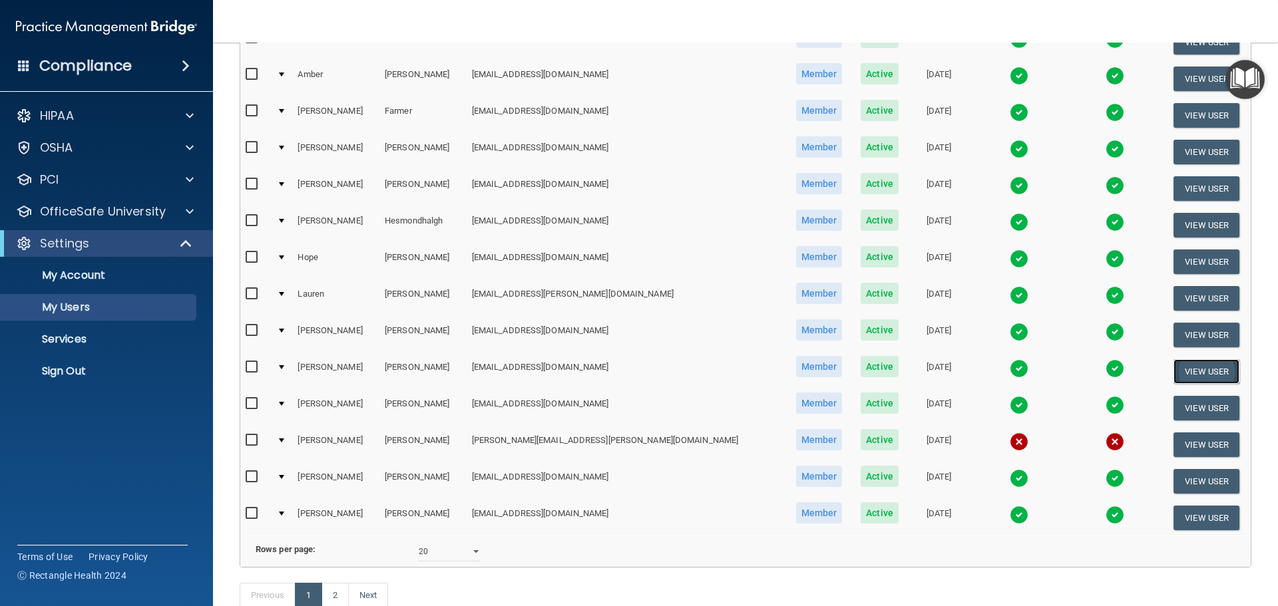
click at [1195, 371] on button "View User" at bounding box center [1207, 371] width 66 height 25
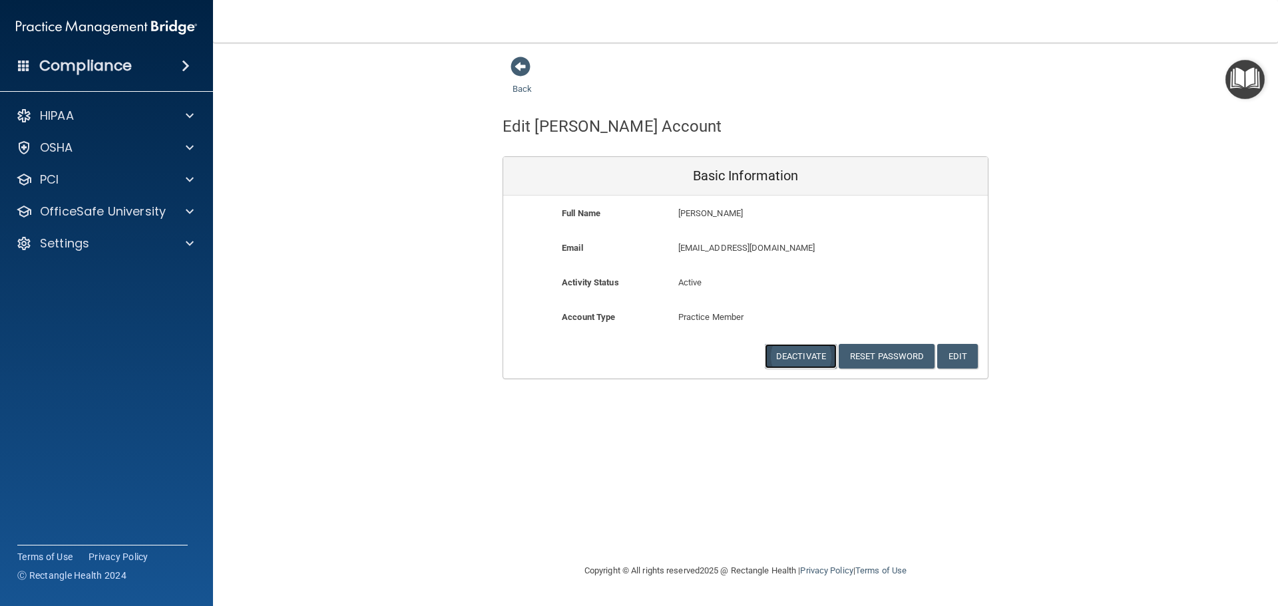
click at [794, 352] on button "Deactivate" at bounding box center [801, 356] width 72 height 25
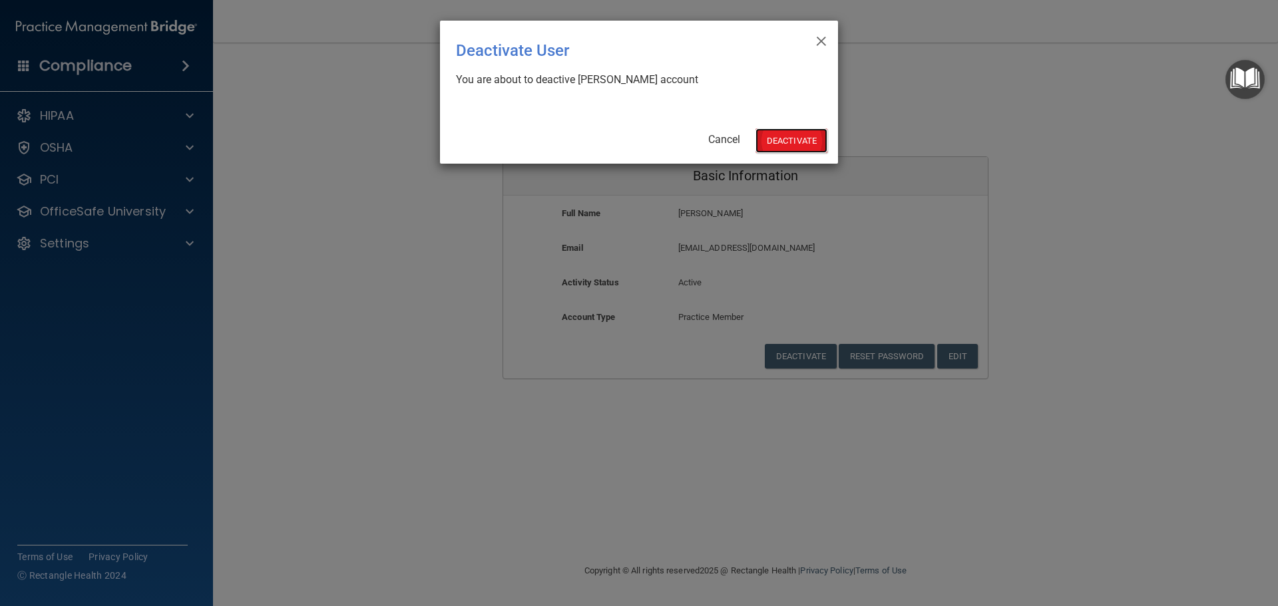
click at [795, 138] on button "Deactivate" at bounding box center [792, 140] width 72 height 25
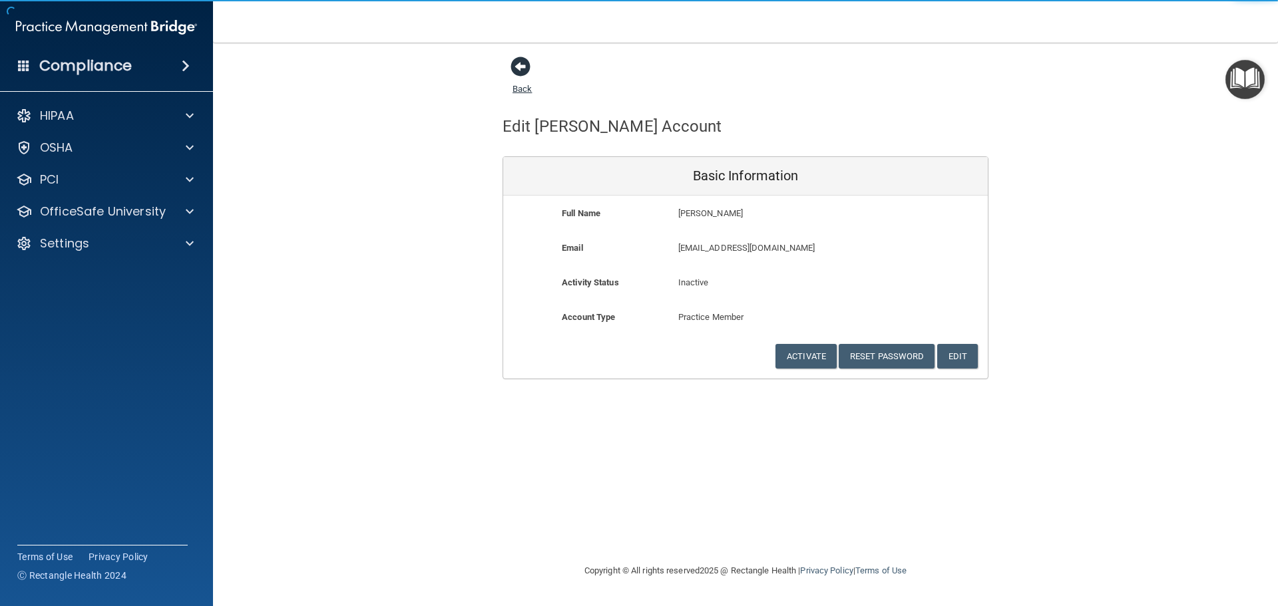
click at [521, 59] on span at bounding box center [521, 67] width 20 height 20
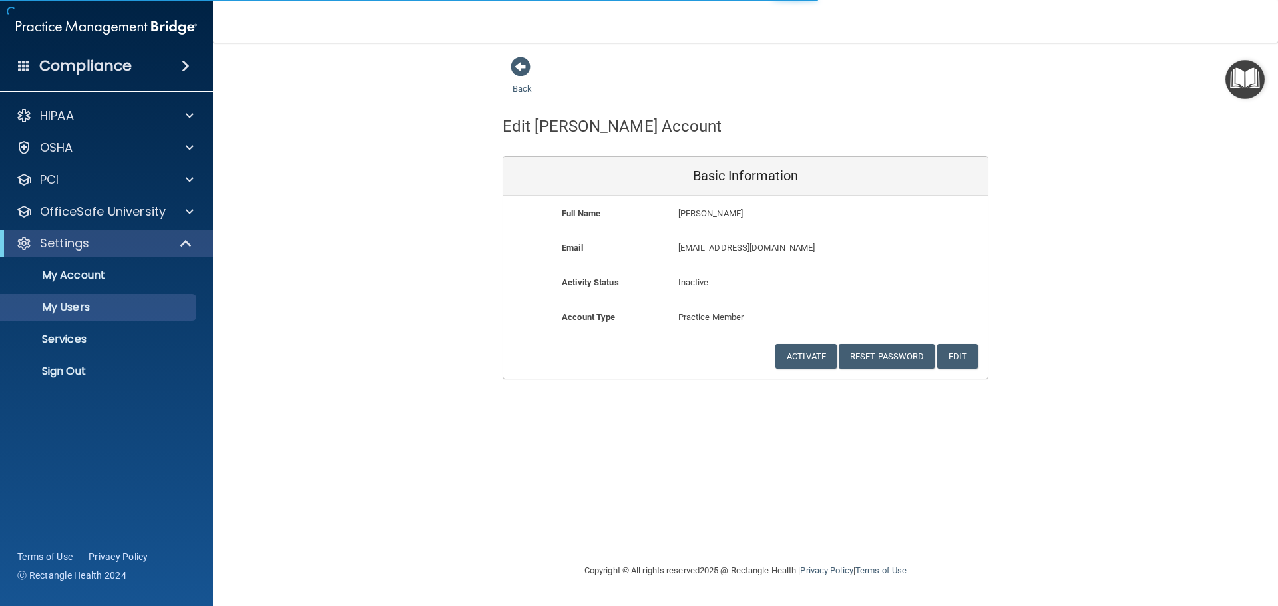
select select "20"
